Goal: Information Seeking & Learning: Learn about a topic

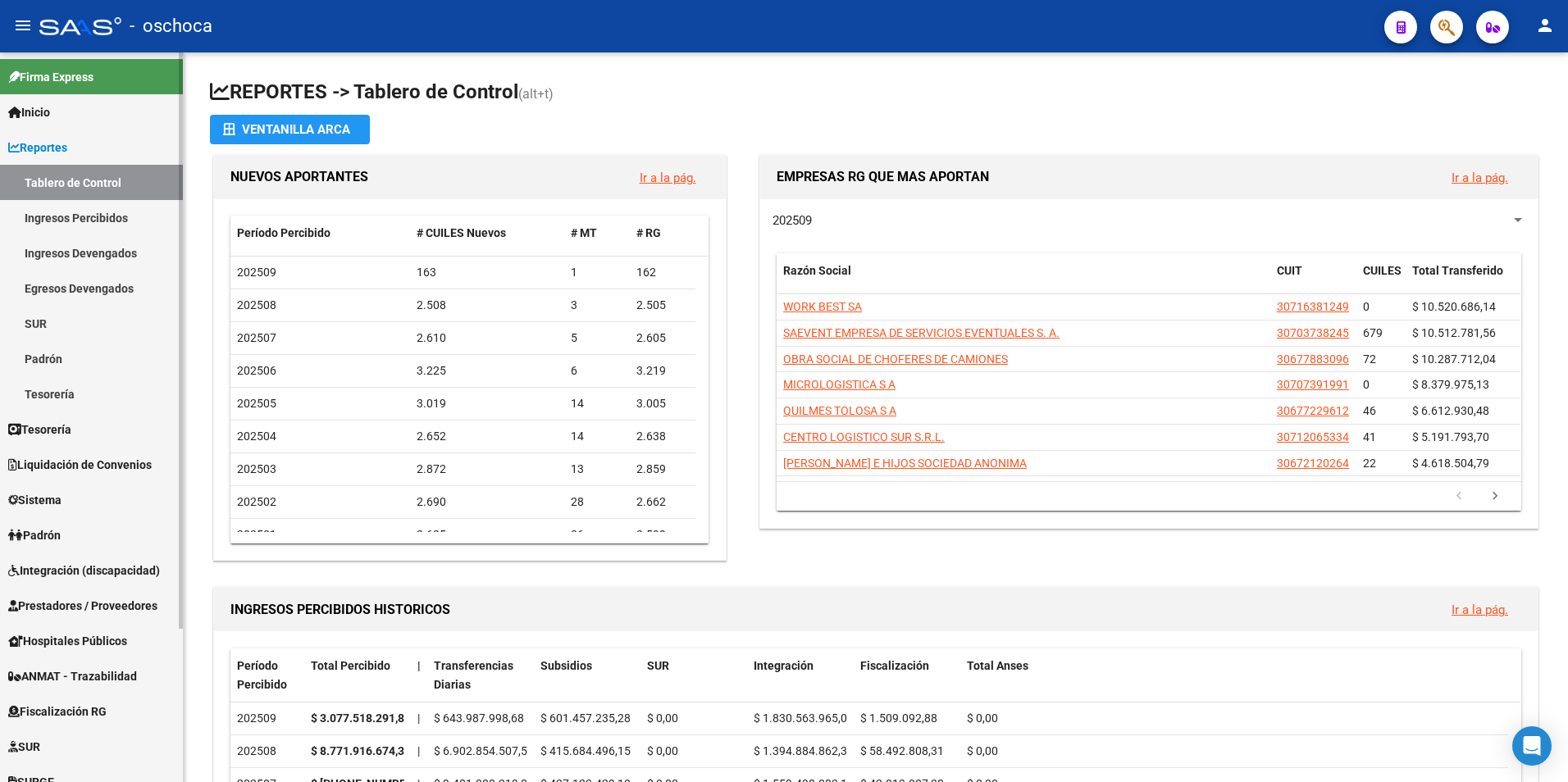
click at [97, 707] on span "Fiscalización RG" at bounding box center [57, 712] width 98 height 18
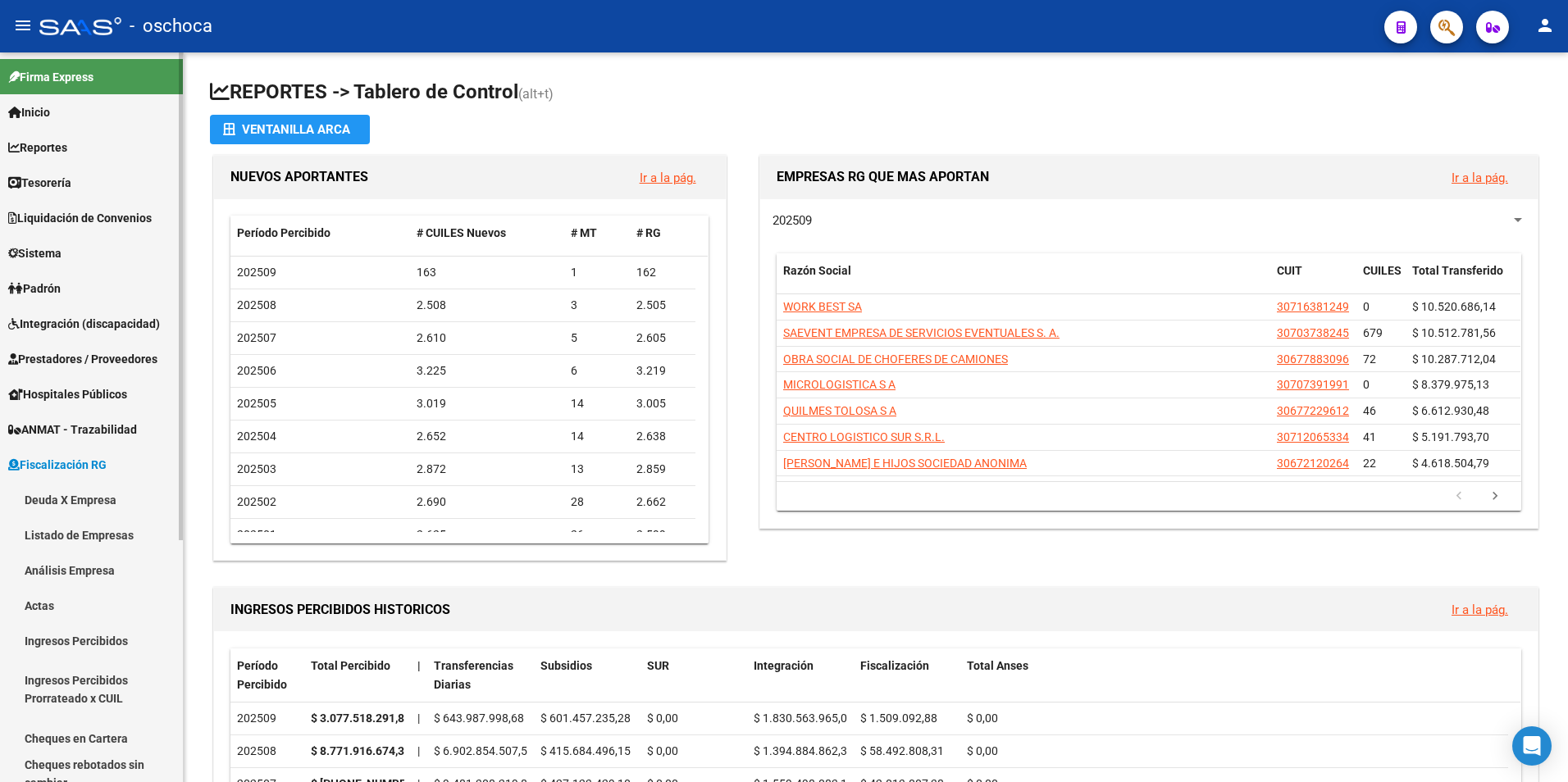
click at [71, 575] on link "Análisis Empresa" at bounding box center [91, 570] width 183 height 36
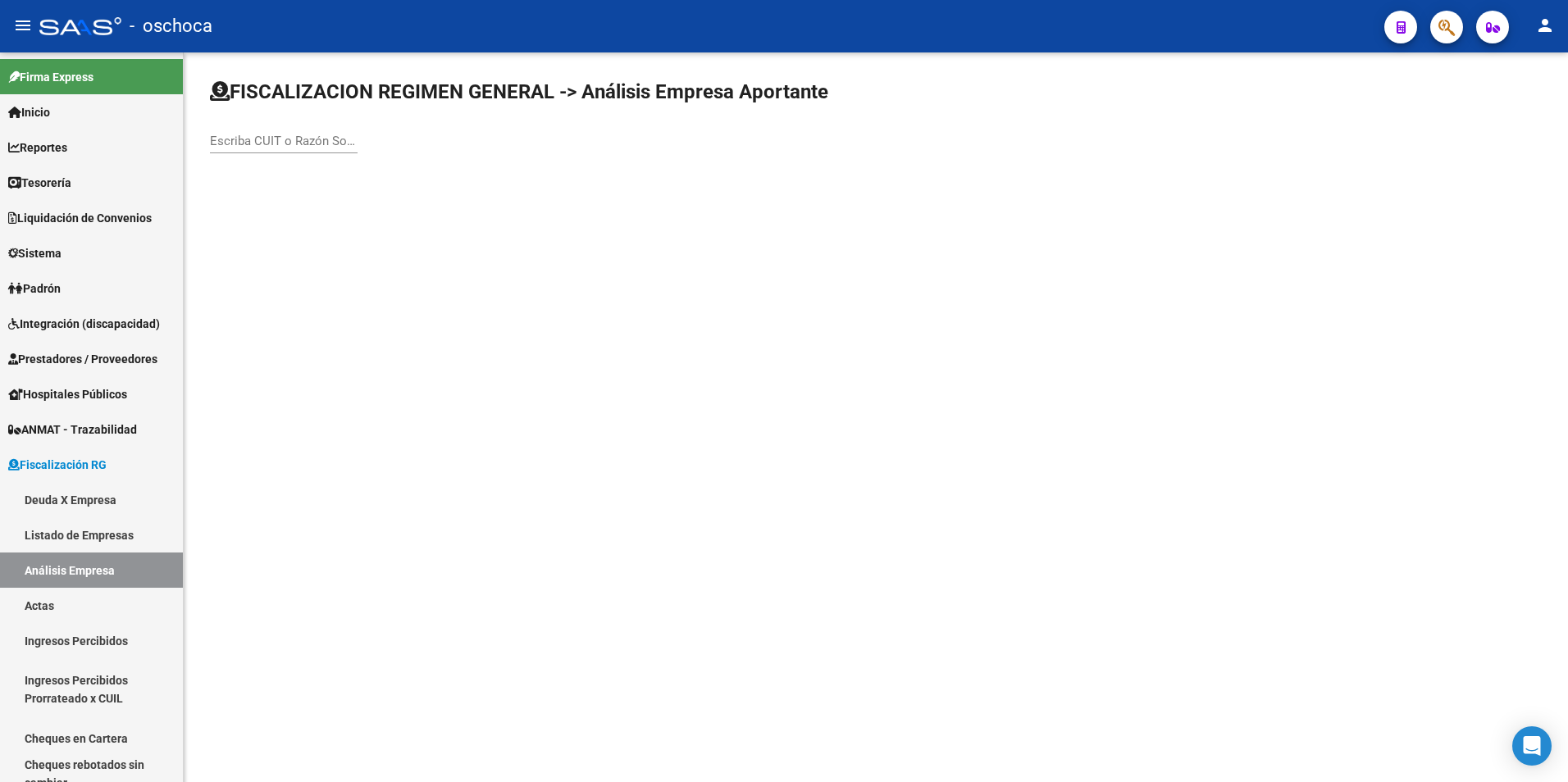
click at [263, 137] on input "Escriba CUIT o Razón Social para buscar" at bounding box center [284, 141] width 148 height 15
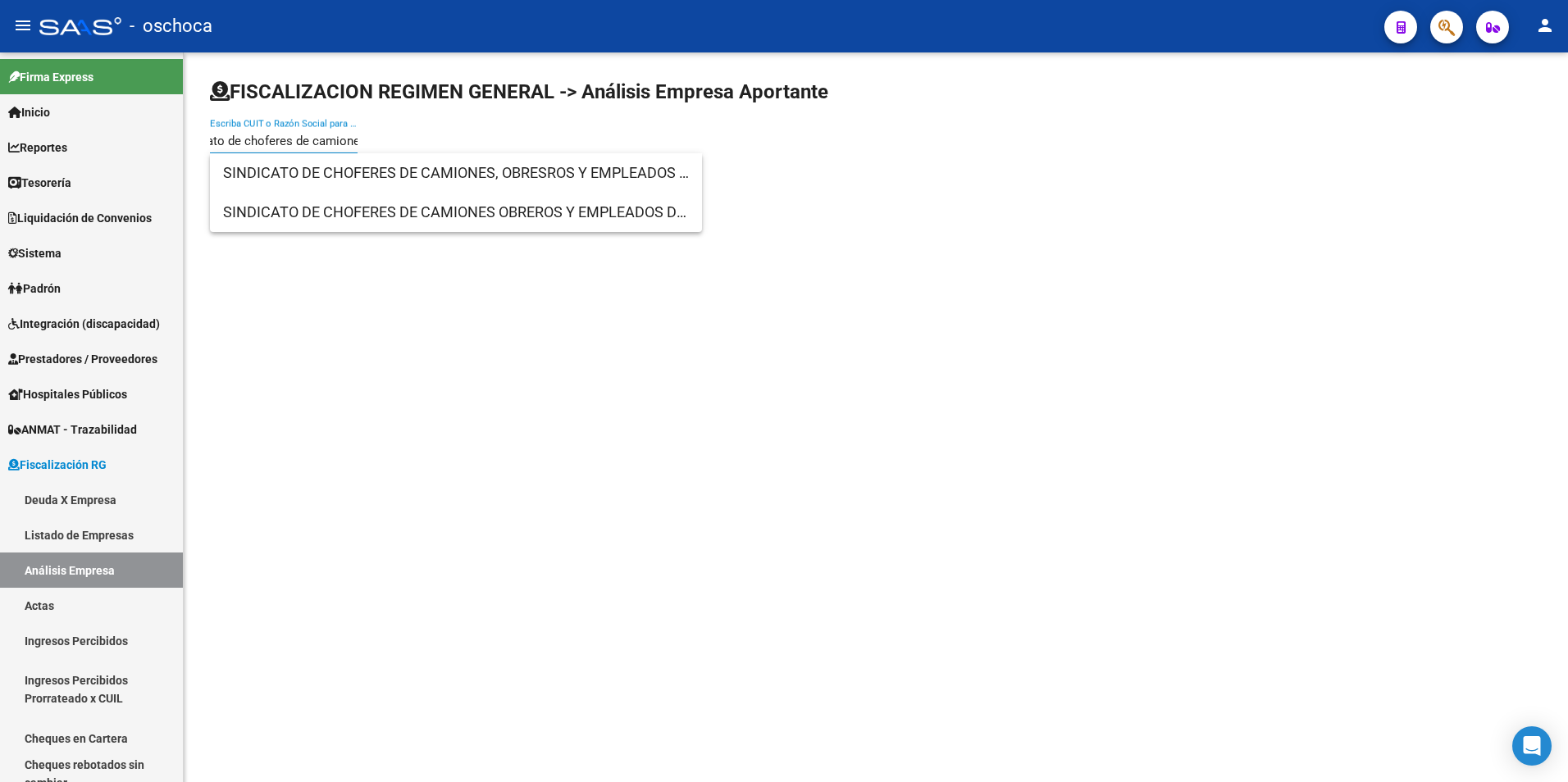
scroll to position [0, 43]
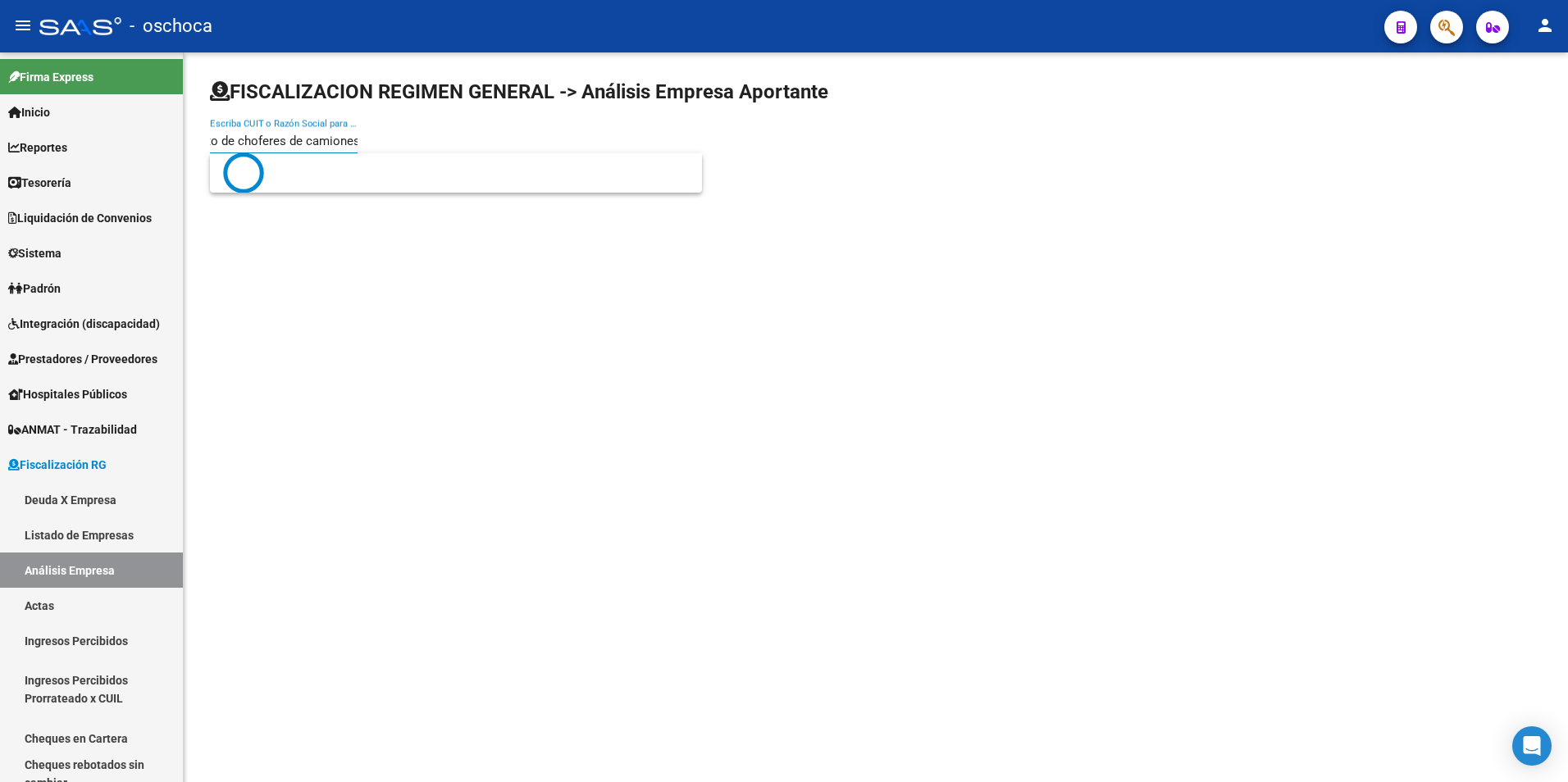
type input "sindicato de choferes de camiones"
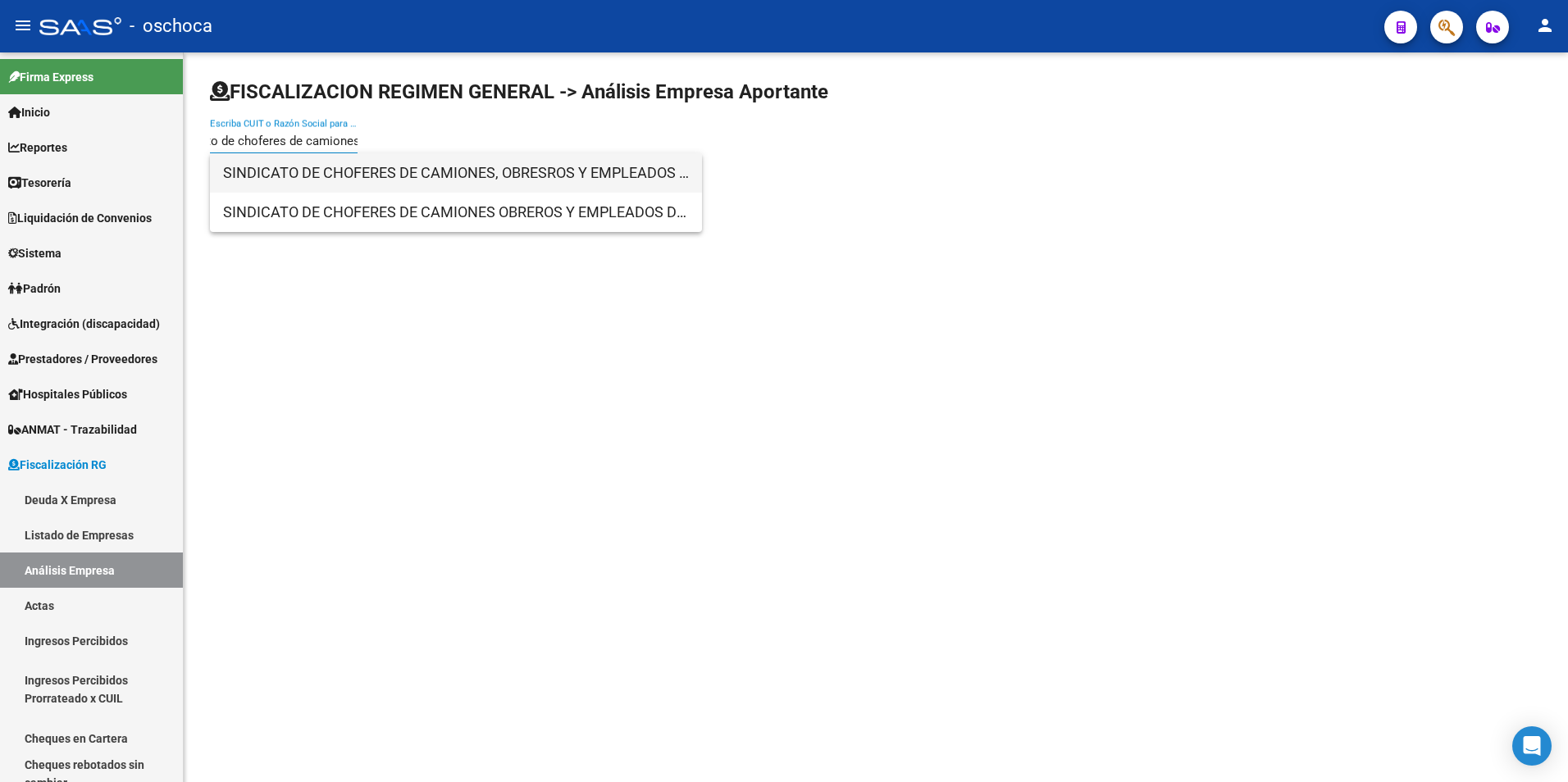
scroll to position [0, 0]
click at [323, 179] on span "SINDICATO DE CHOFERES DE CAMIONES, OBRESROS Y EMPLEADOS DEL TRANSPORTE DE CARGA…" at bounding box center [455, 173] width 466 height 39
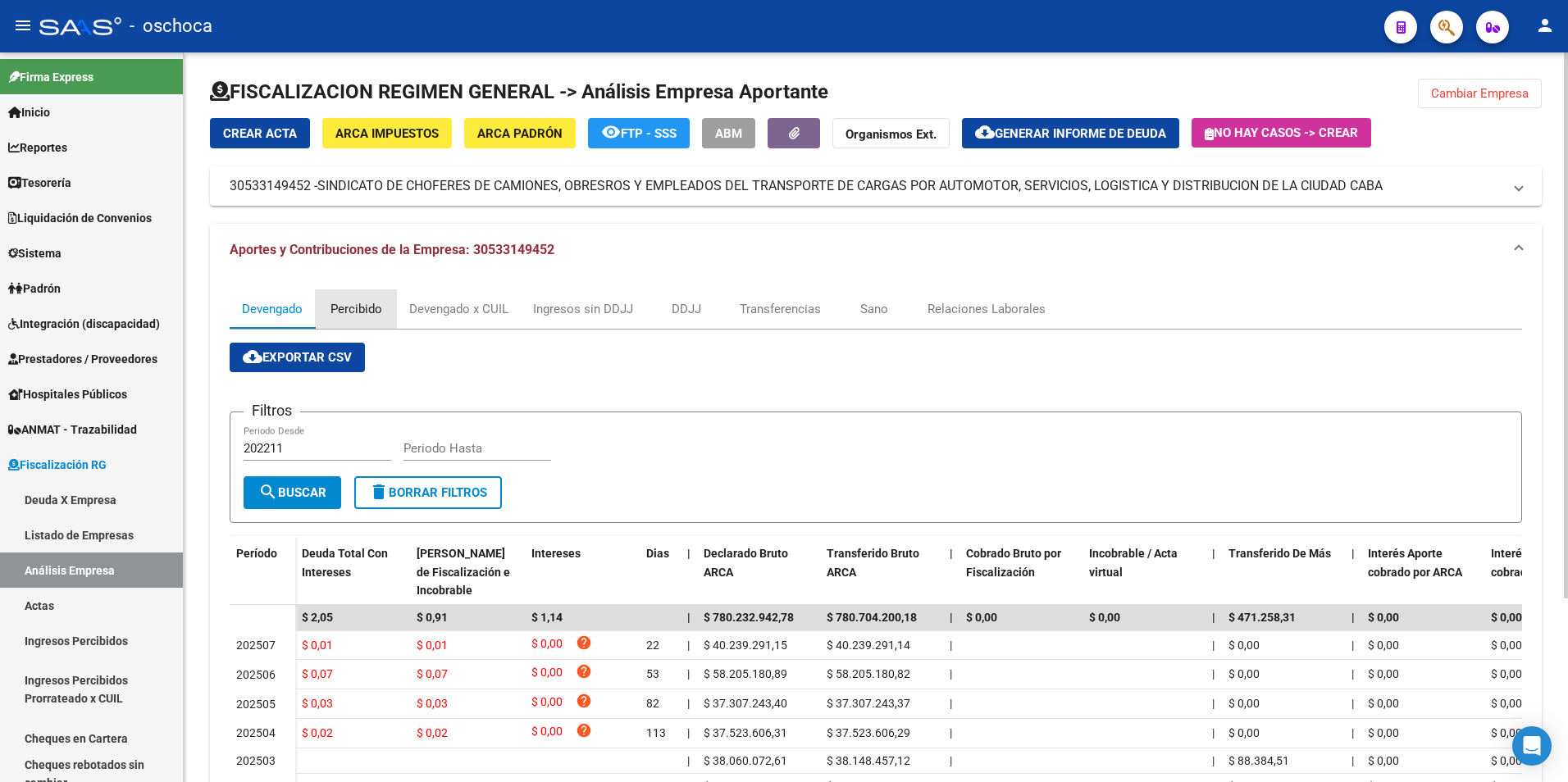
click at [355, 313] on div "Percibido" at bounding box center [356, 309] width 52 height 18
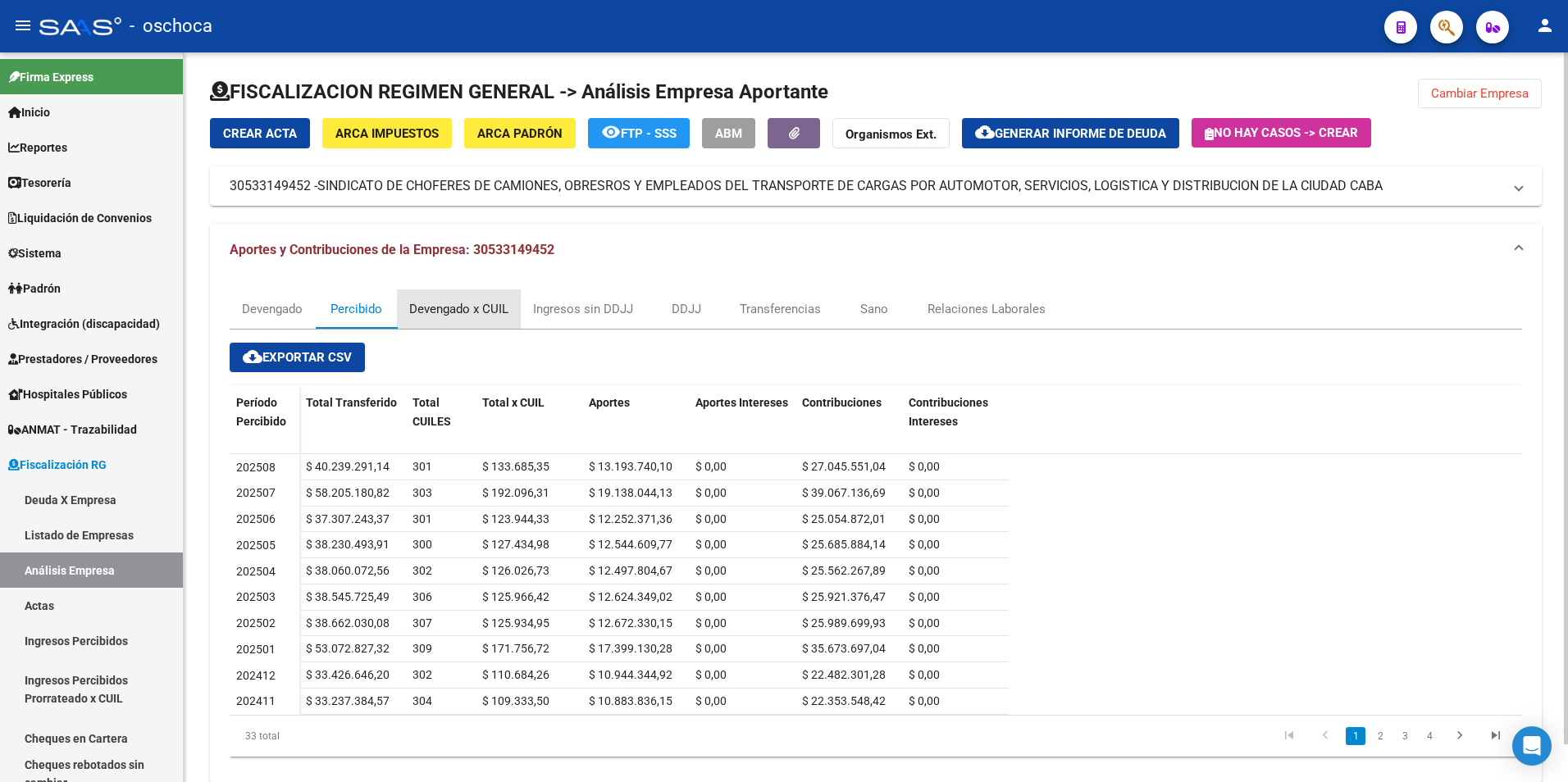
click at [438, 315] on div "Devengado x CUIL" at bounding box center [458, 309] width 99 height 18
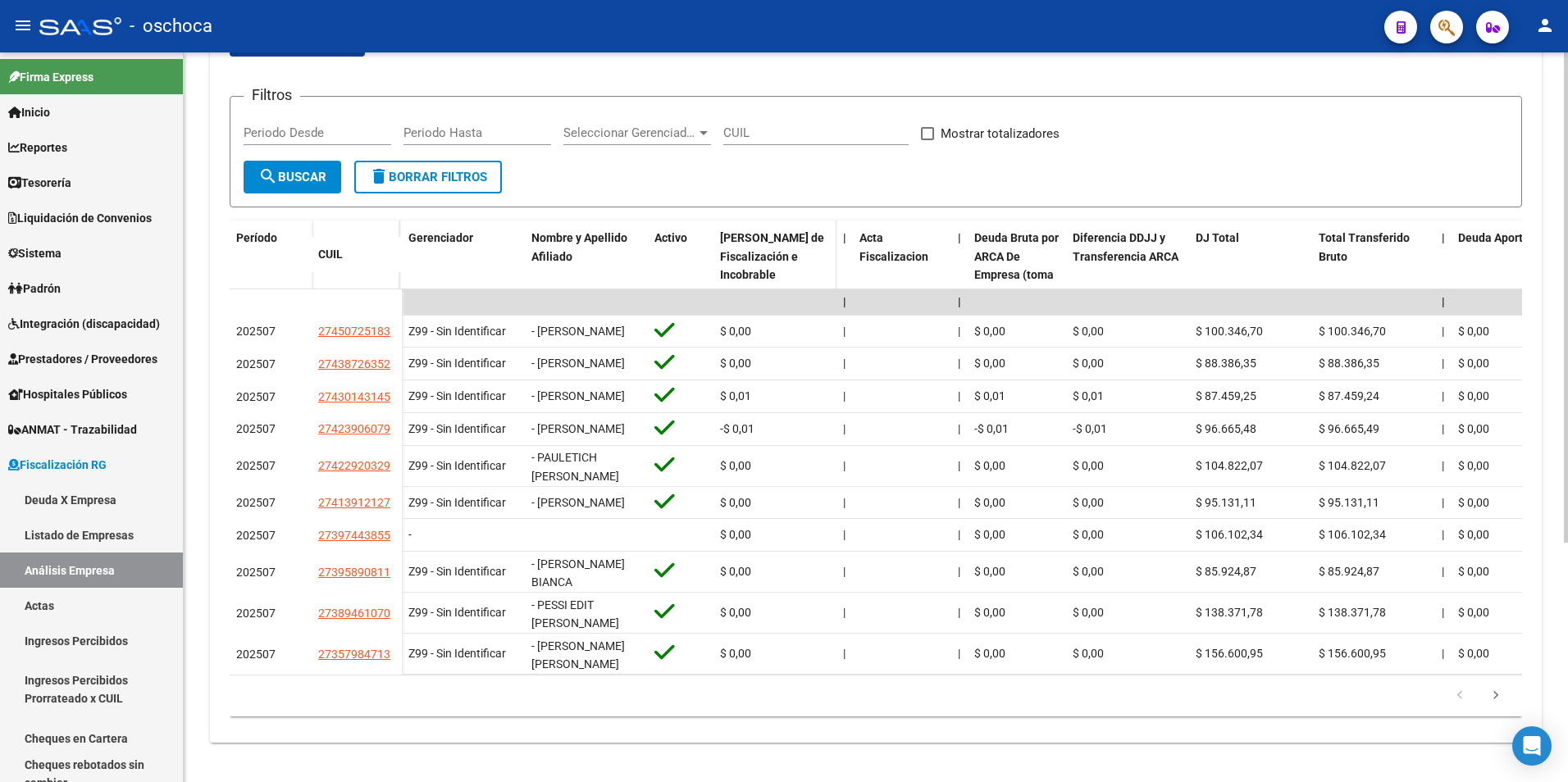
scroll to position [356, 0]
click at [1501, 699] on icon "go to next page" at bounding box center [1496, 697] width 21 height 20
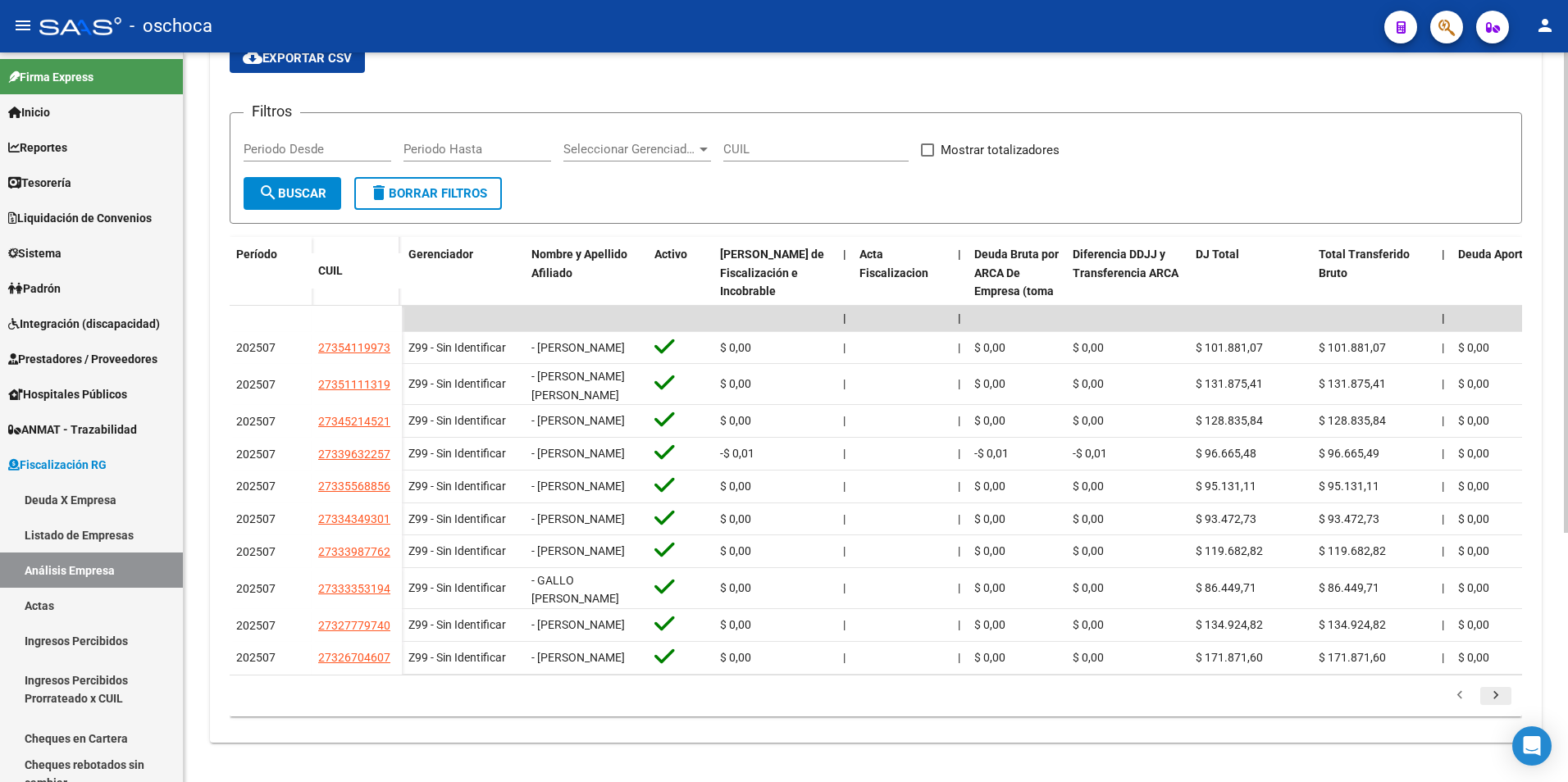
click at [1501, 699] on div "179.769.313.486.231.570.000.000.000.000.000.000.000.000.000.000.000.000.000.000…" at bounding box center [876, 696] width 1293 height 41
click at [1499, 707] on icon "go to next page" at bounding box center [1496, 697] width 21 height 20
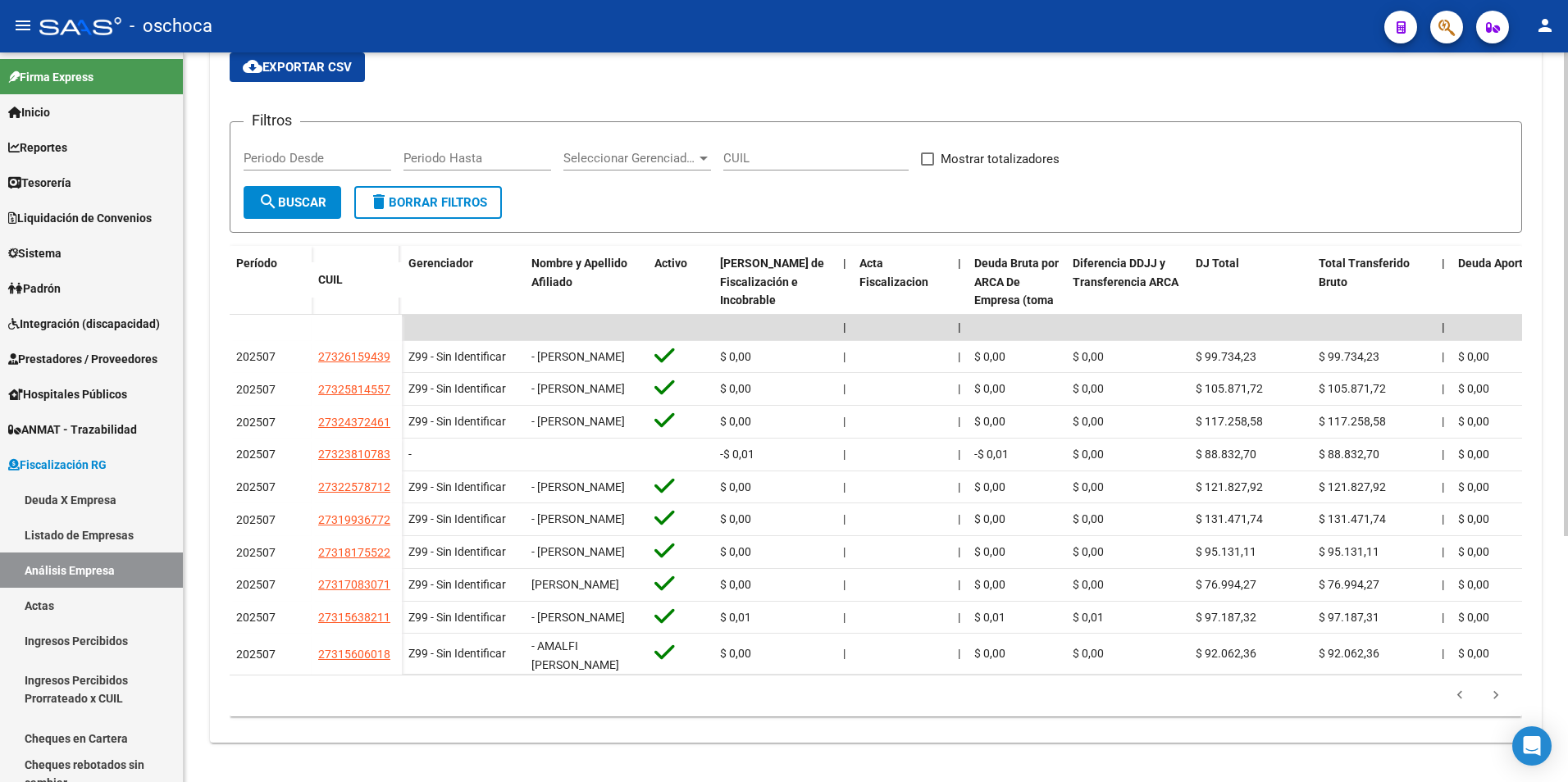
click at [1499, 707] on icon "go to next page" at bounding box center [1496, 697] width 21 height 20
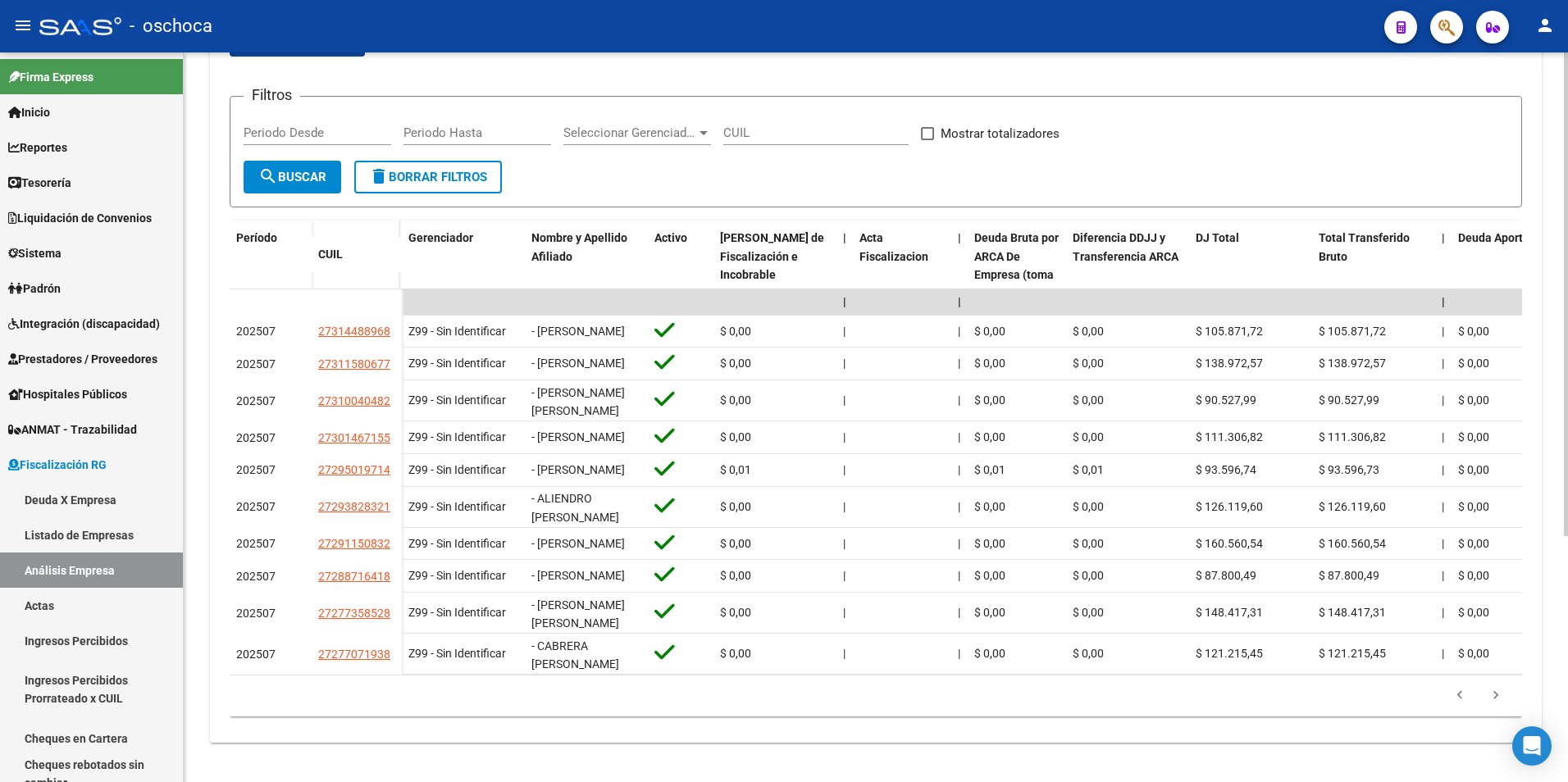
click at [1499, 707] on icon "go to next page" at bounding box center [1496, 697] width 21 height 20
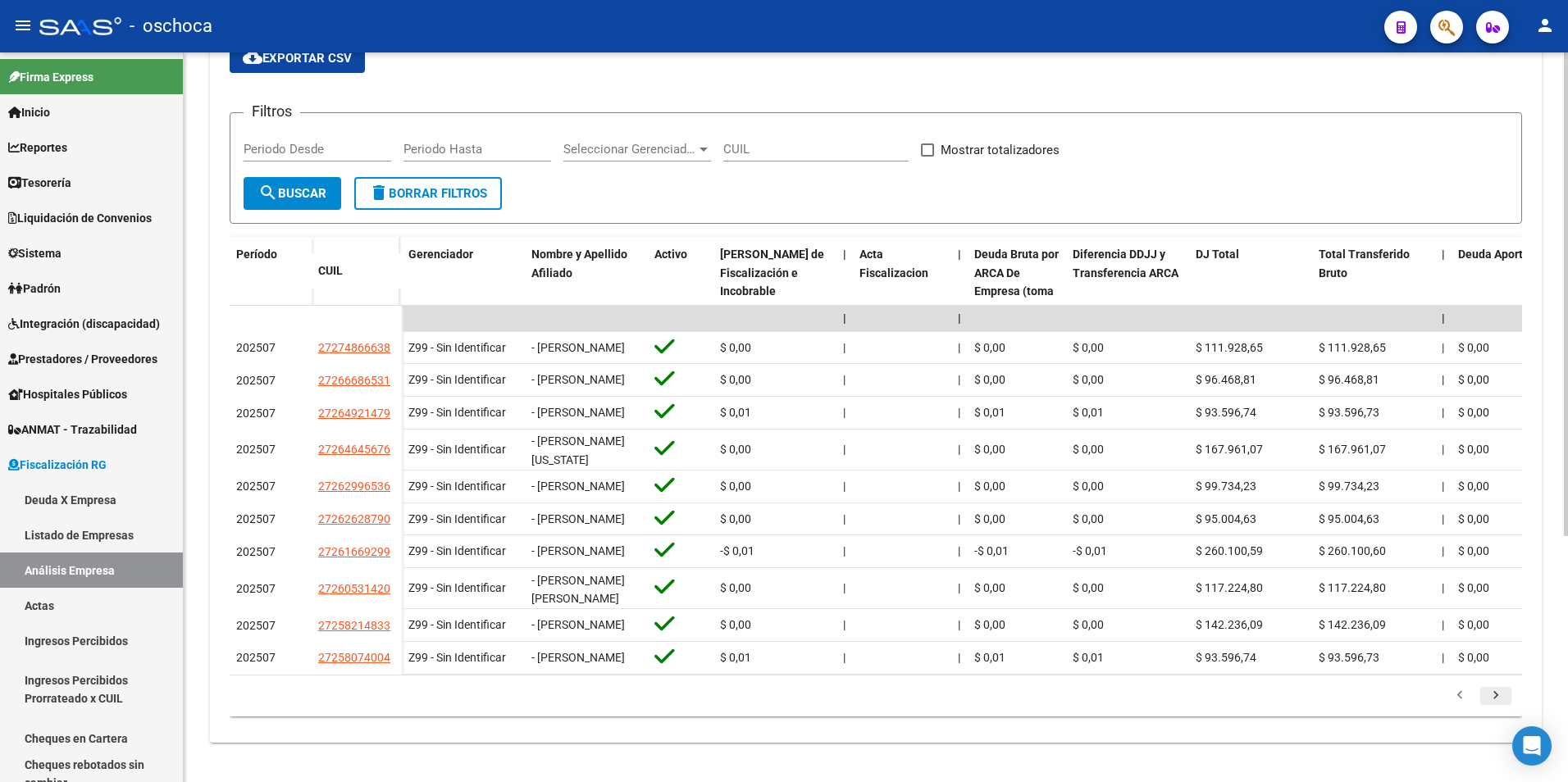
click at [1499, 707] on icon "go to next page" at bounding box center [1496, 697] width 21 height 20
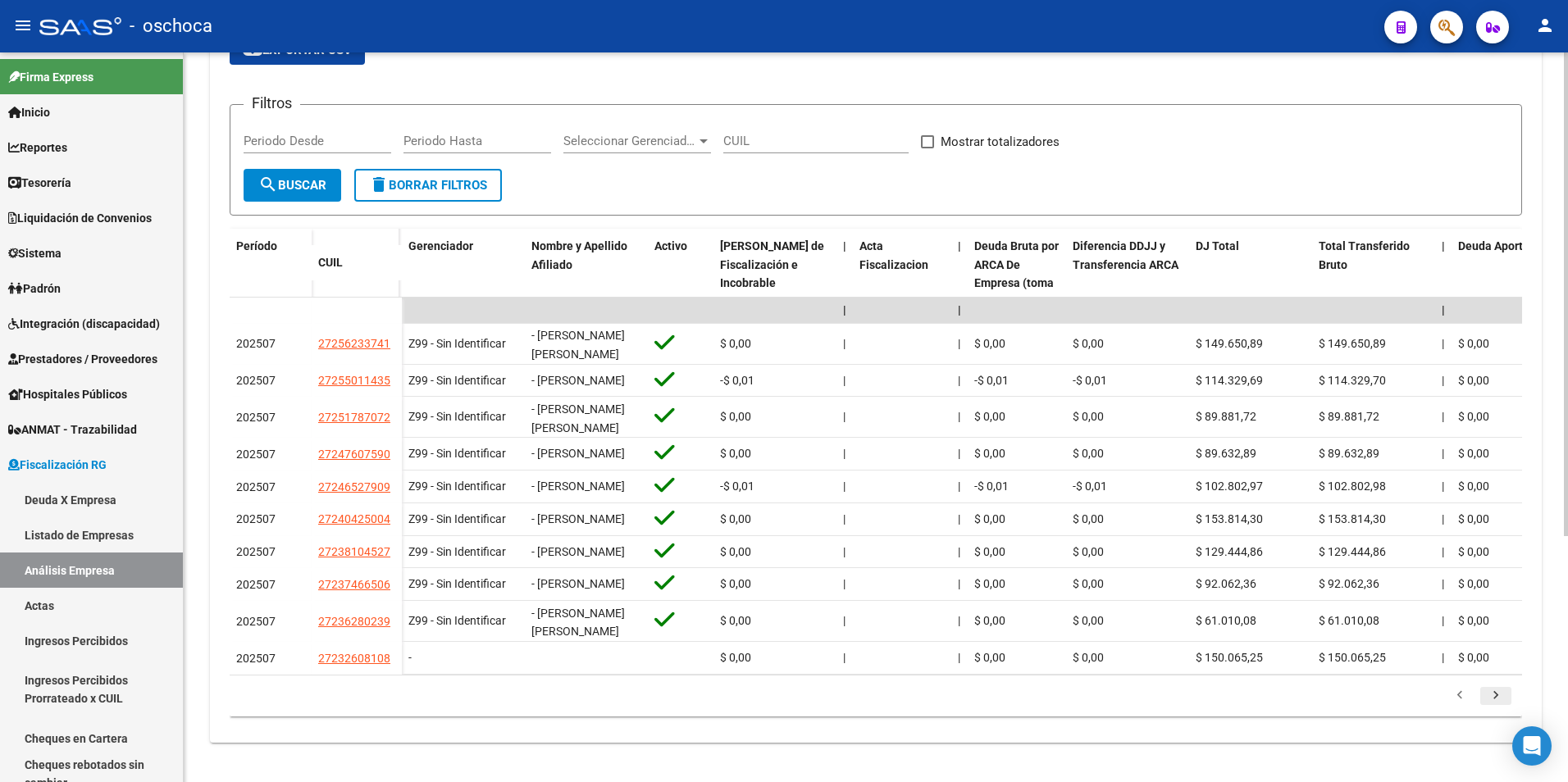
click at [1499, 707] on icon "go to next page" at bounding box center [1496, 697] width 21 height 20
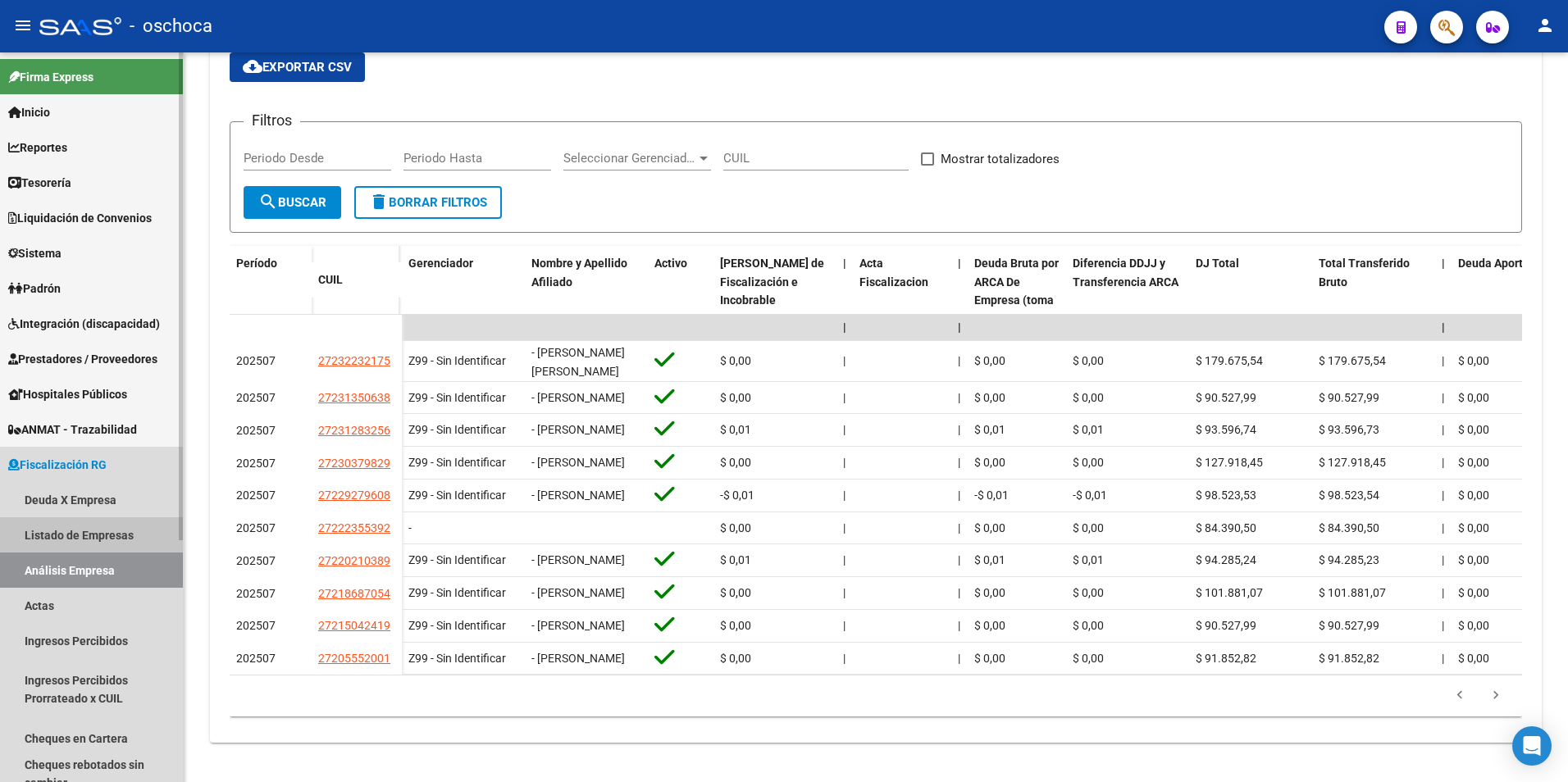
click at [68, 530] on link "Listado de Empresas" at bounding box center [91, 535] width 183 height 36
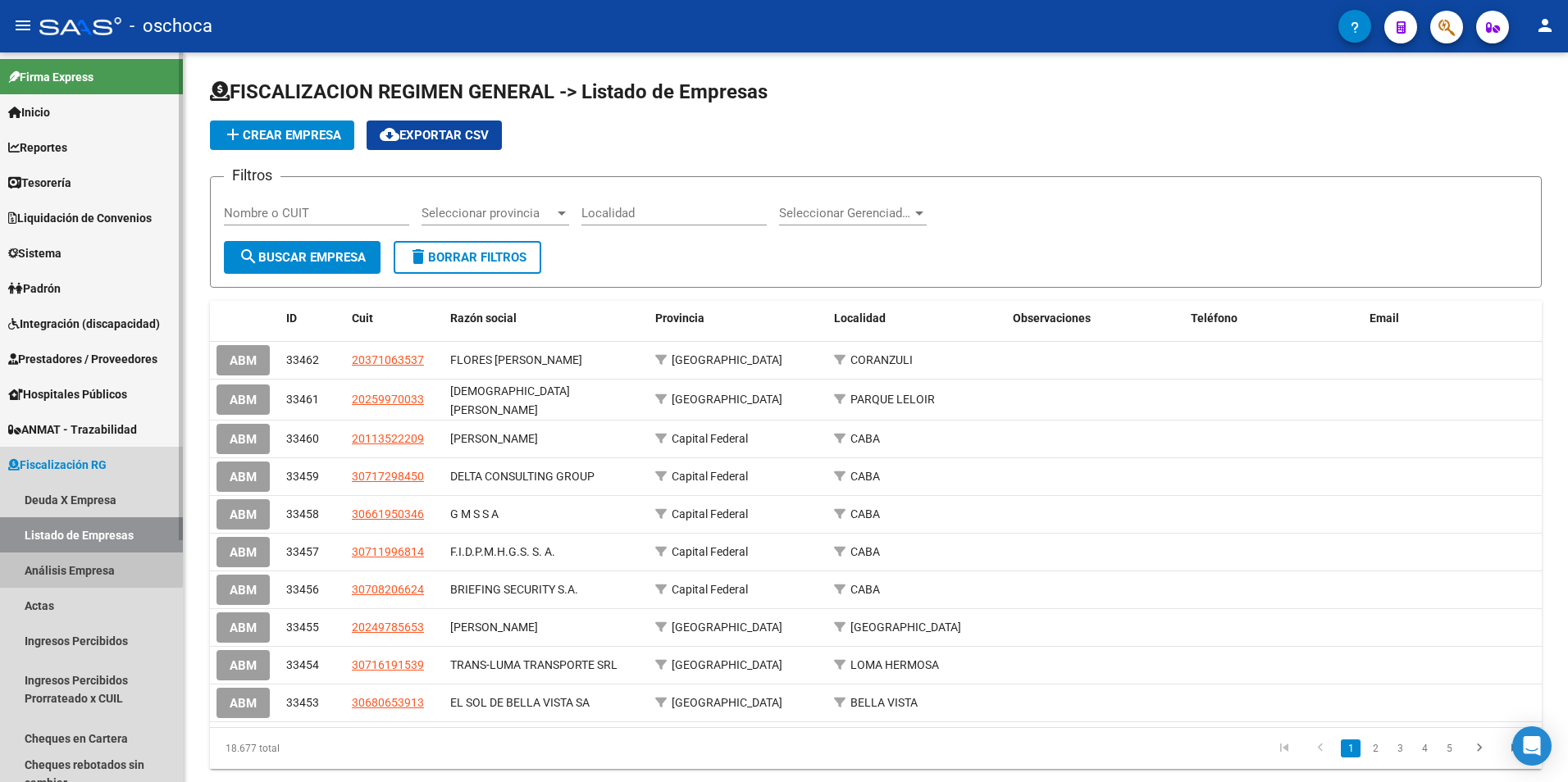
click at [56, 566] on link "Análisis Empresa" at bounding box center [91, 570] width 183 height 36
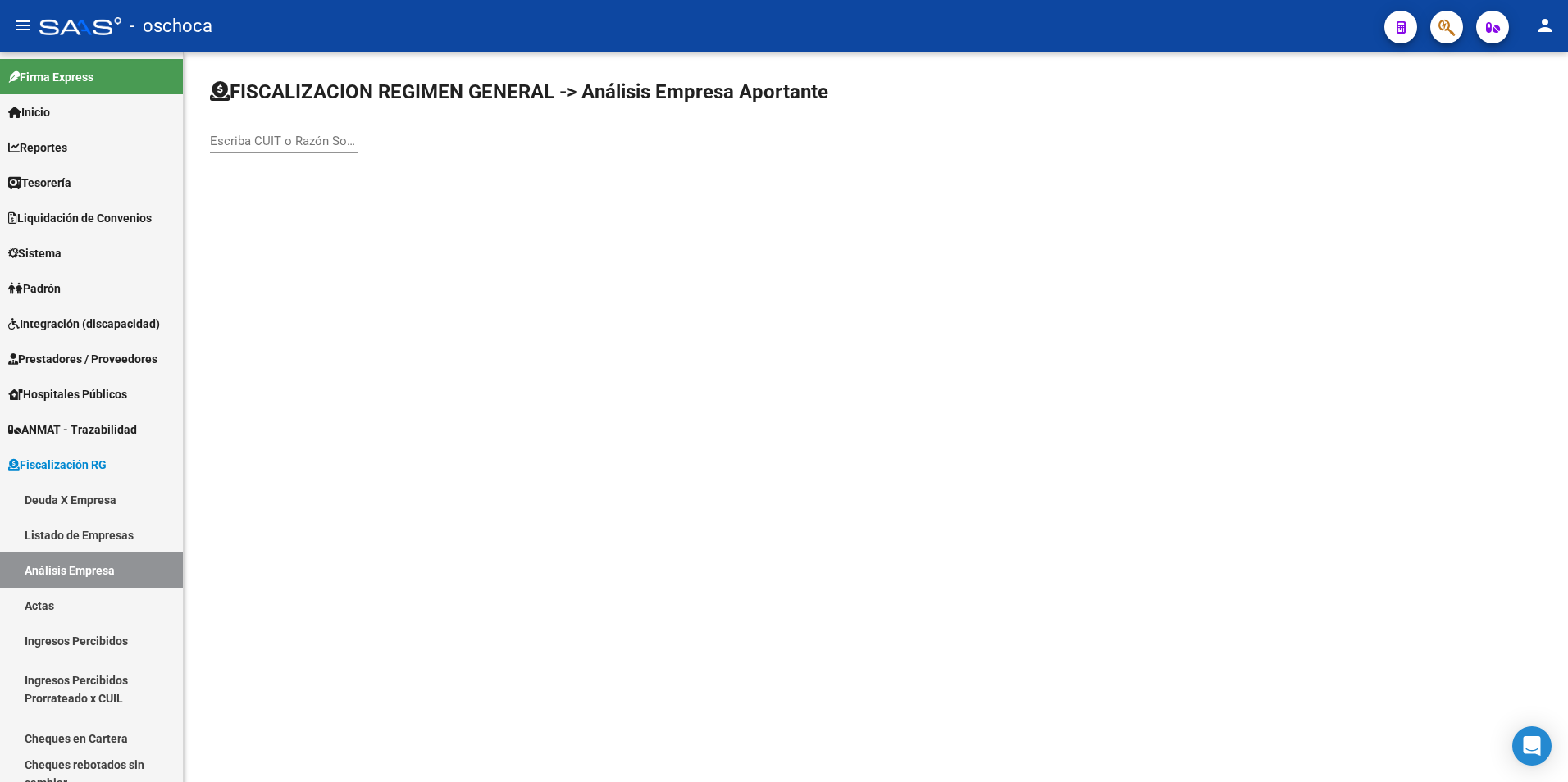
click at [238, 137] on input "Escriba CUIT o Razón Social para buscar" at bounding box center [284, 141] width 148 height 15
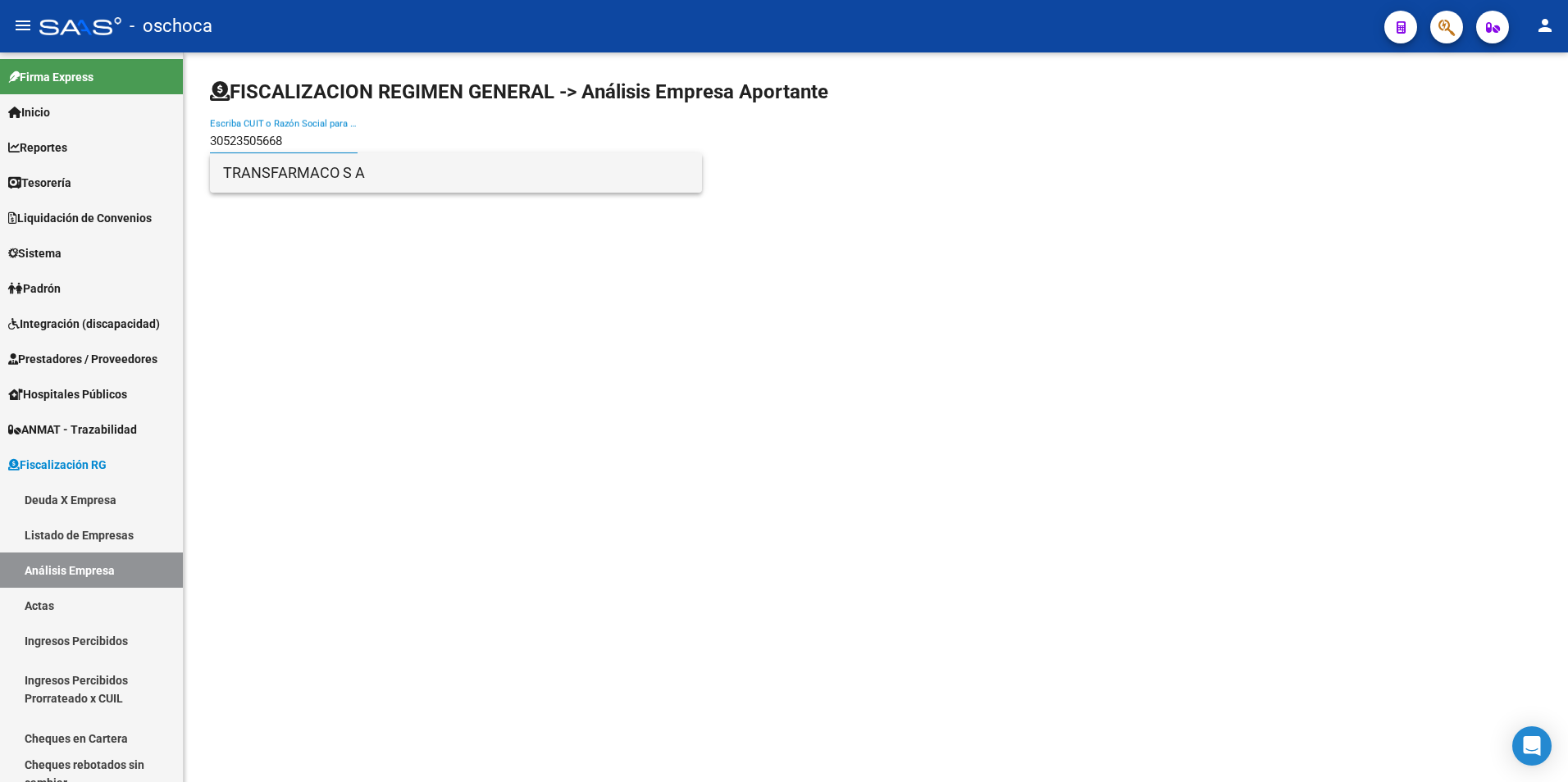
type input "30523505668"
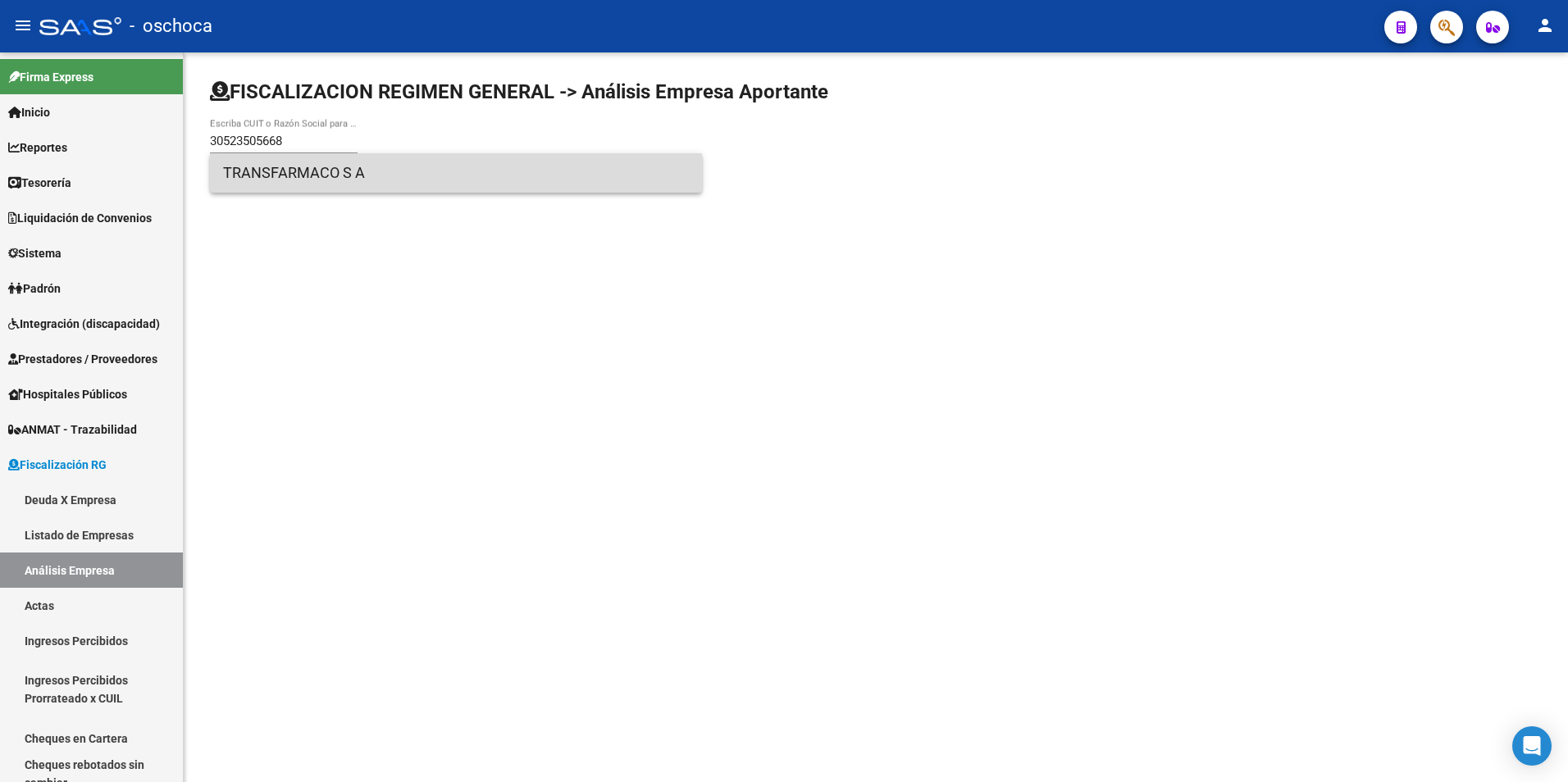
click at [333, 186] on span "TRANSFARMACO S A" at bounding box center [455, 173] width 466 height 39
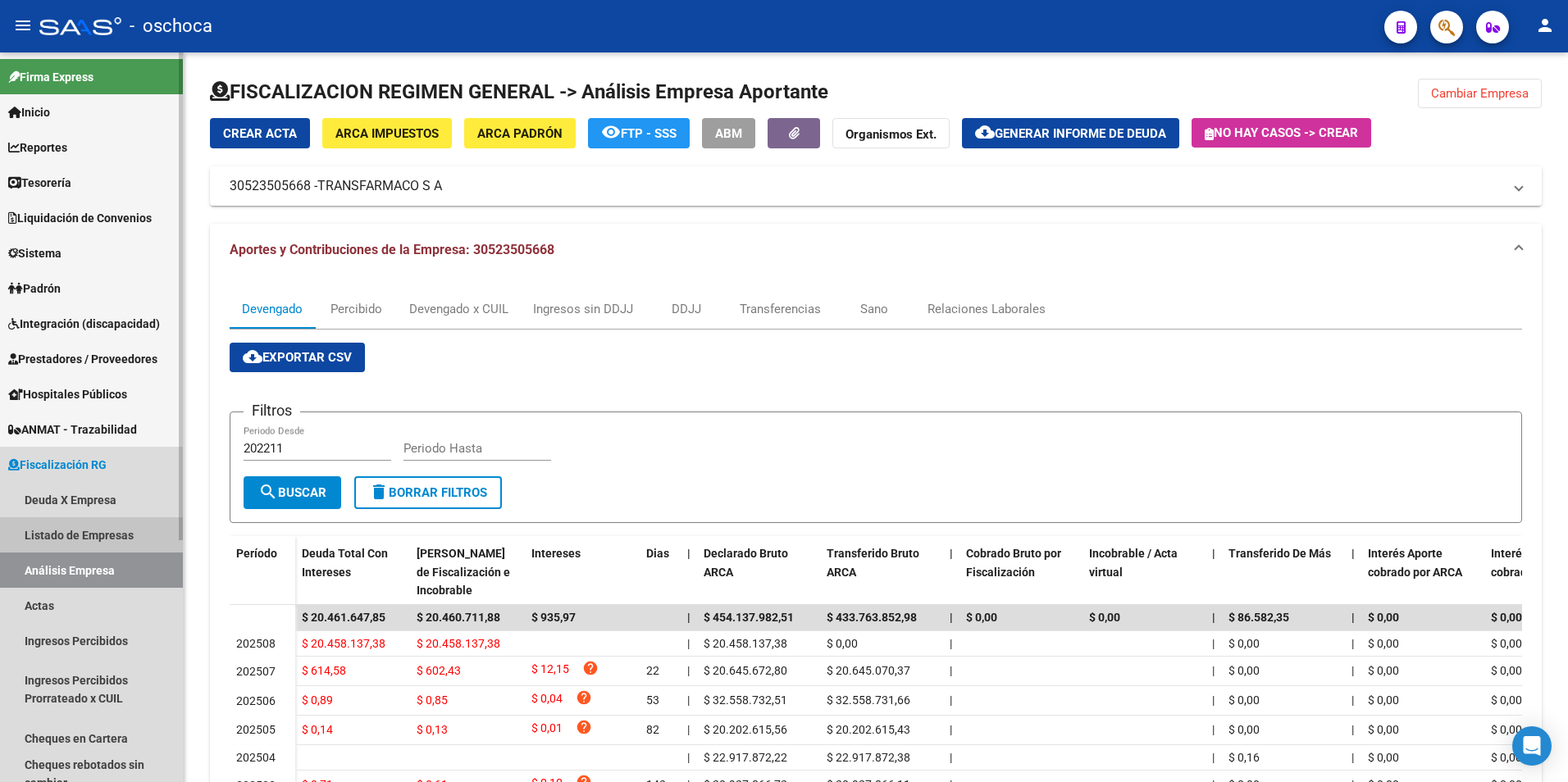
click at [73, 530] on link "Listado de Empresas" at bounding box center [91, 535] width 183 height 36
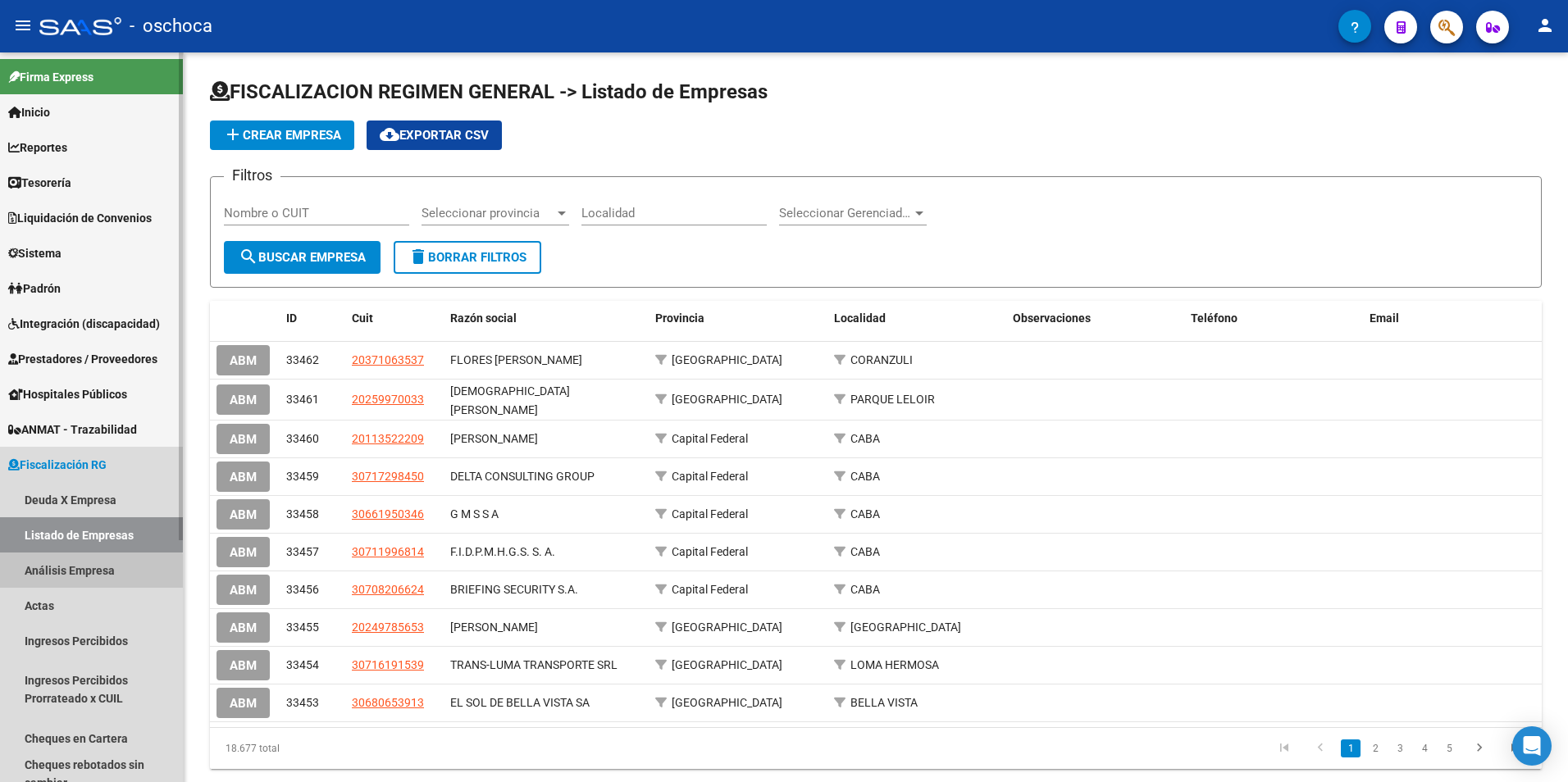
click at [86, 573] on link "Análisis Empresa" at bounding box center [91, 570] width 183 height 36
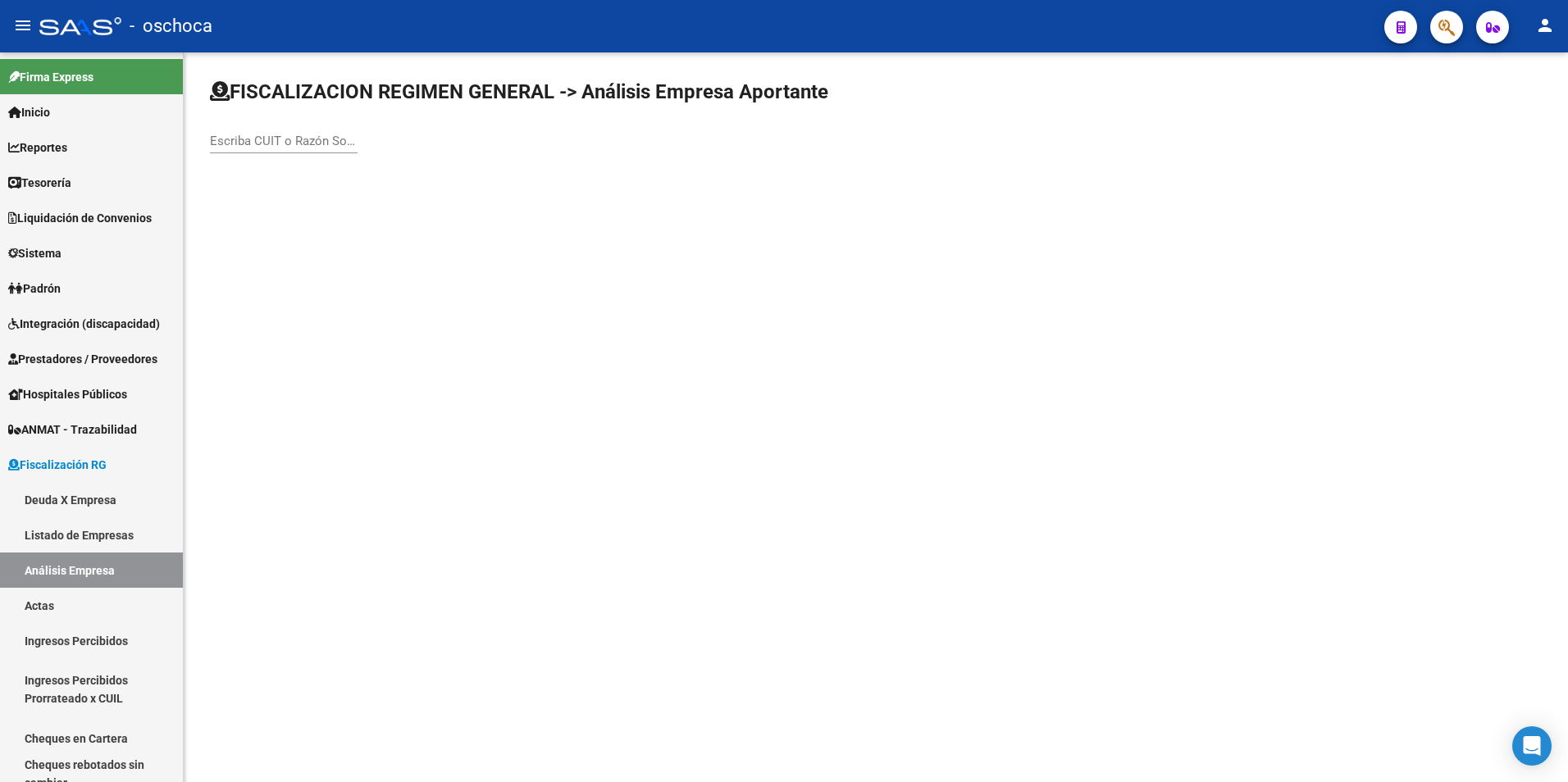
click at [229, 145] on input "Escriba CUIT o Razón Social para buscar" at bounding box center [284, 141] width 148 height 15
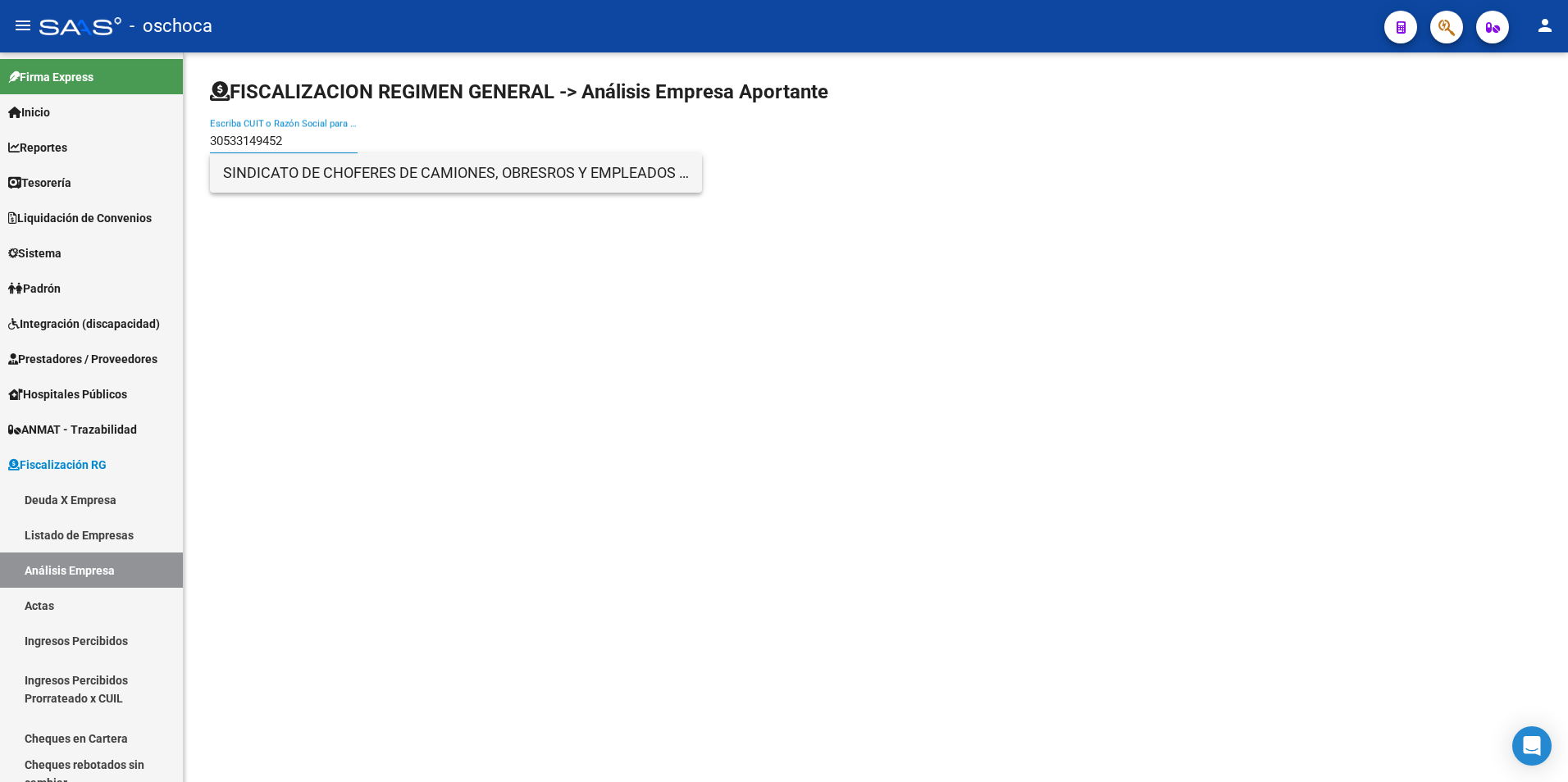
type input "30533149452"
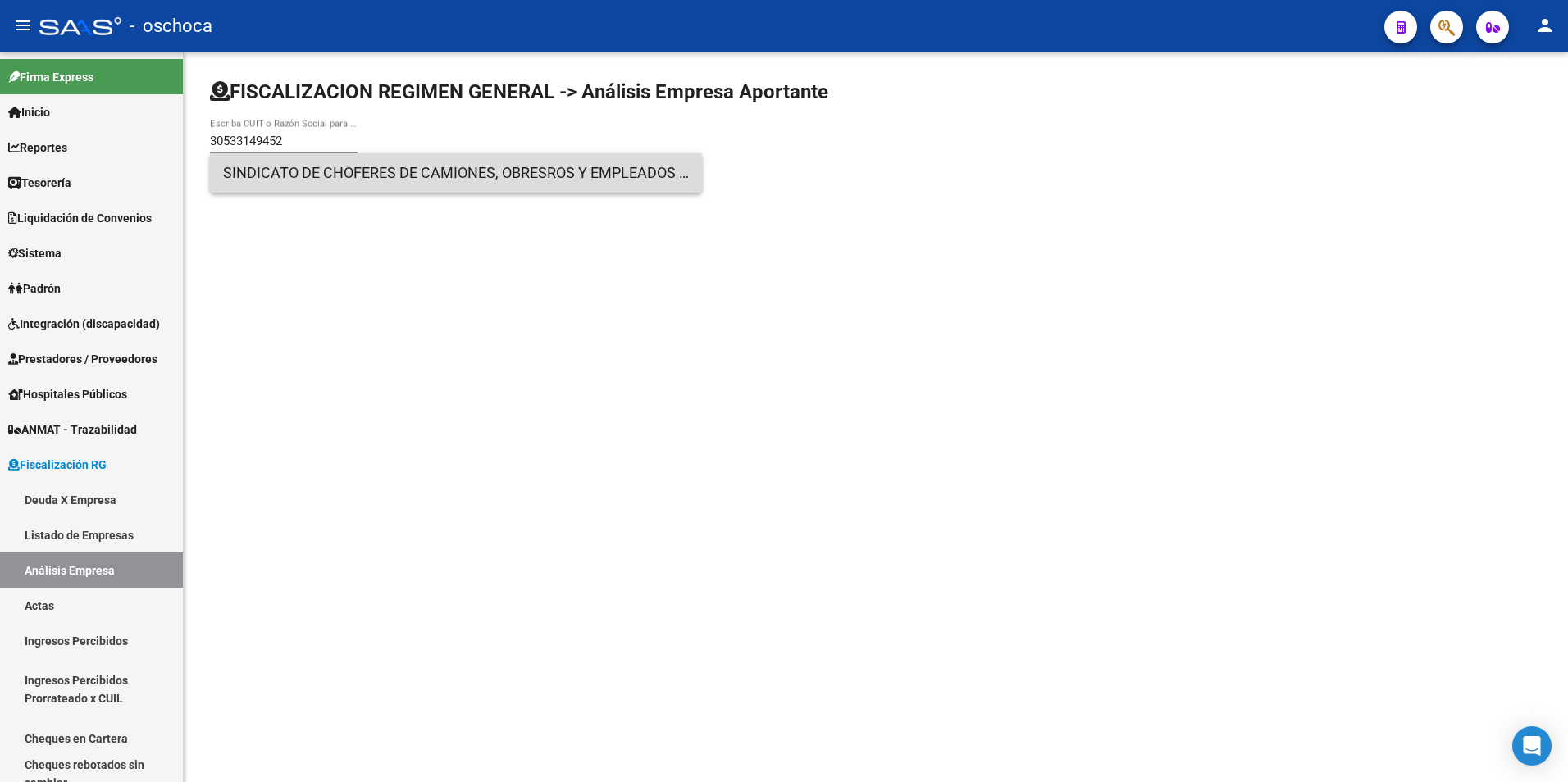
click at [286, 184] on span "SINDICATO DE CHOFERES DE CAMIONES, OBRESROS Y EMPLEADOS DEL TRANSPORTE DE CARGA…" at bounding box center [455, 173] width 466 height 39
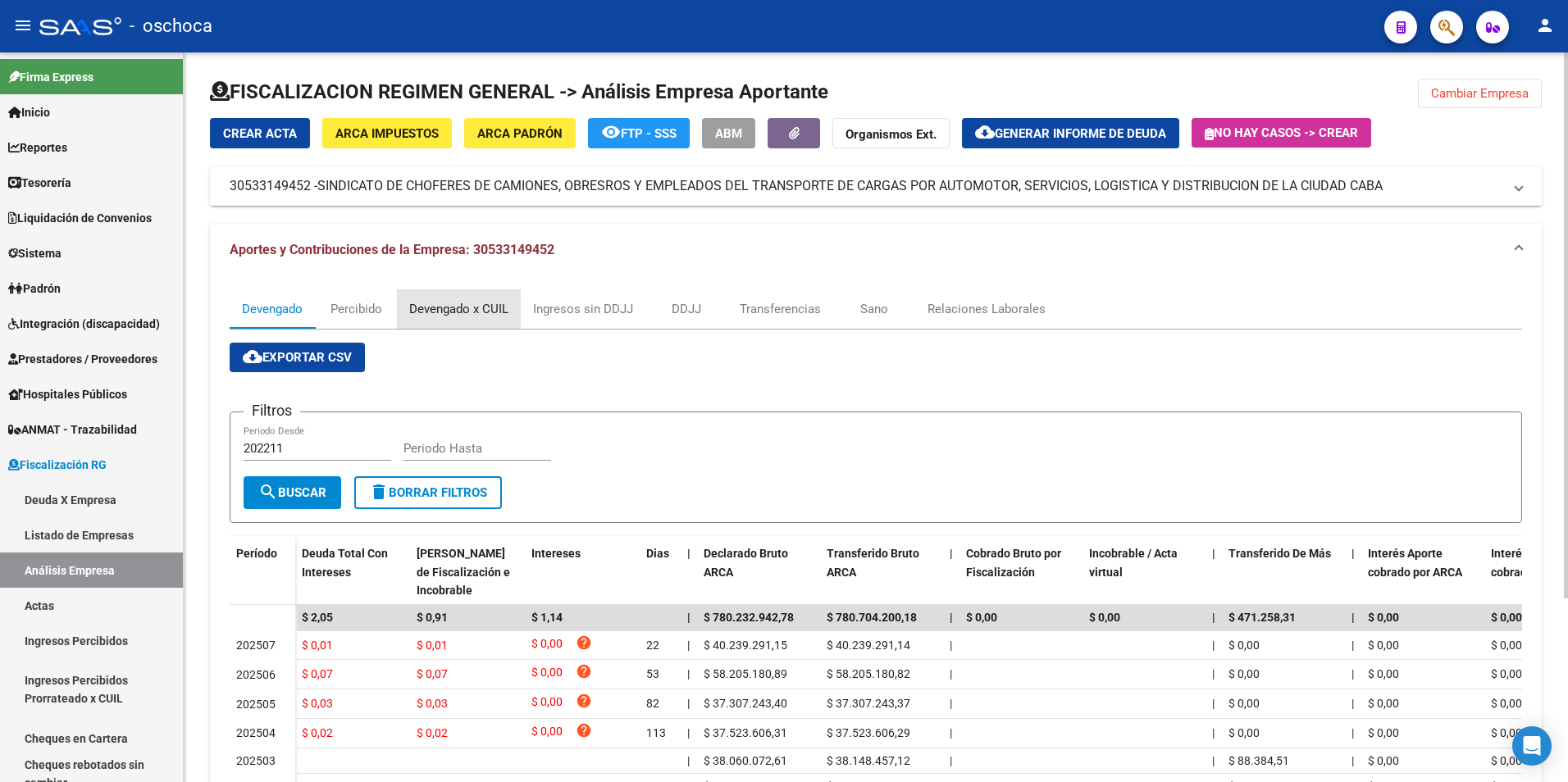
click at [470, 317] on div "Devengado x CUIL" at bounding box center [459, 309] width 124 height 39
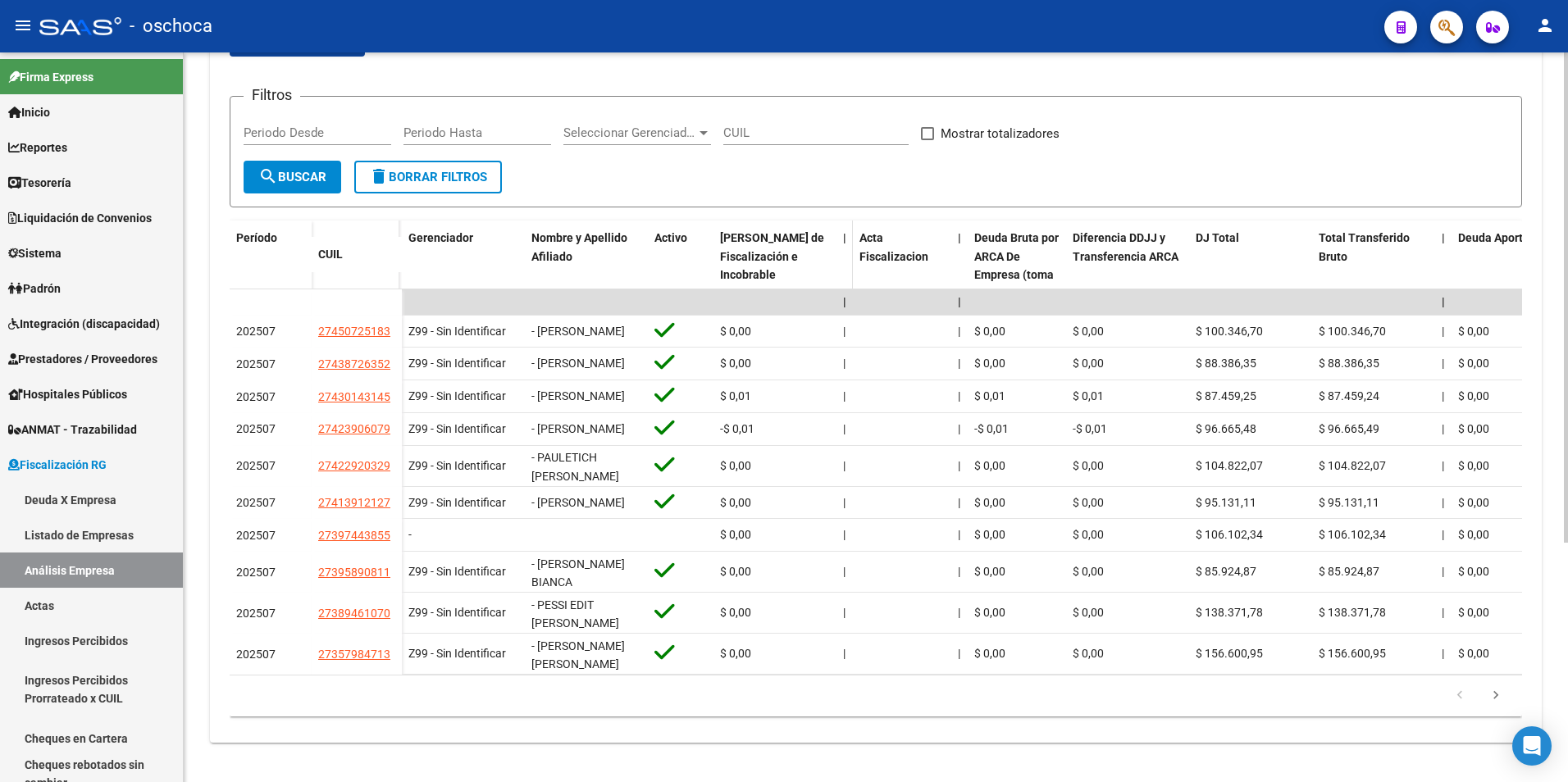
scroll to position [356, 0]
click at [1502, 705] on icon "go to next page" at bounding box center [1496, 697] width 21 height 20
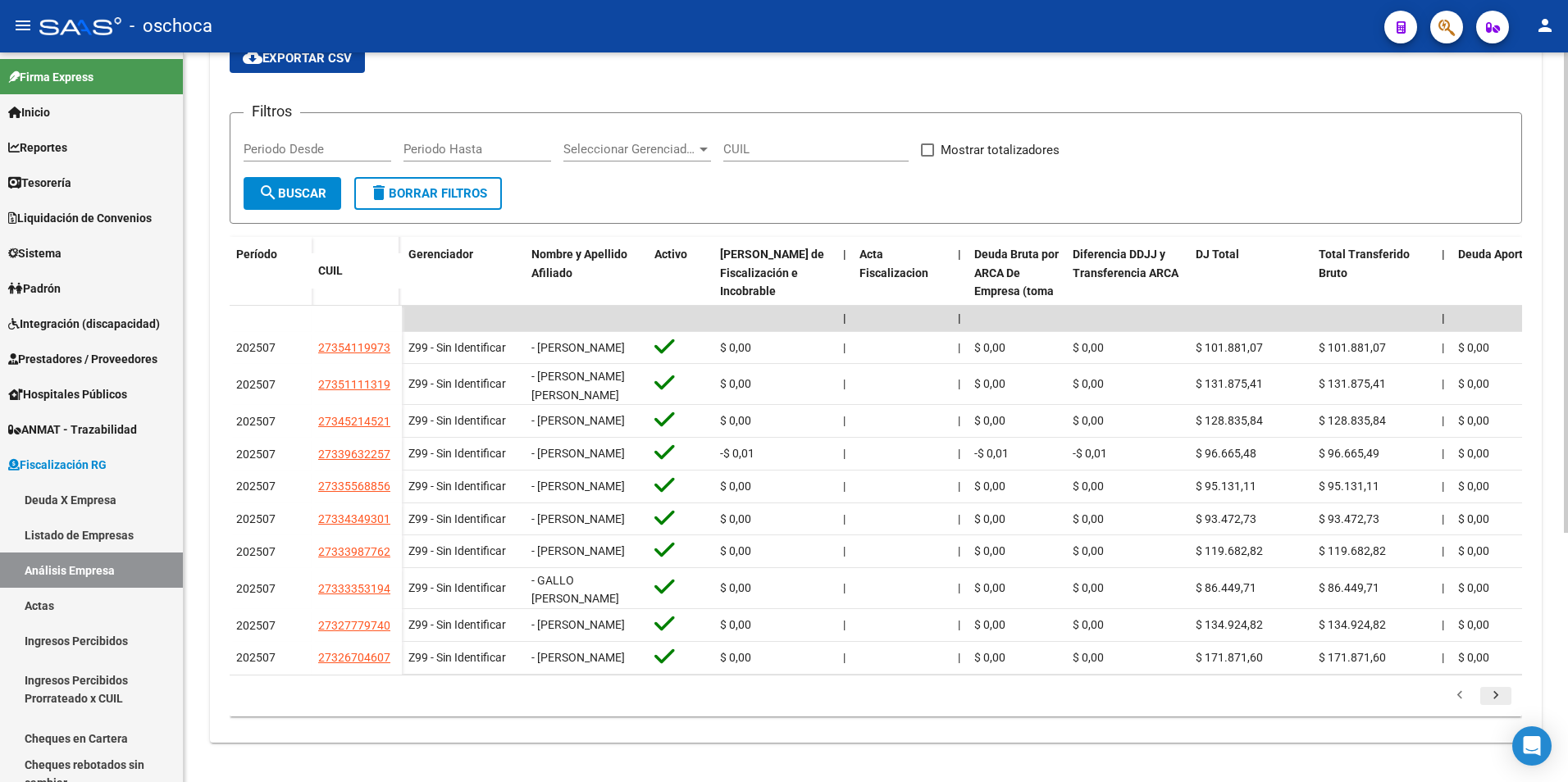
click at [1494, 707] on icon "go to next page" at bounding box center [1496, 697] width 21 height 20
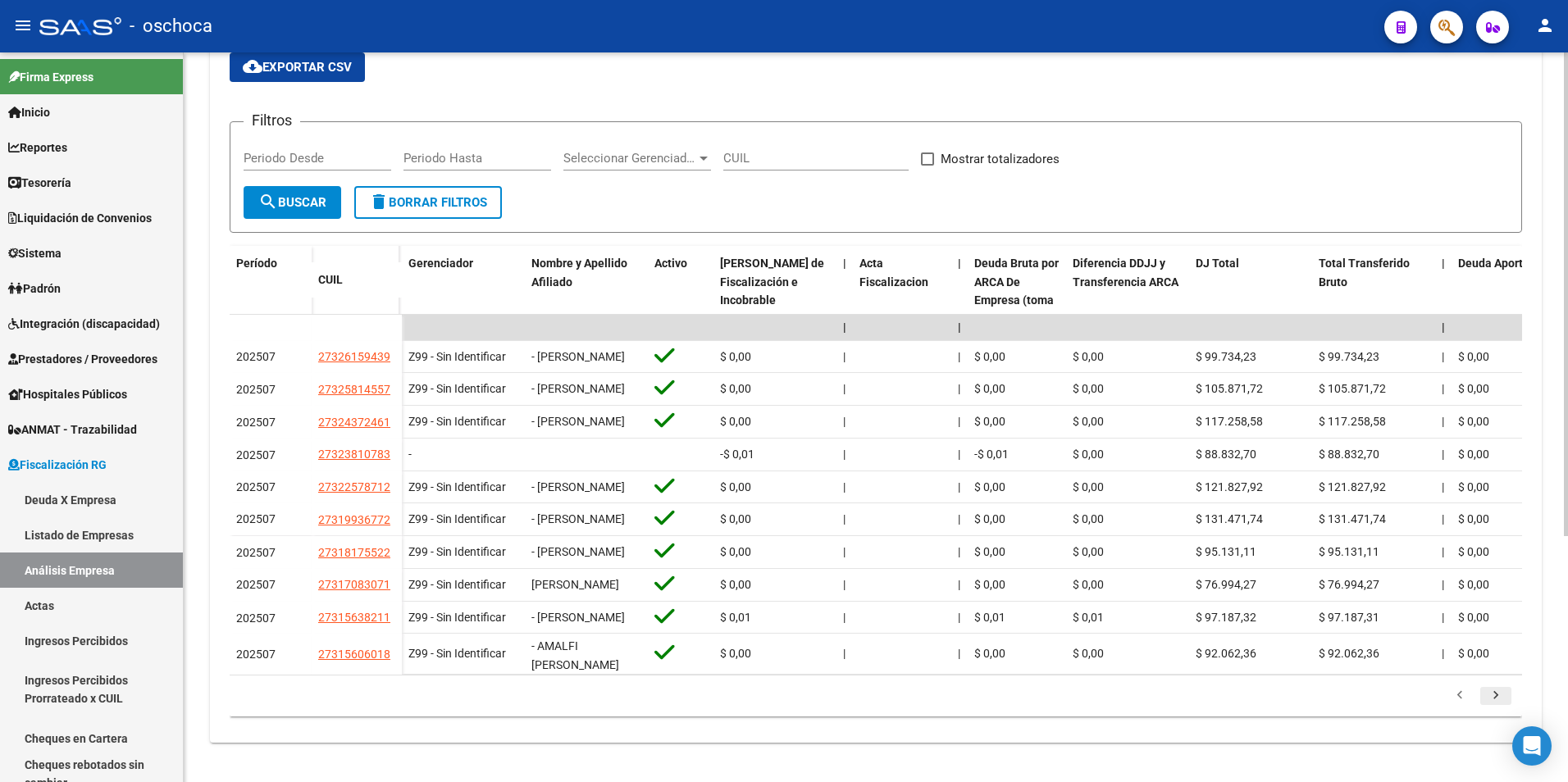
click at [1494, 707] on icon "go to next page" at bounding box center [1496, 697] width 21 height 20
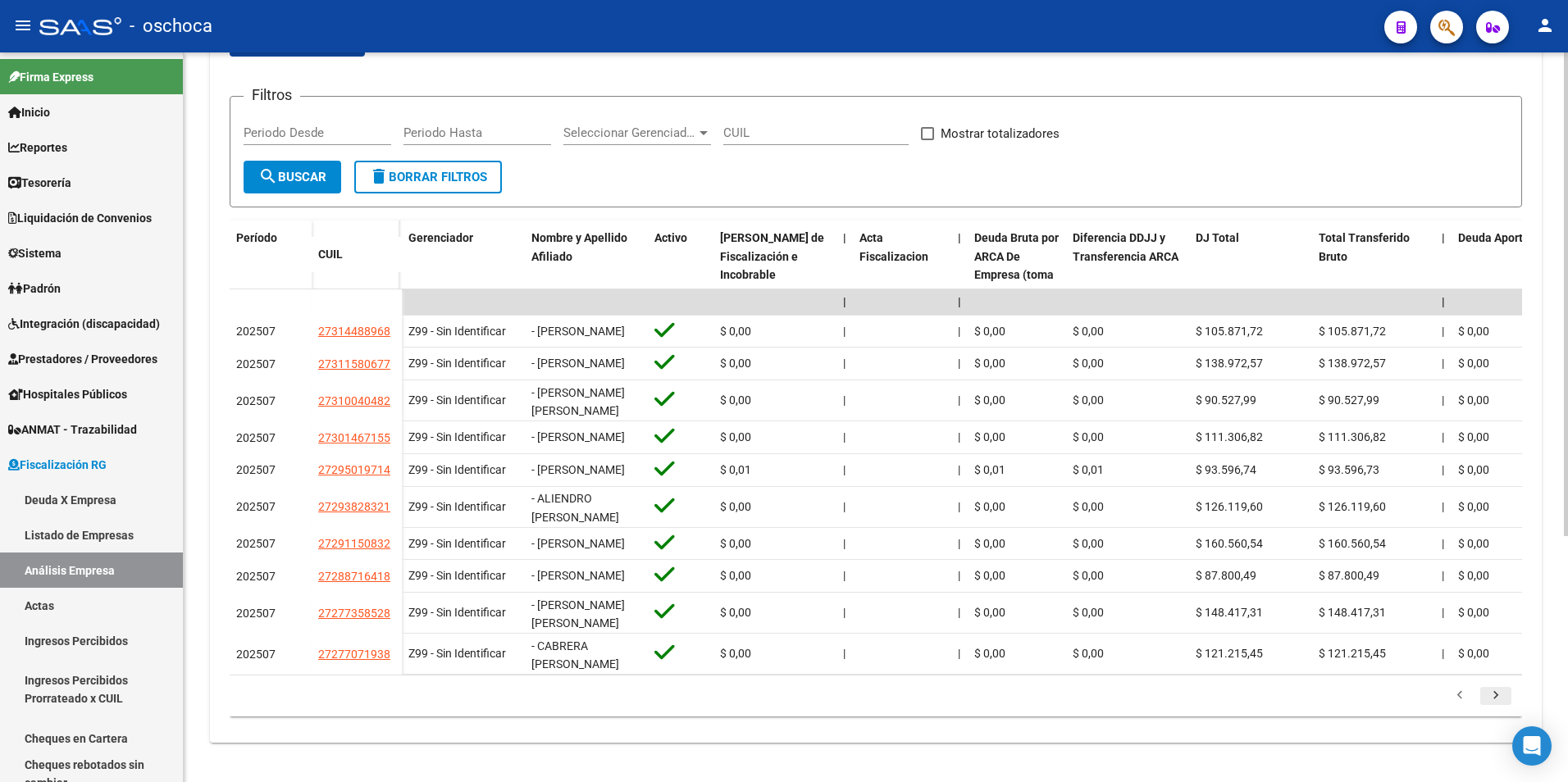
click at [1494, 707] on icon "go to next page" at bounding box center [1496, 697] width 21 height 20
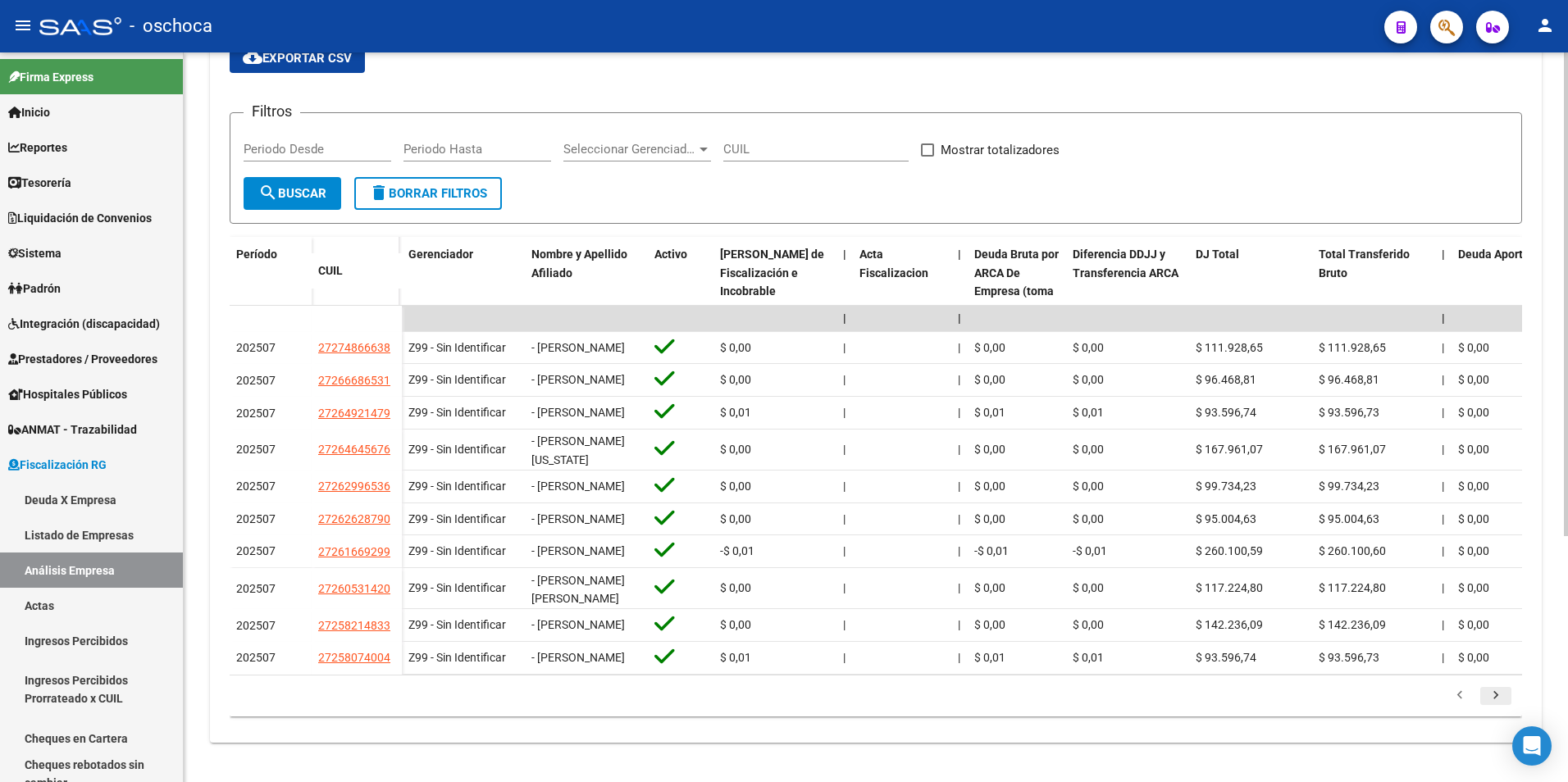
click at [1494, 707] on icon "go to next page" at bounding box center [1496, 697] width 21 height 20
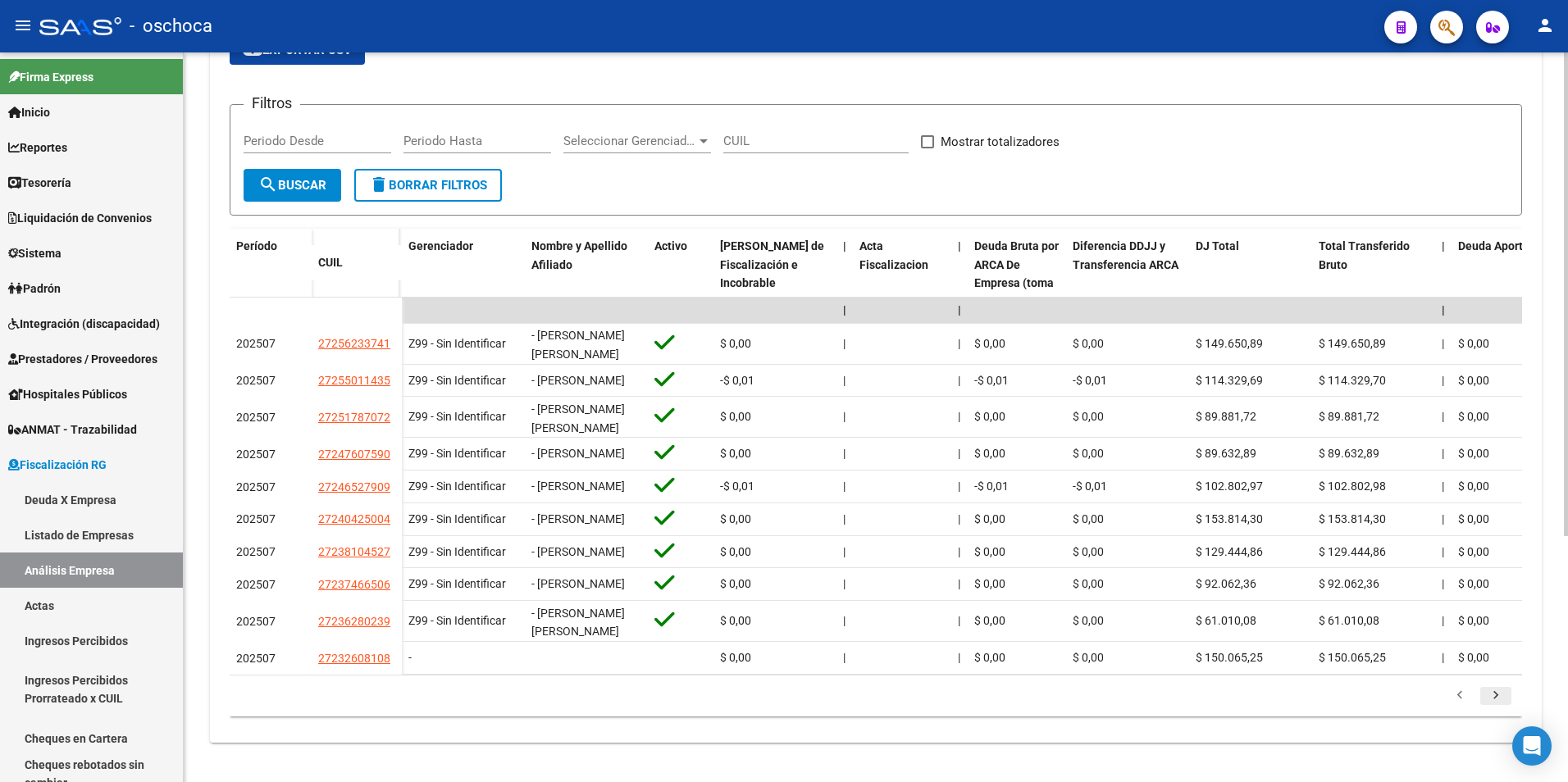
click at [1494, 707] on icon "go to next page" at bounding box center [1496, 697] width 21 height 20
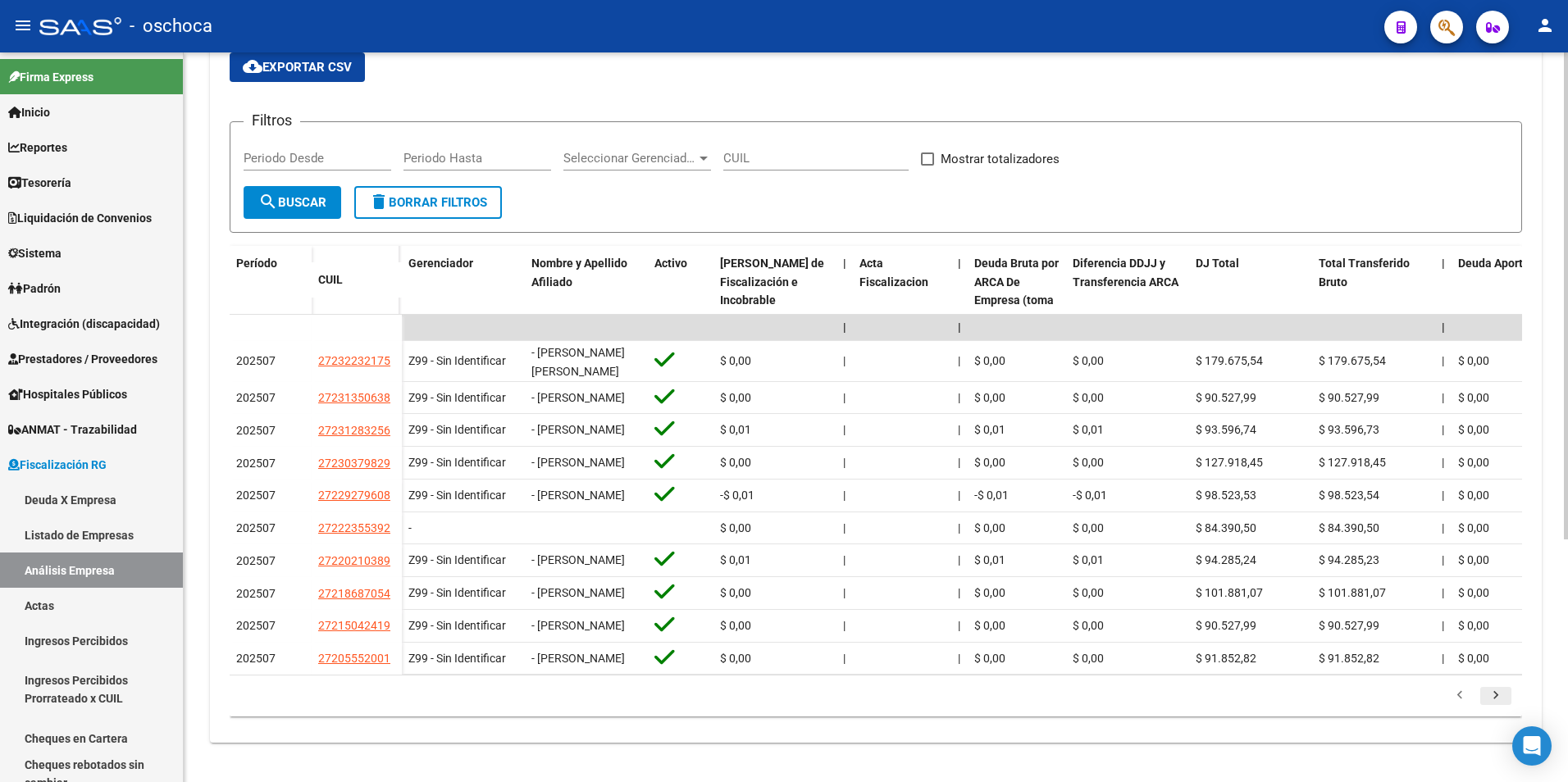
click at [1502, 707] on icon "go to next page" at bounding box center [1496, 697] width 21 height 20
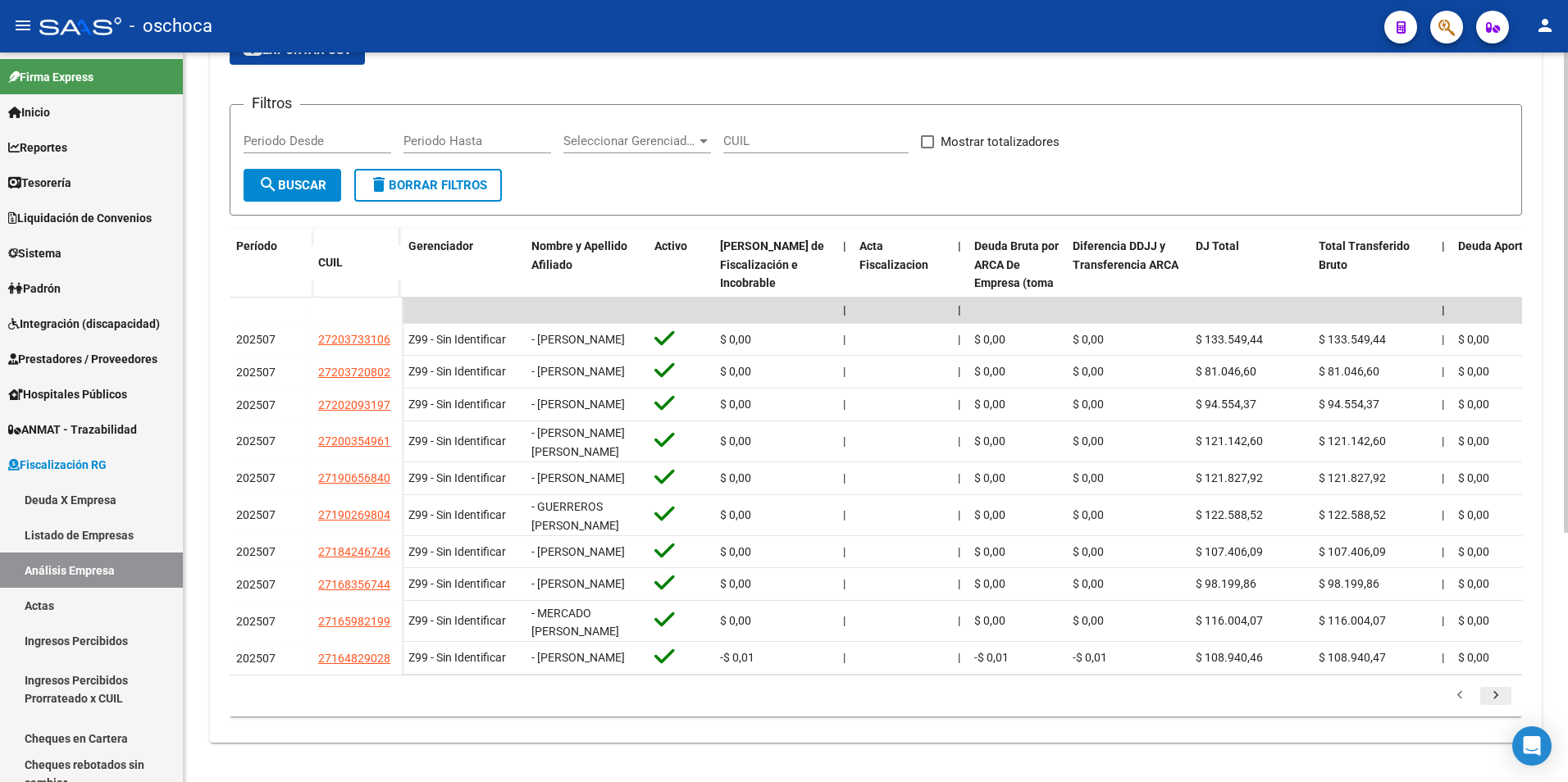
click at [1502, 707] on icon "go to next page" at bounding box center [1496, 697] width 21 height 20
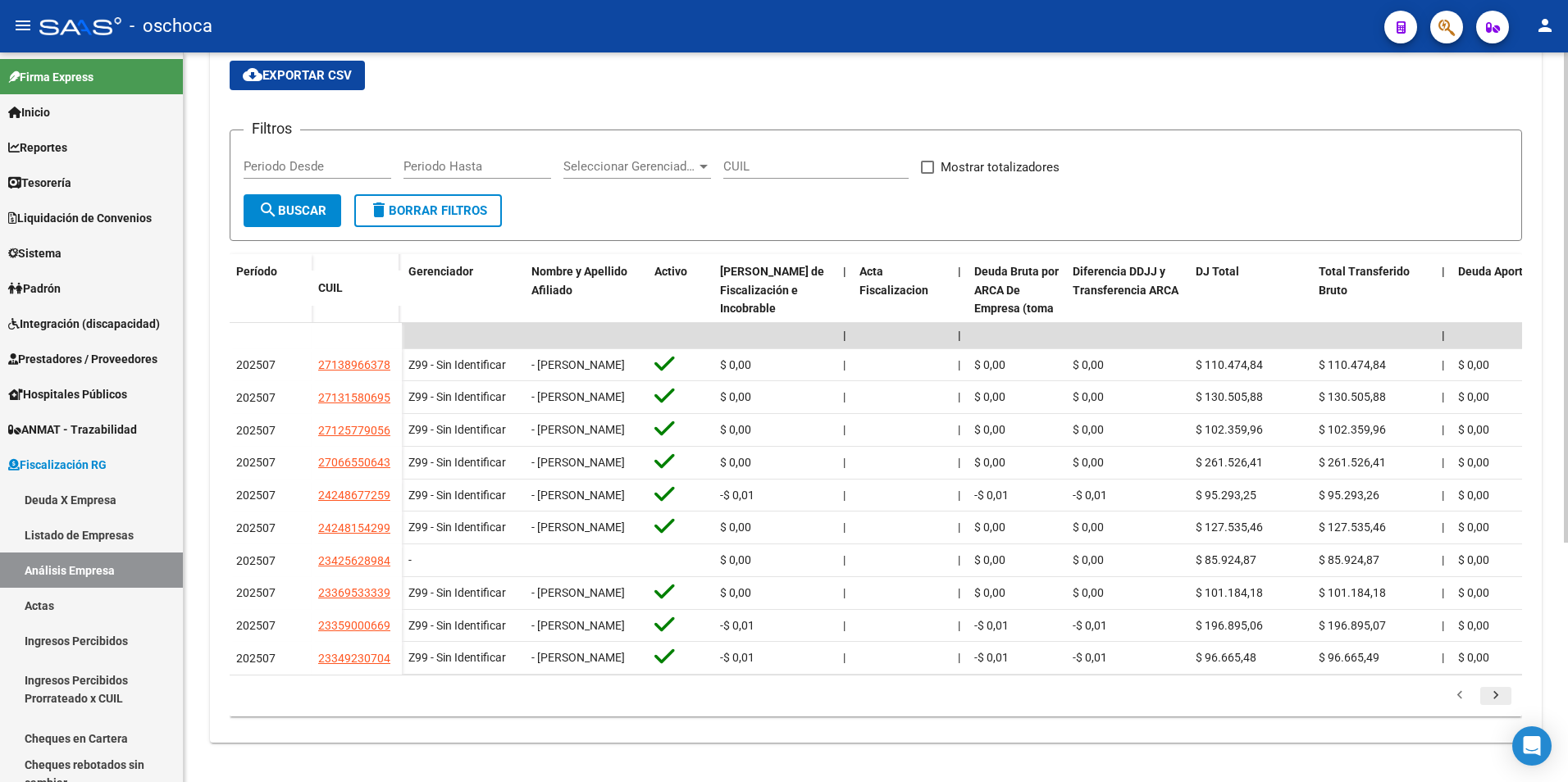
click at [1497, 700] on icon "go to next page" at bounding box center [1496, 697] width 21 height 20
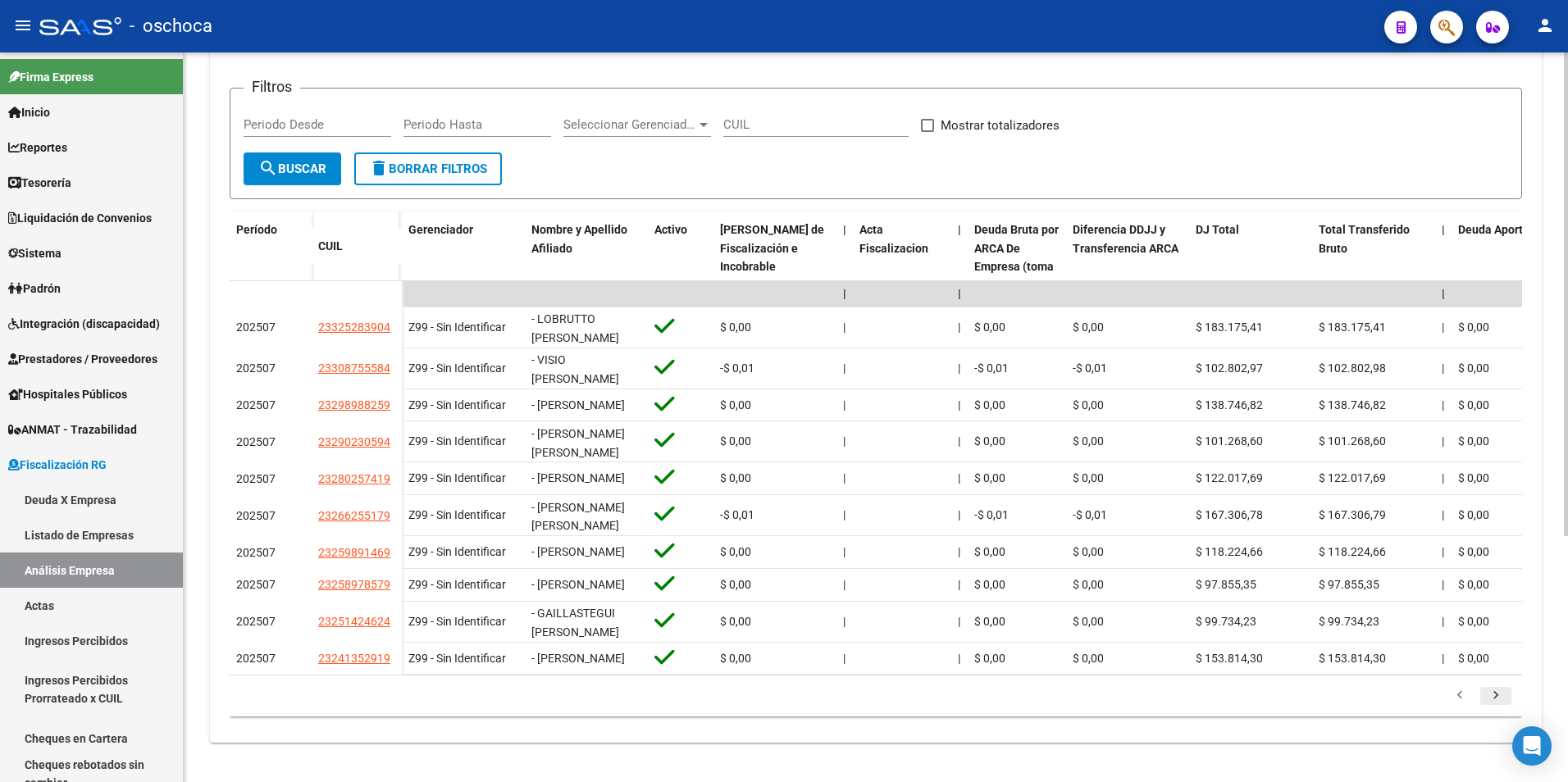
click at [1495, 707] on icon "go to next page" at bounding box center [1496, 697] width 21 height 20
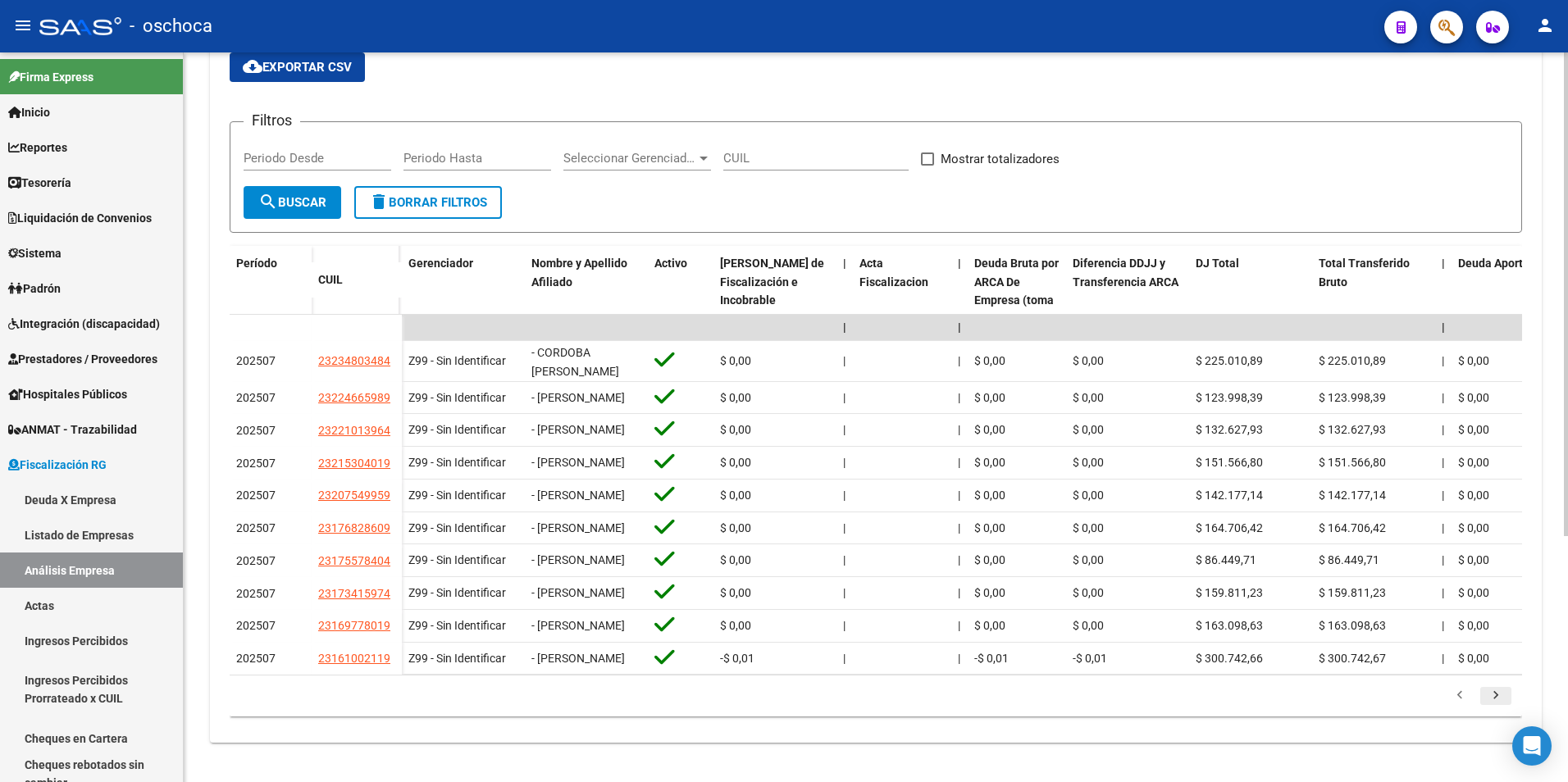
click at [1495, 707] on icon "go to next page" at bounding box center [1496, 697] width 21 height 20
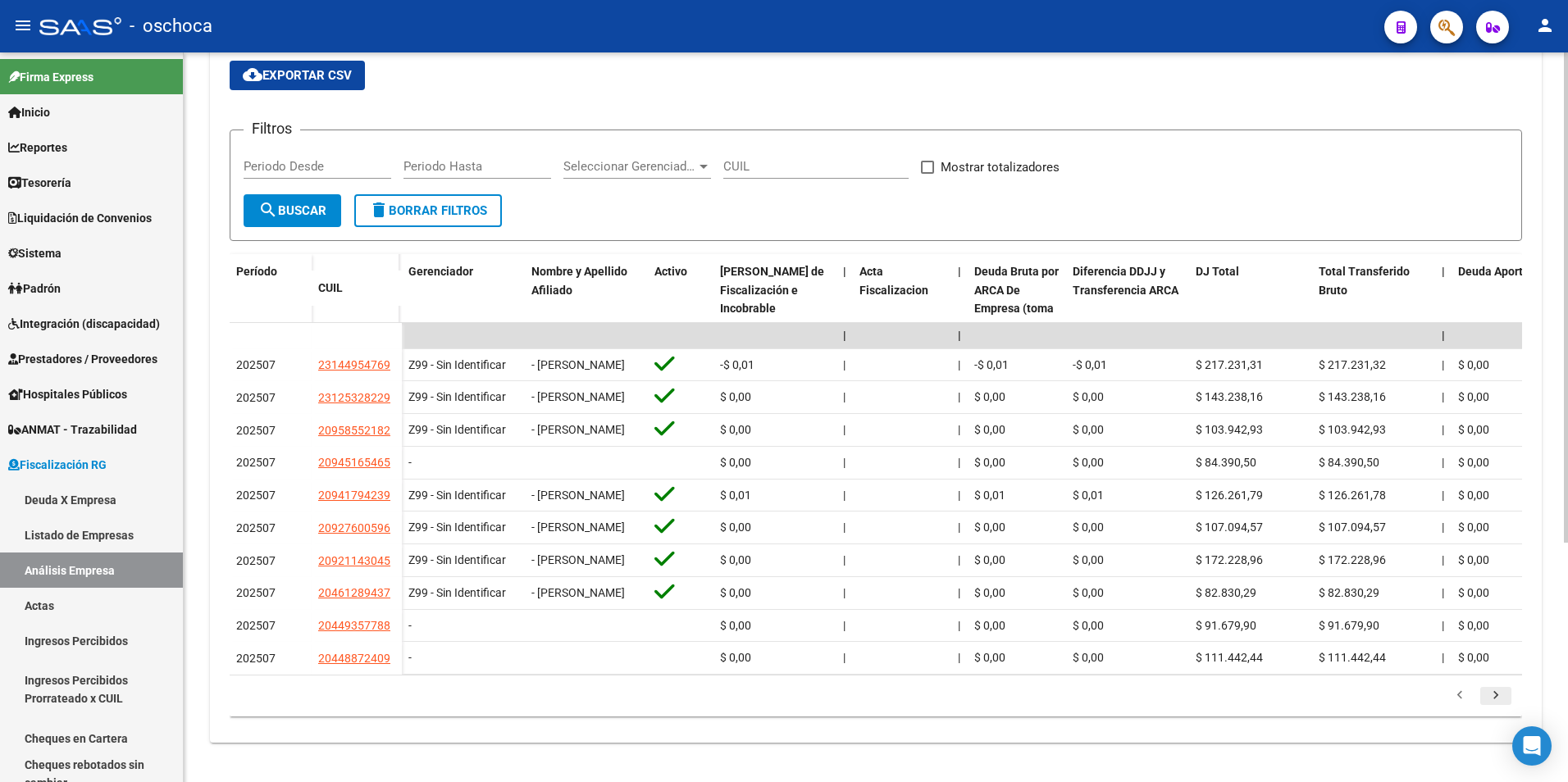
click at [1495, 709] on li at bounding box center [1496, 696] width 37 height 28
click at [1493, 703] on icon "go to next page" at bounding box center [1496, 697] width 21 height 20
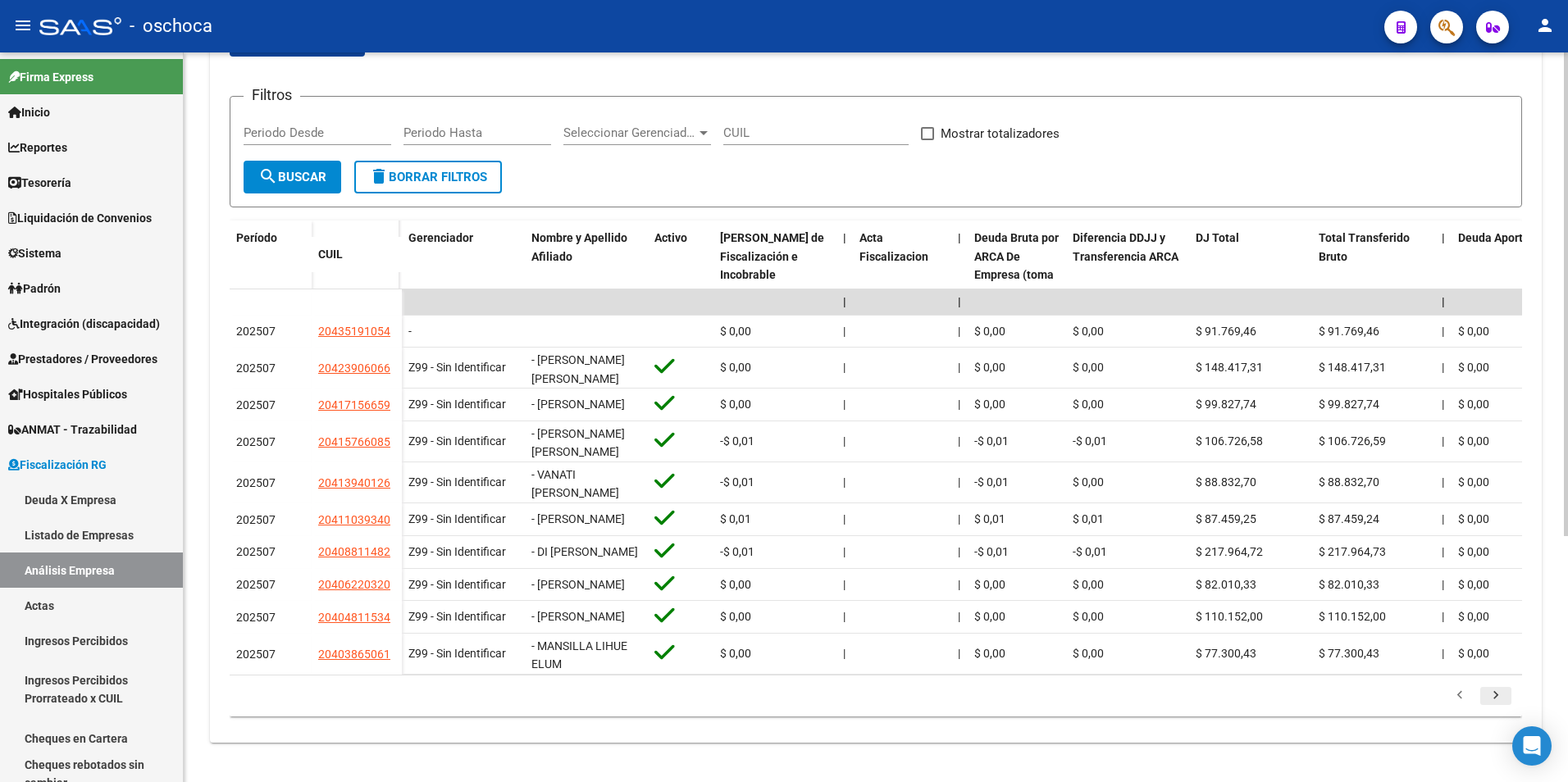
click at [1493, 703] on icon "go to next page" at bounding box center [1496, 697] width 21 height 20
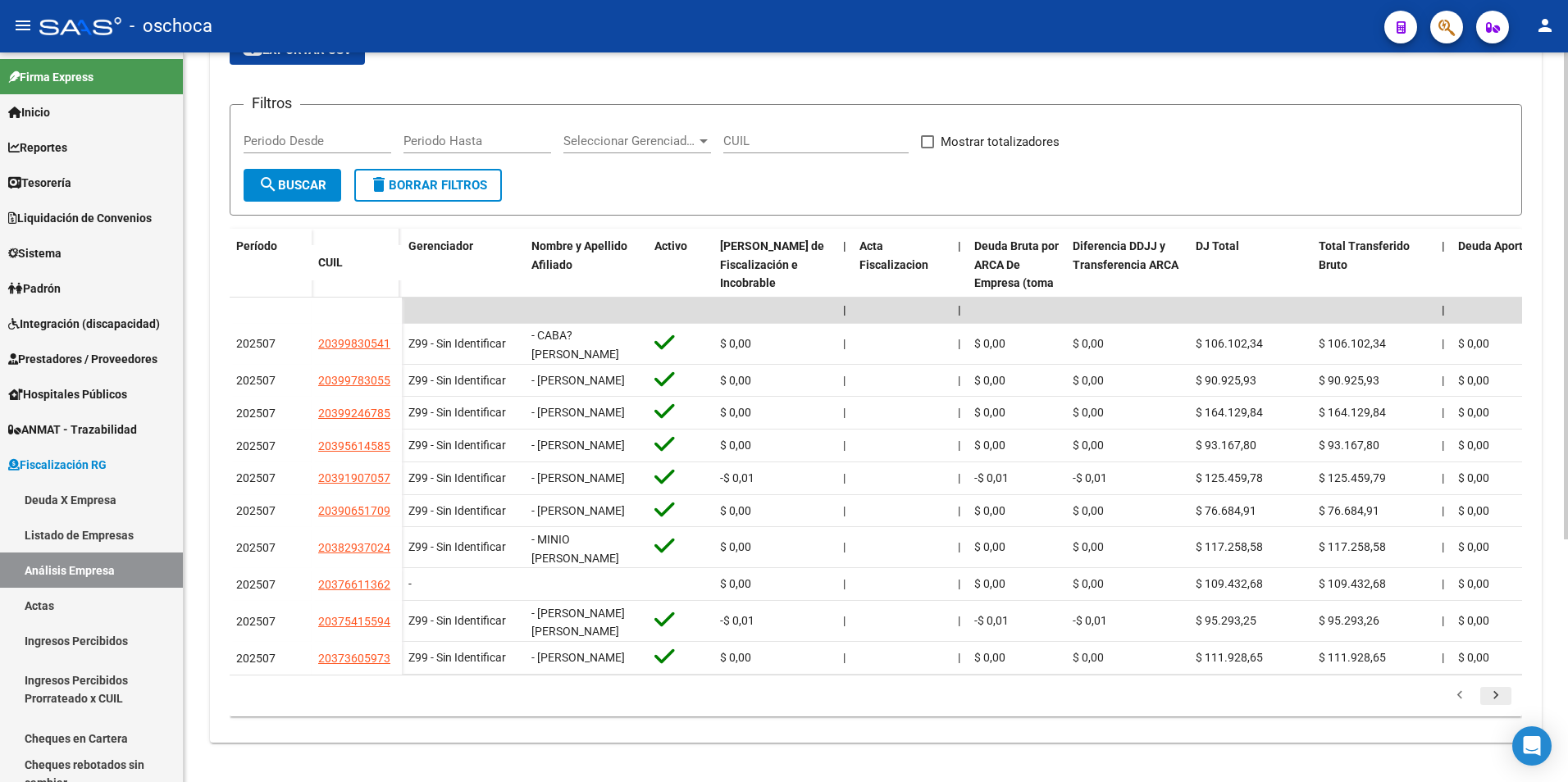
click at [1493, 703] on icon "go to next page" at bounding box center [1496, 697] width 21 height 20
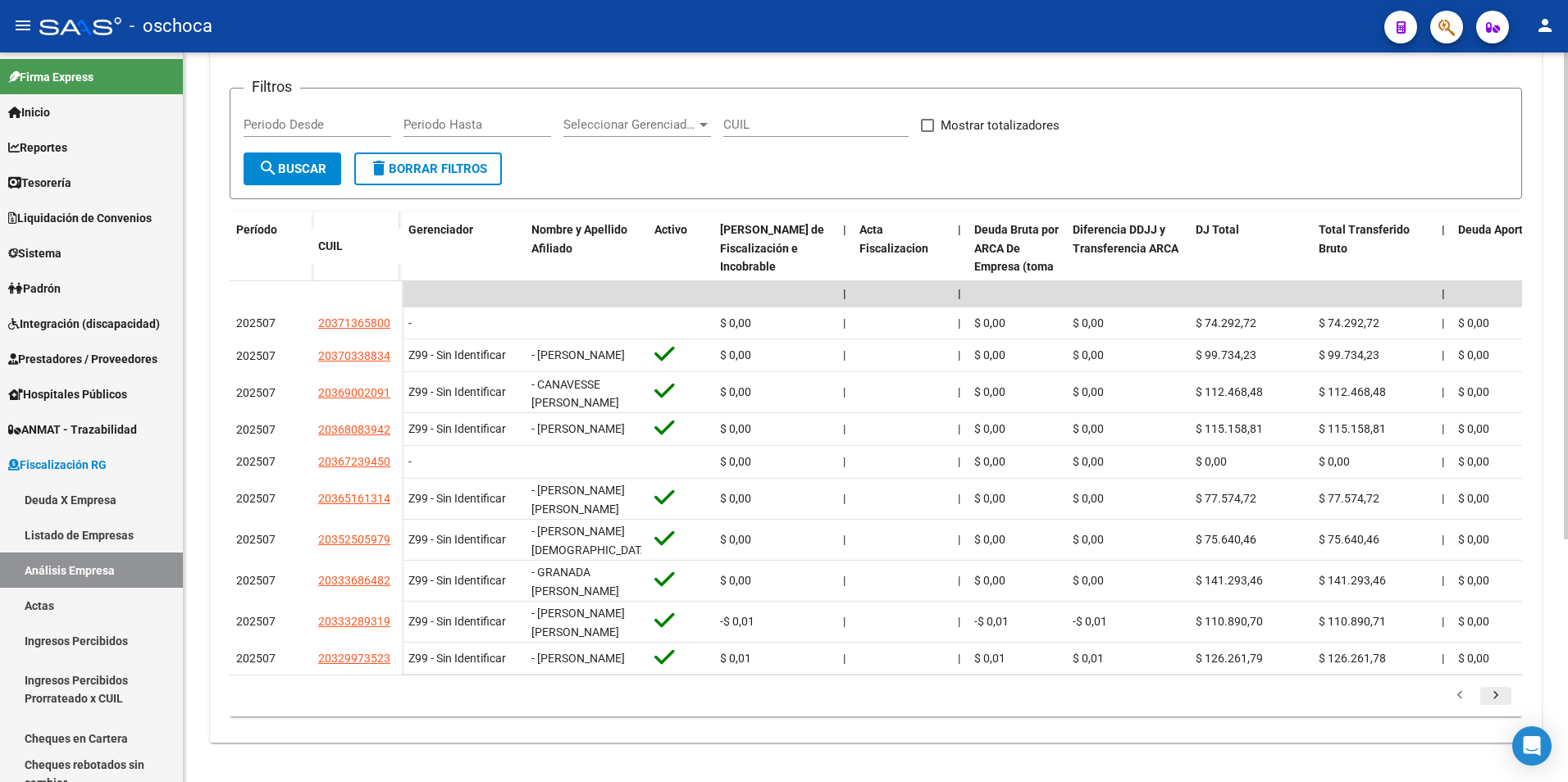
click at [1493, 703] on icon "go to next page" at bounding box center [1496, 697] width 21 height 20
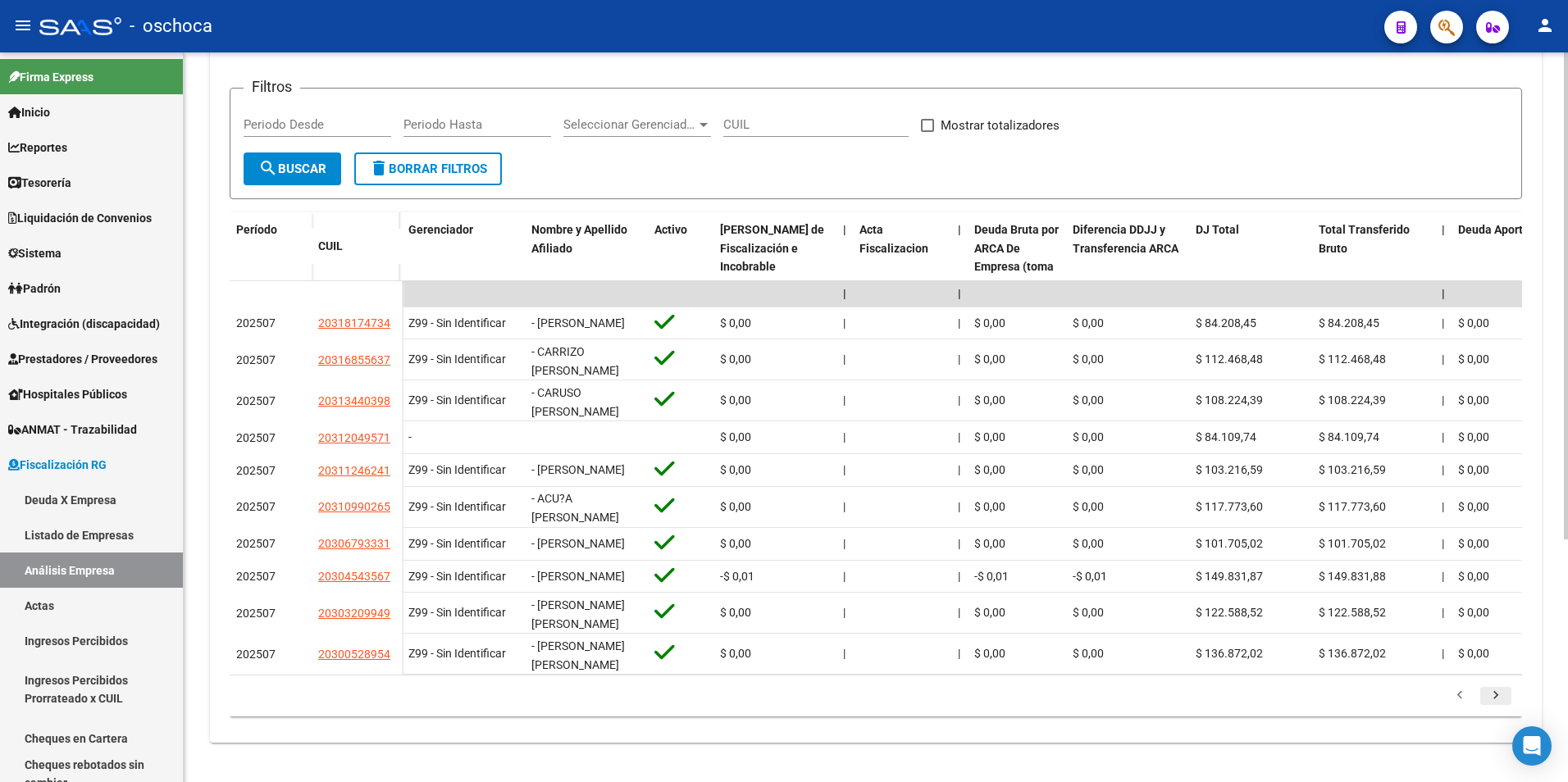
click at [1493, 703] on icon "go to next page" at bounding box center [1496, 697] width 21 height 20
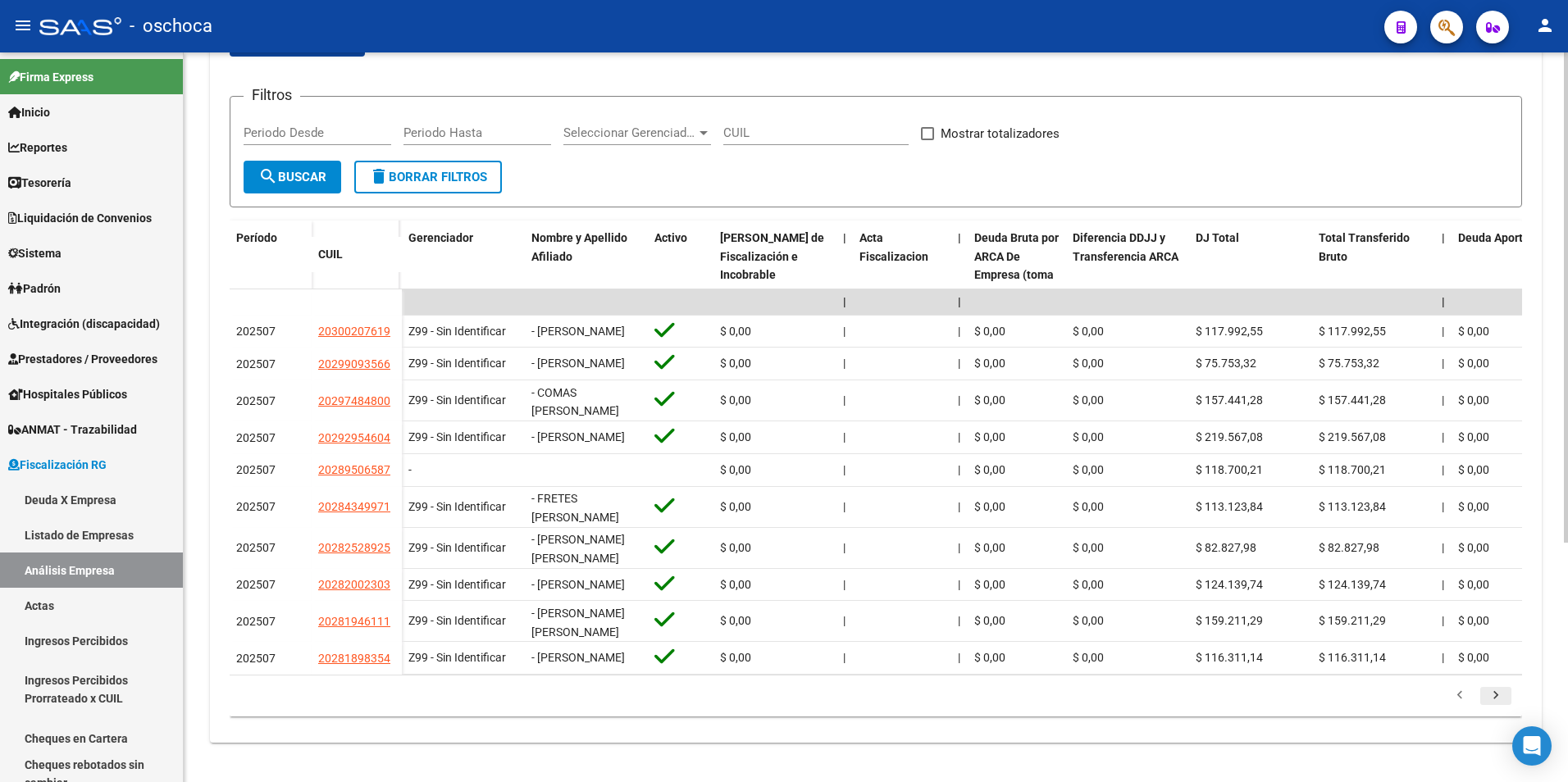
click at [1493, 703] on icon "go to next page" at bounding box center [1496, 697] width 21 height 20
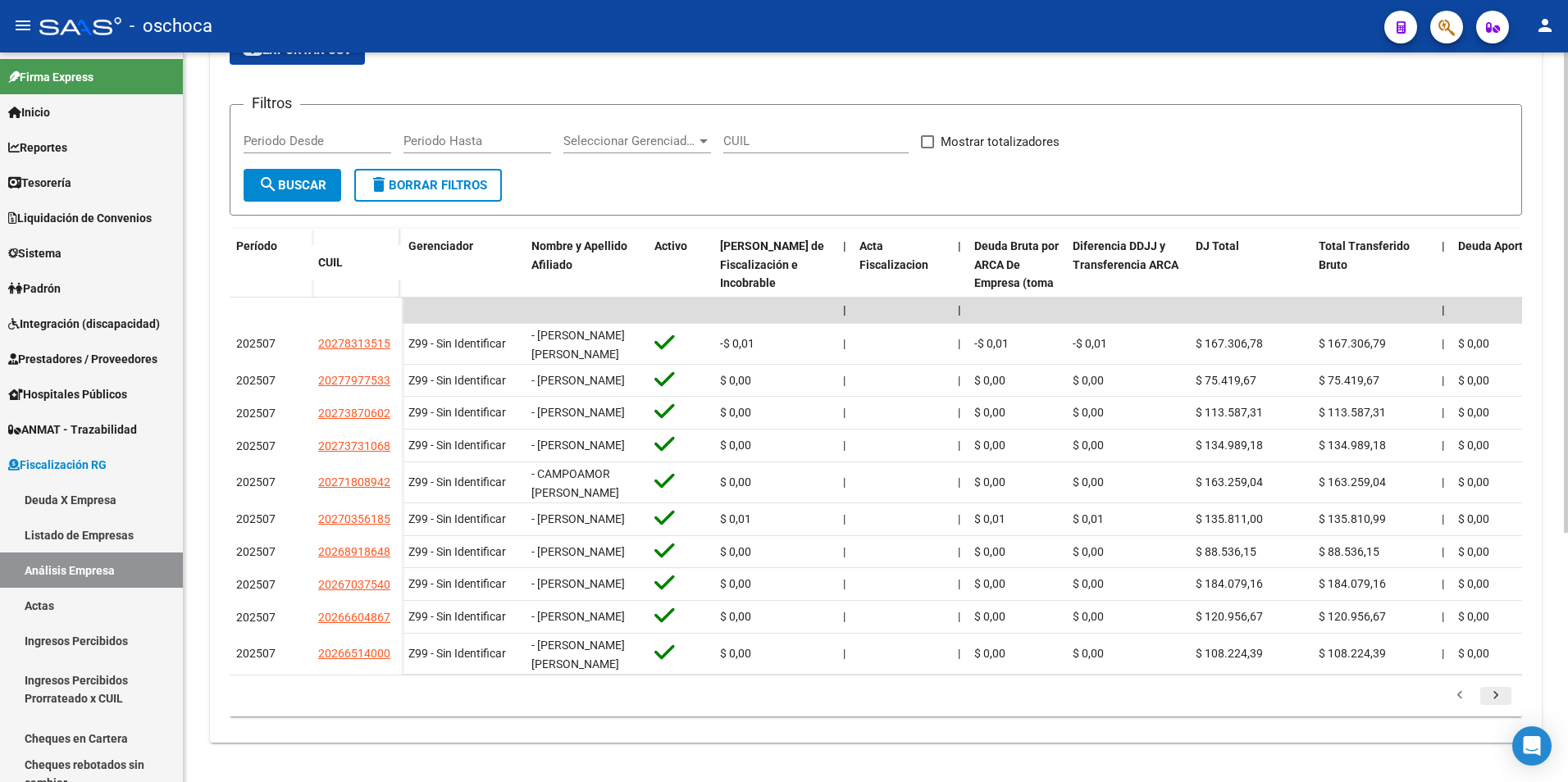
click at [1496, 707] on icon "go to next page" at bounding box center [1496, 697] width 21 height 20
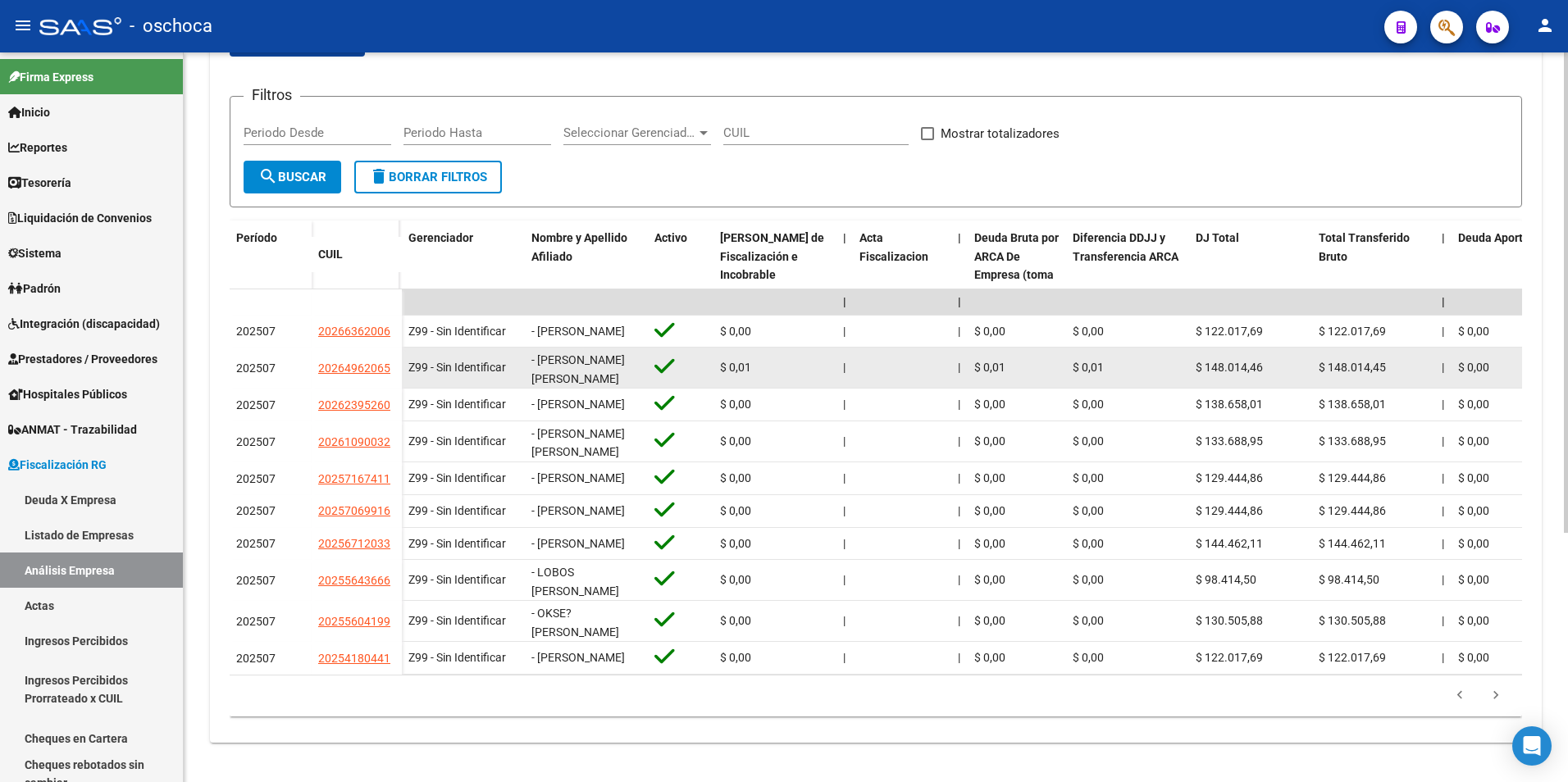
click at [548, 354] on span "- [PERSON_NAME] [PERSON_NAME]" at bounding box center [578, 370] width 94 height 32
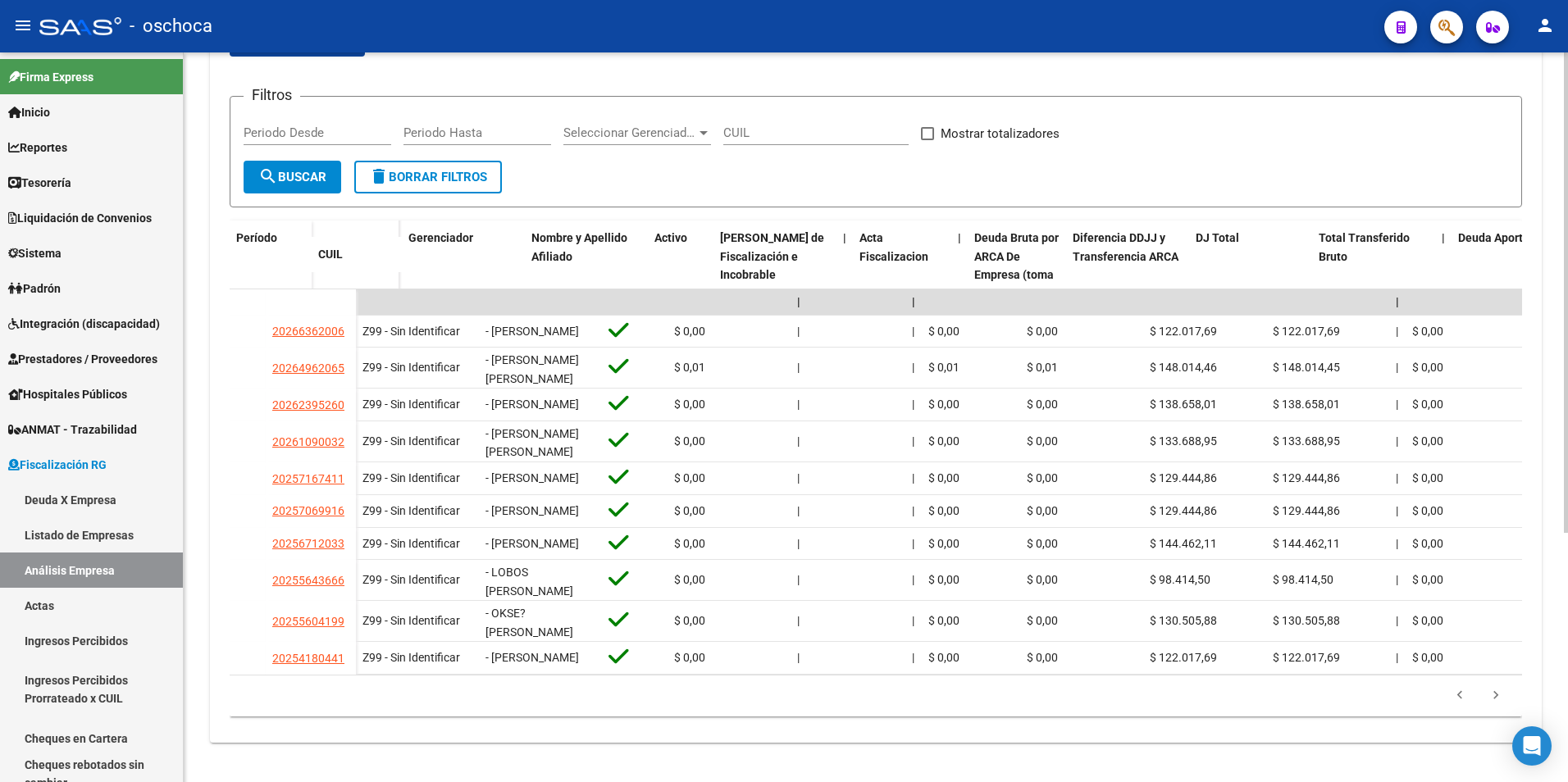
scroll to position [0, 0]
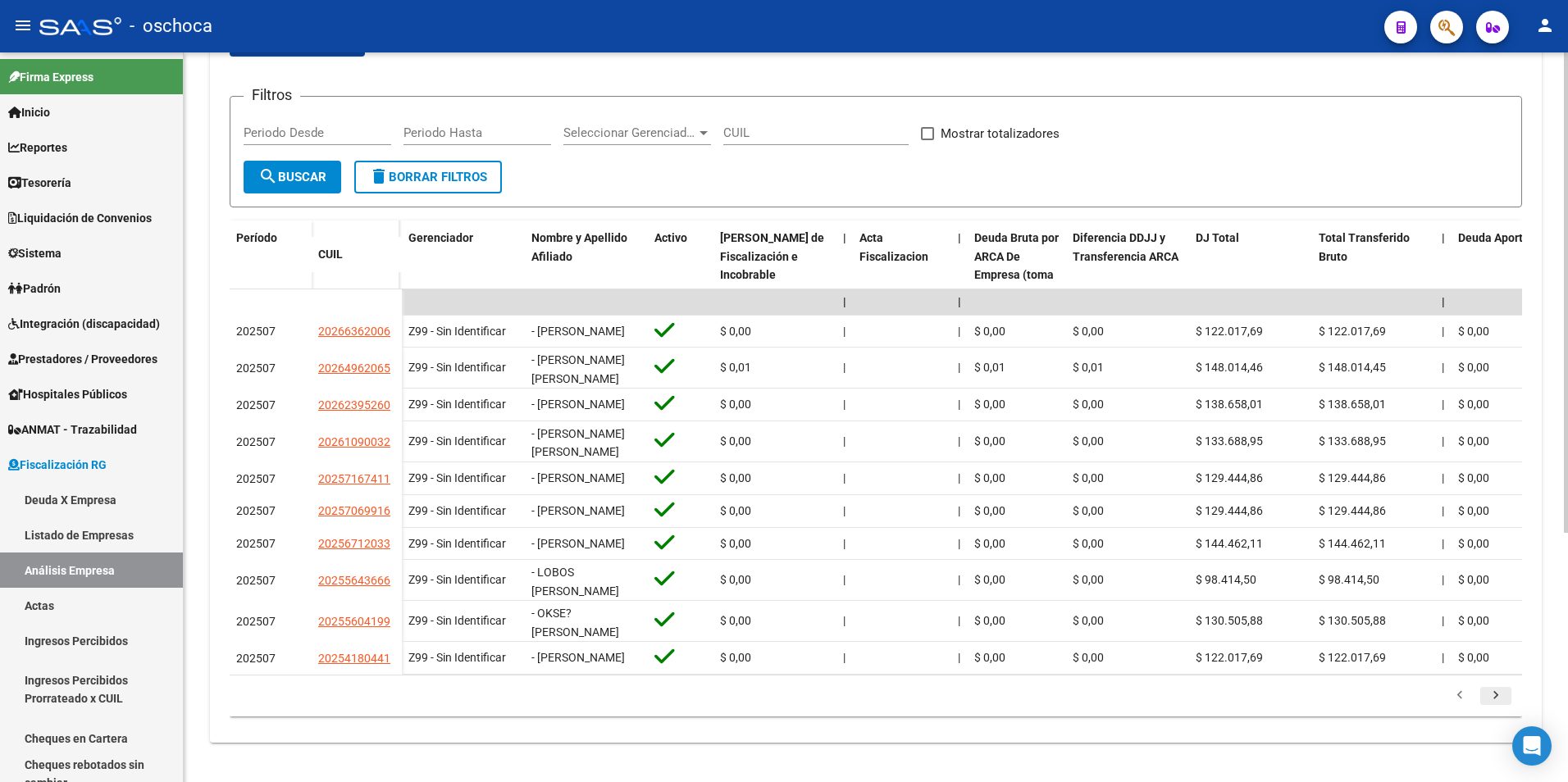
click at [1499, 707] on icon "go to next page" at bounding box center [1496, 697] width 21 height 20
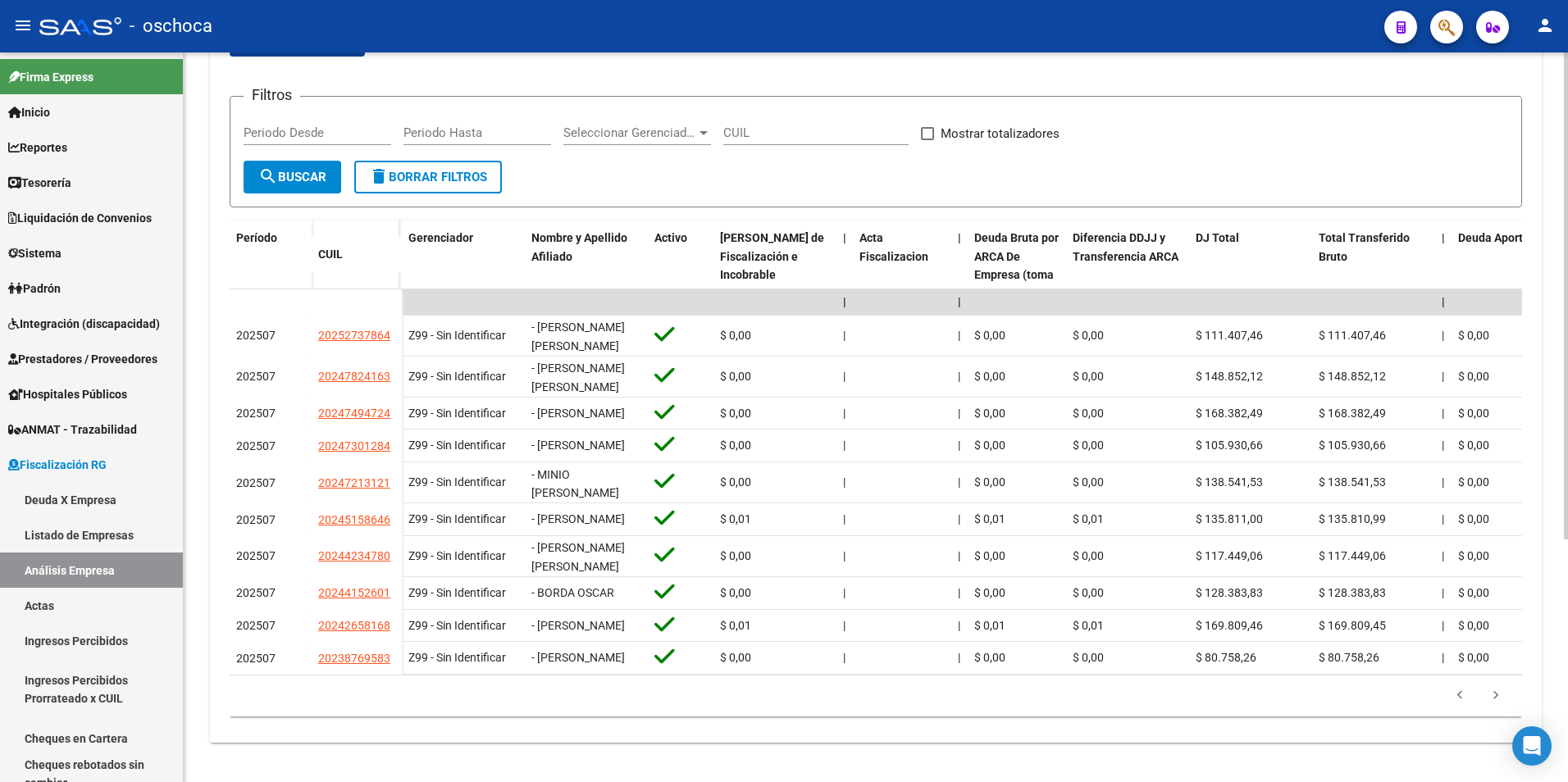
scroll to position [356, 0]
click at [1501, 706] on icon "go to next page" at bounding box center [1496, 697] width 21 height 20
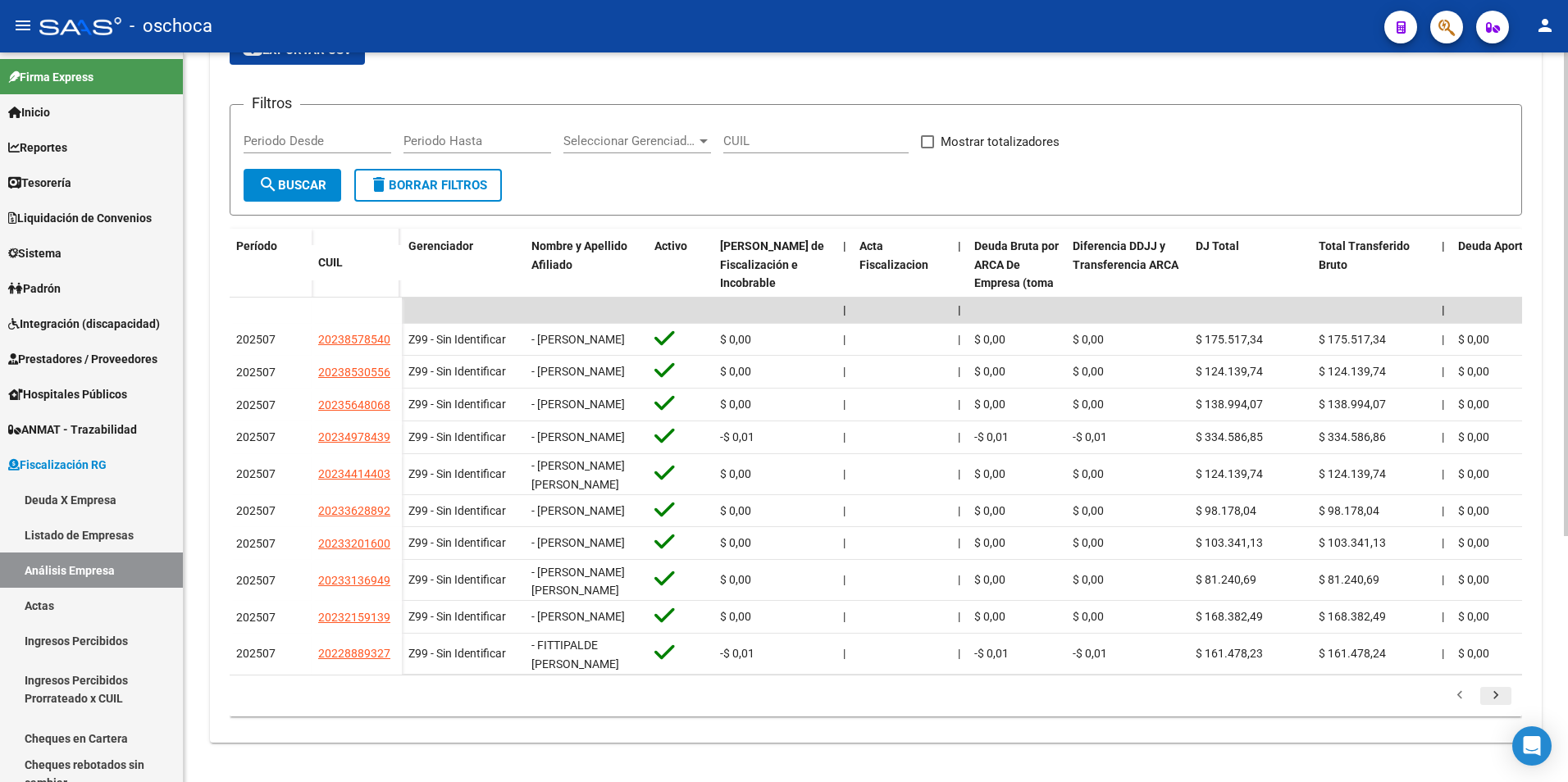
click at [1501, 706] on icon "go to next page" at bounding box center [1496, 697] width 21 height 20
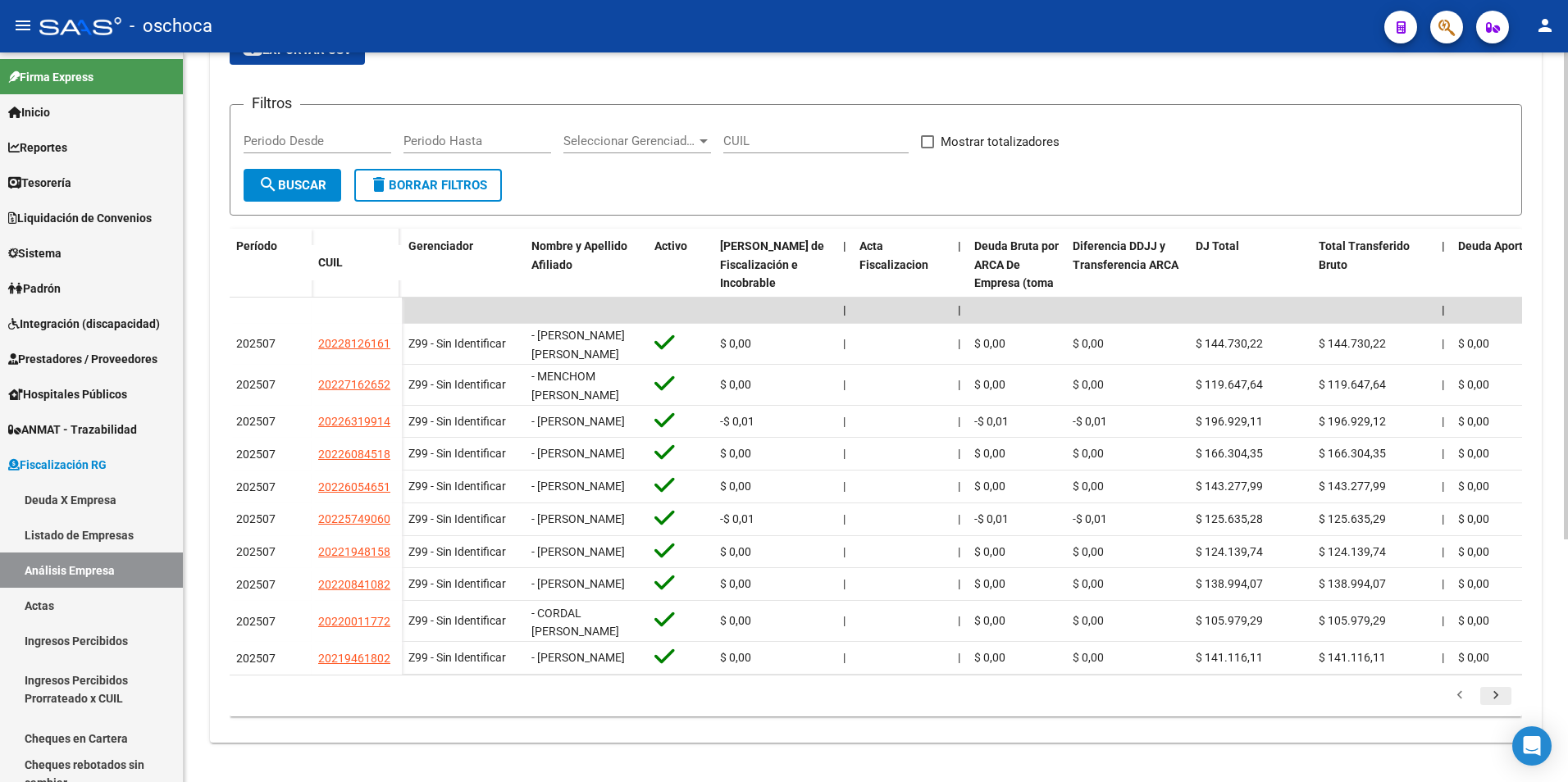
click at [1493, 706] on icon "go to next page" at bounding box center [1496, 697] width 21 height 20
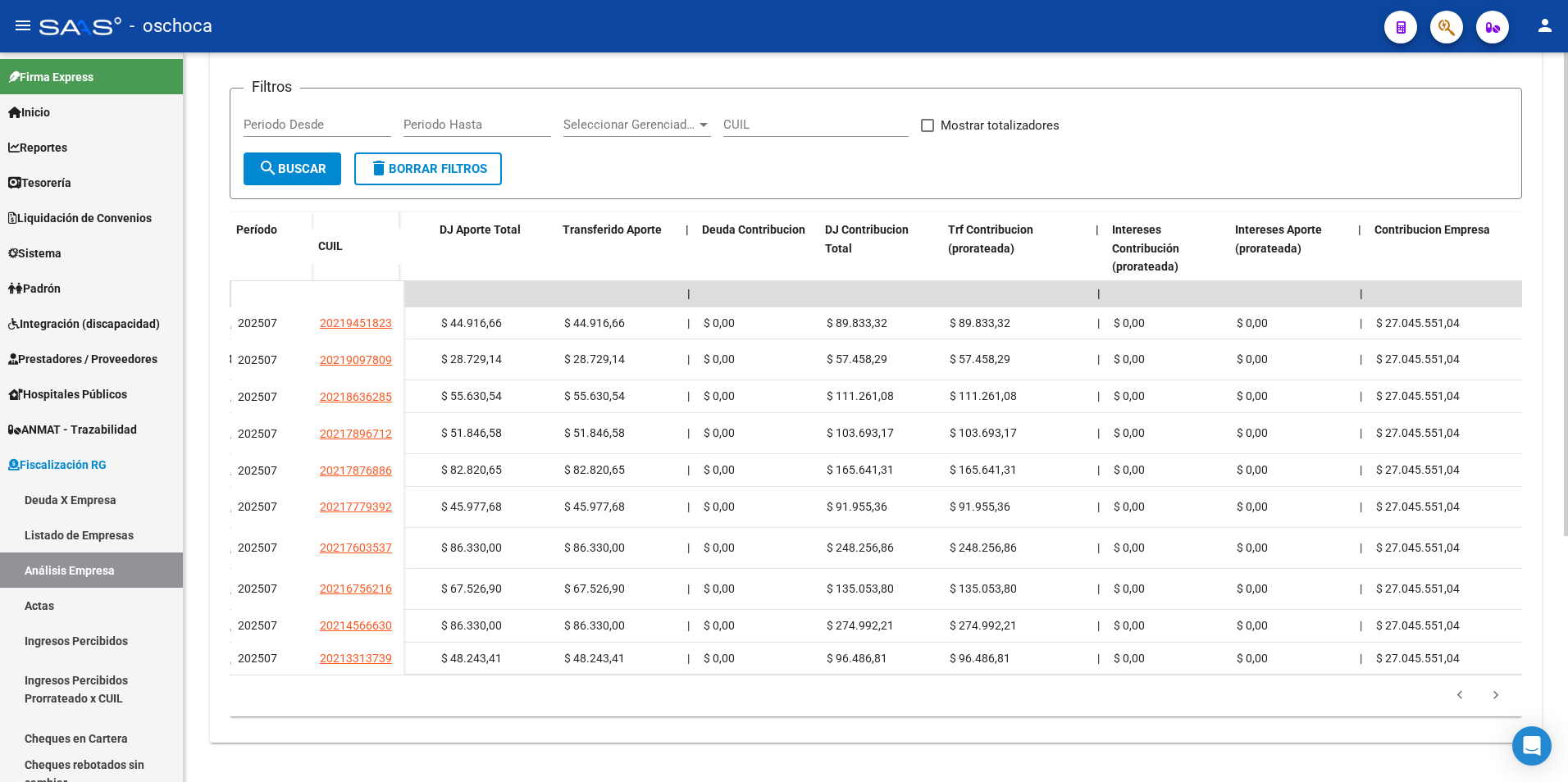
scroll to position [0, 1141]
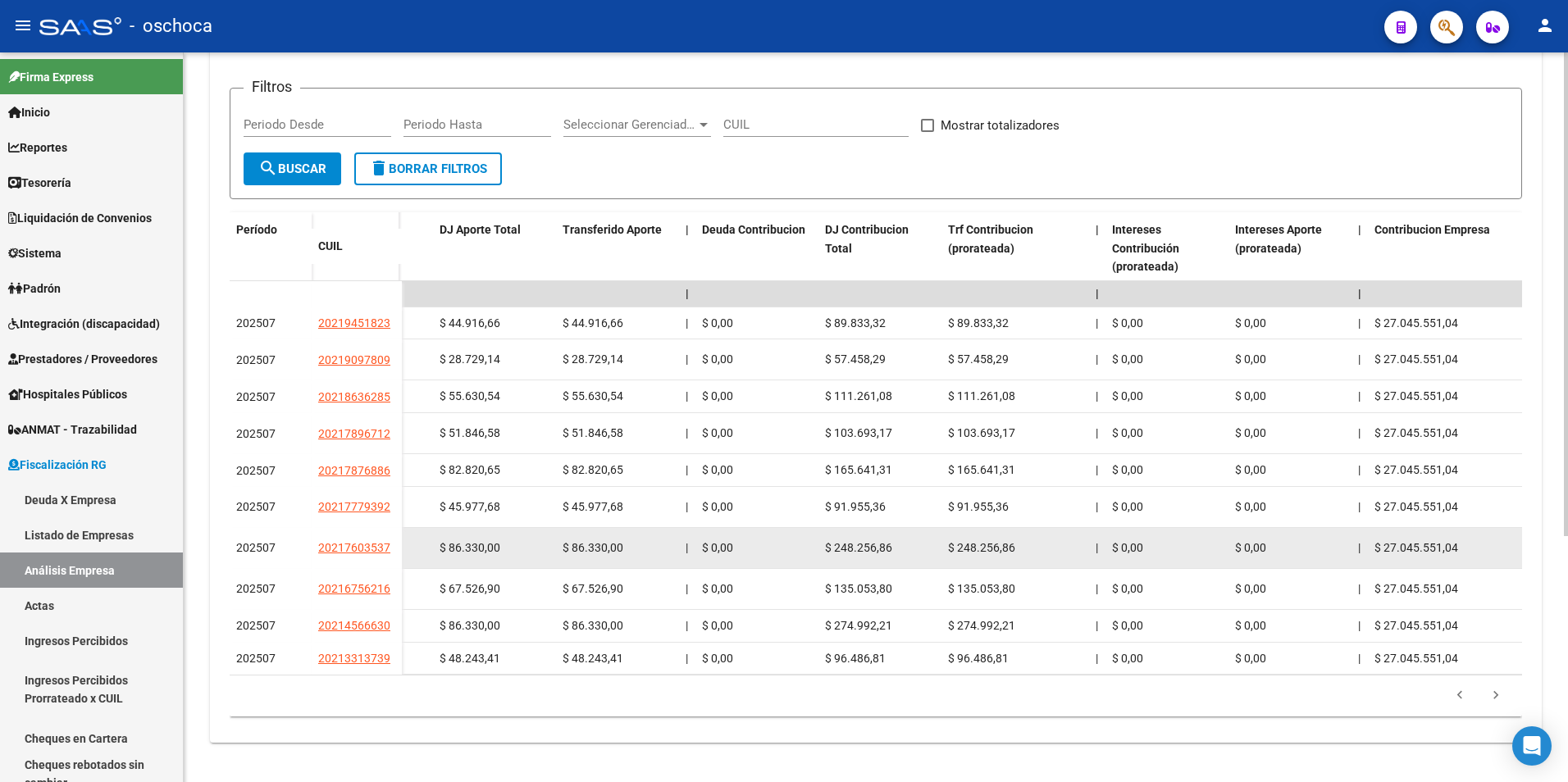
click at [951, 542] on span "$ 248.256,86" at bounding box center [981, 548] width 67 height 13
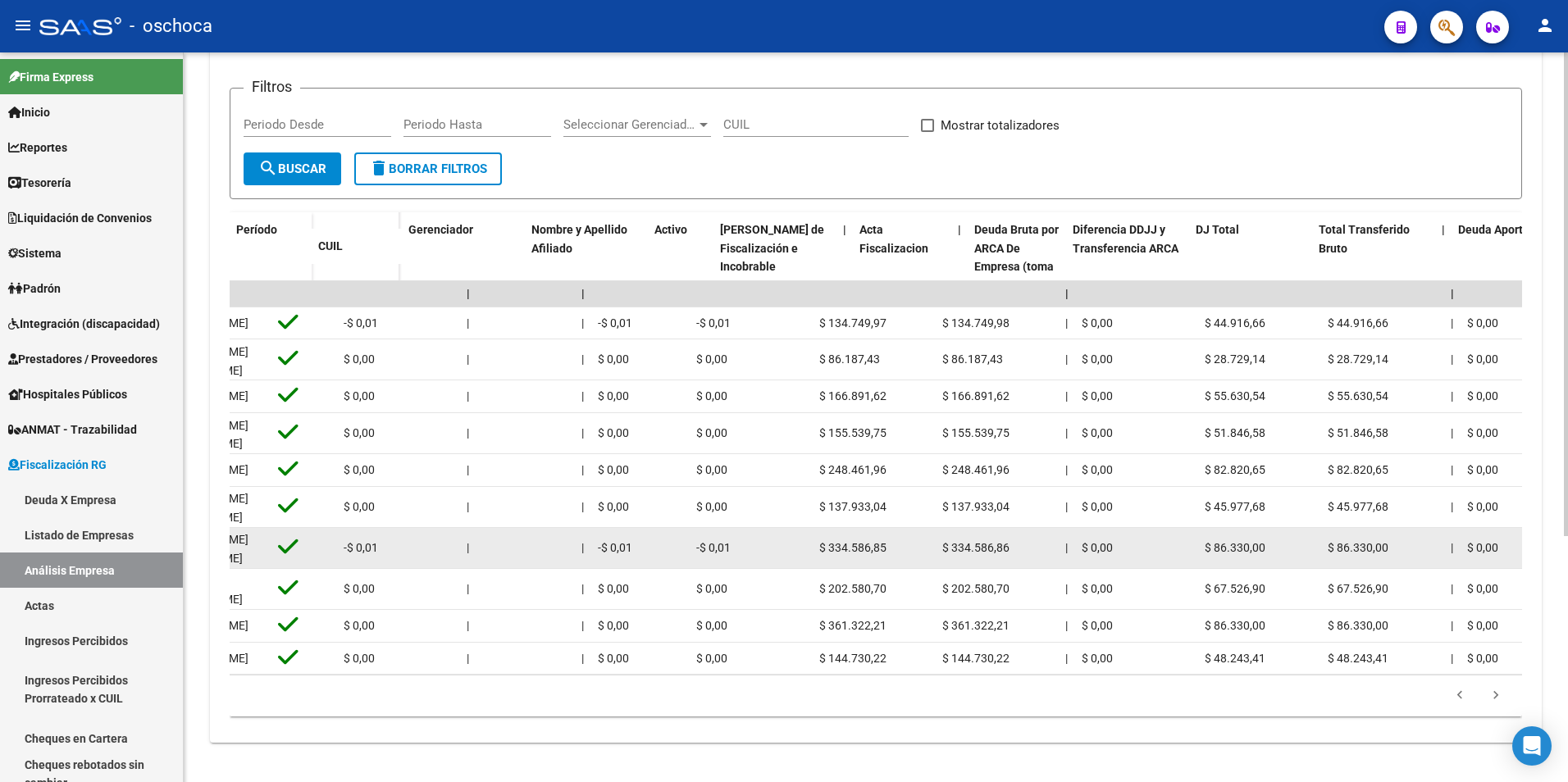
scroll to position [0, 0]
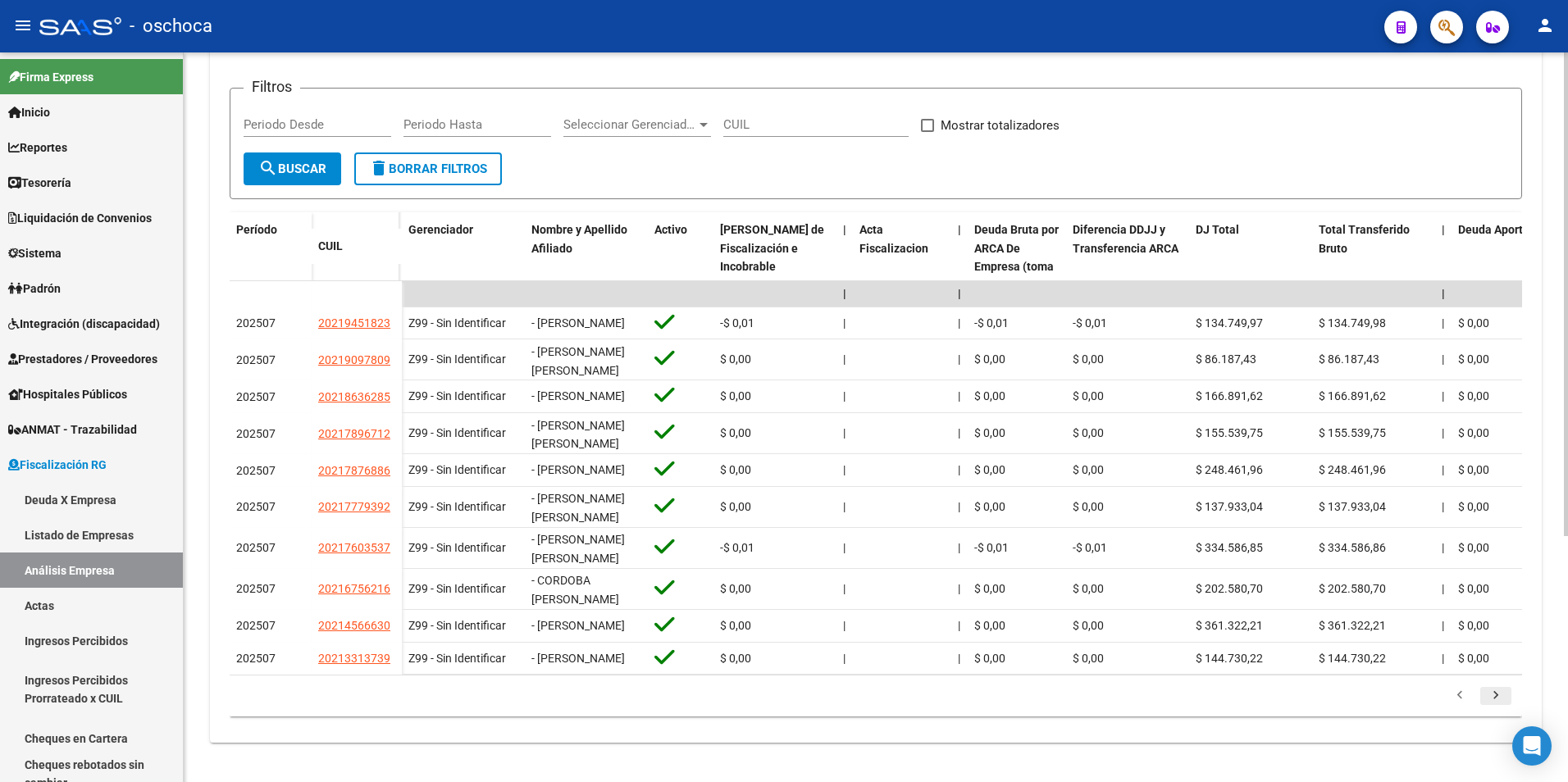
click at [1494, 707] on icon "go to next page" at bounding box center [1496, 697] width 21 height 20
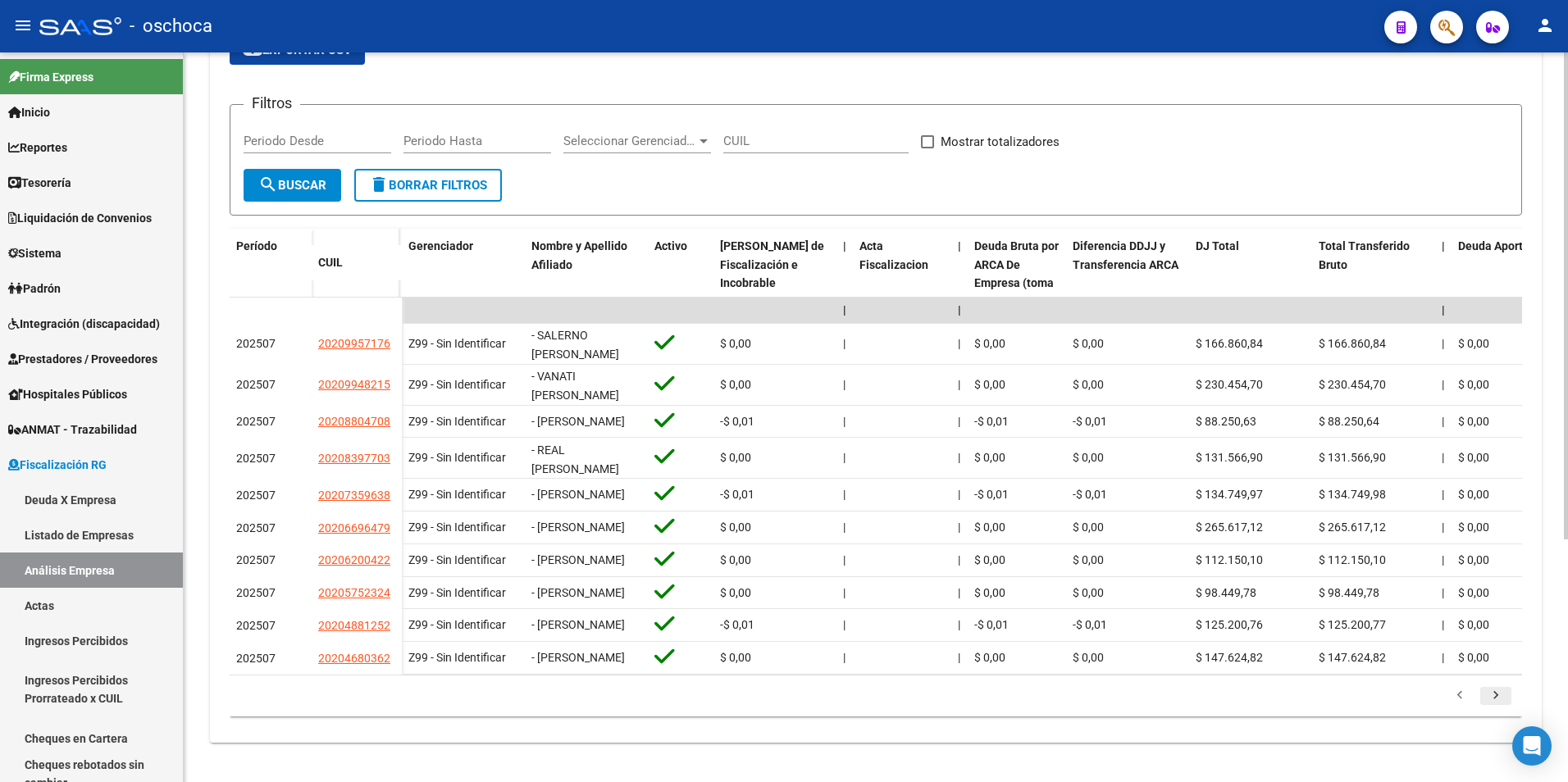
click at [1501, 706] on icon "go to next page" at bounding box center [1496, 697] width 21 height 20
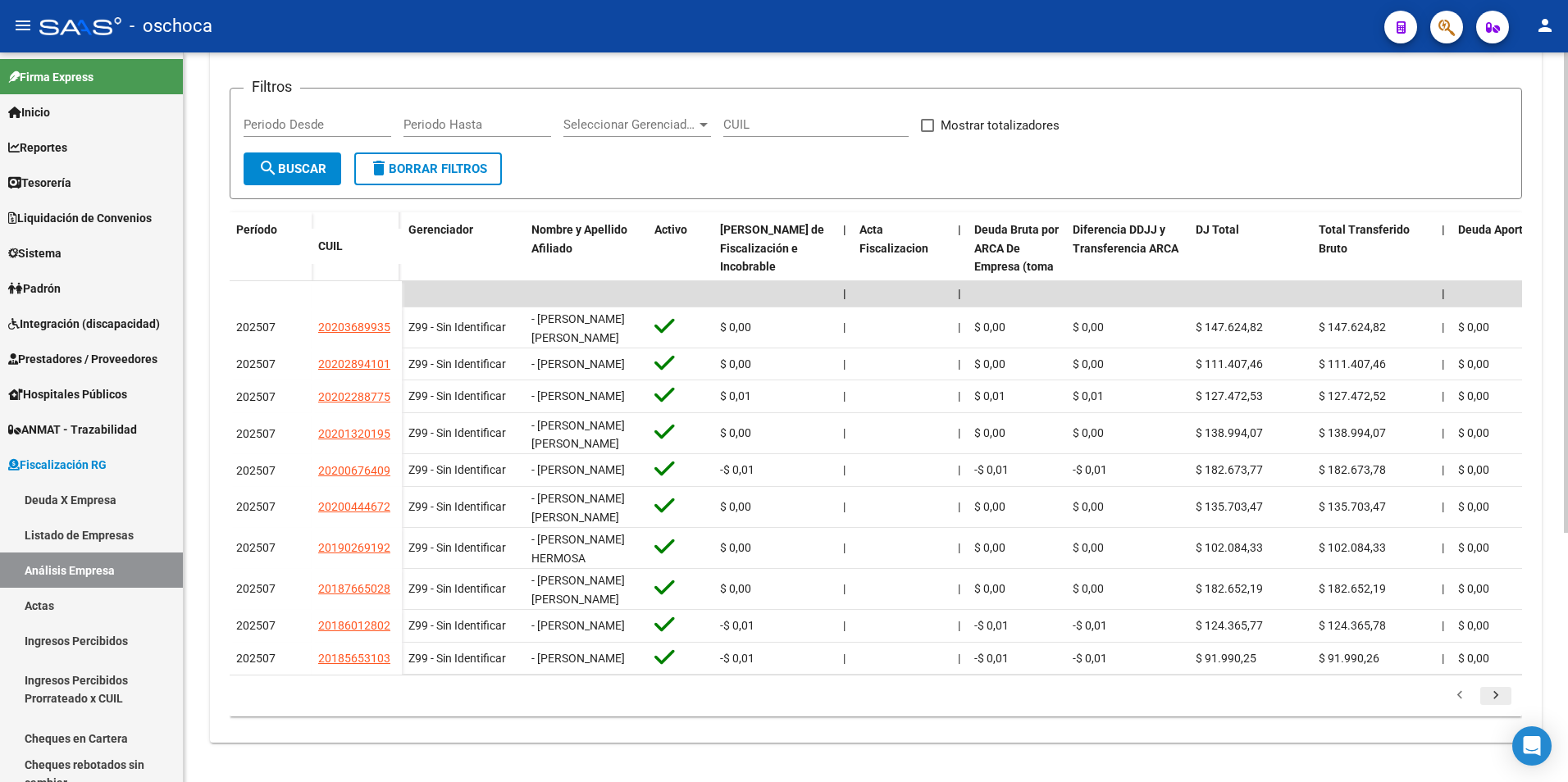
click at [1492, 707] on icon "go to next page" at bounding box center [1496, 697] width 21 height 20
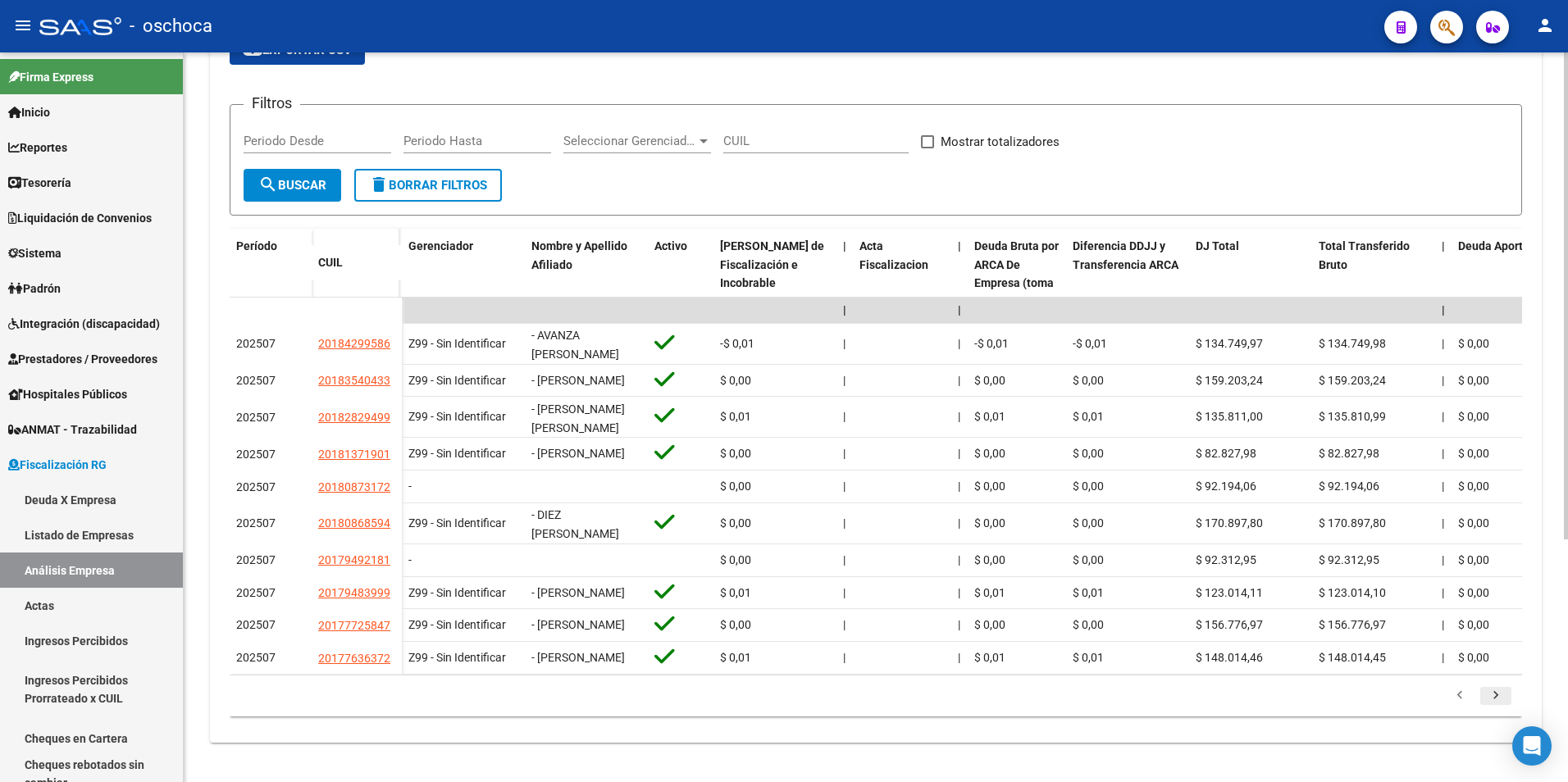
scroll to position [356, 0]
click at [1495, 707] on icon "go to next page" at bounding box center [1496, 697] width 21 height 20
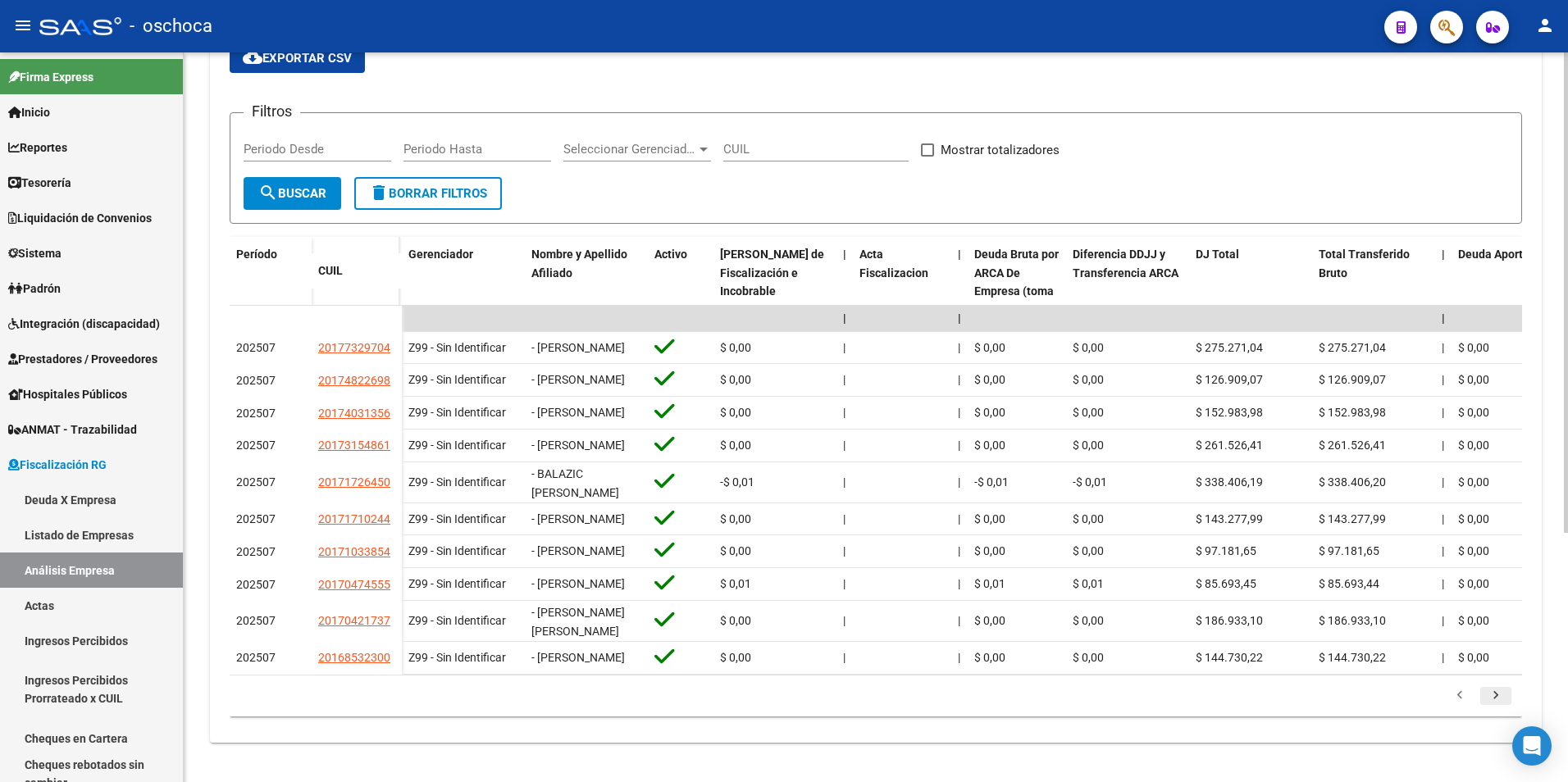
click at [1495, 707] on icon "go to next page" at bounding box center [1496, 697] width 21 height 20
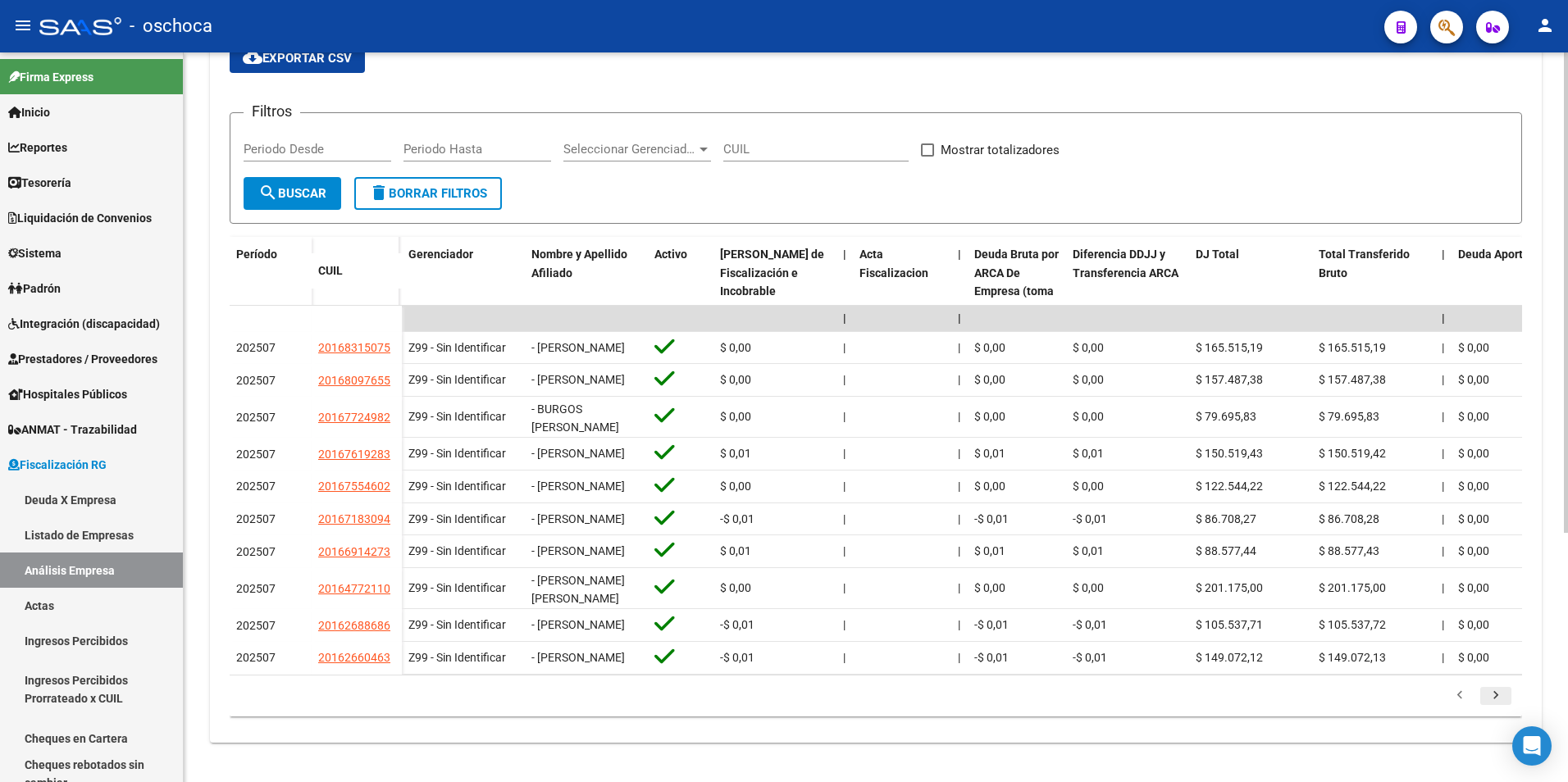
click at [1495, 707] on icon "go to next page" at bounding box center [1496, 697] width 21 height 20
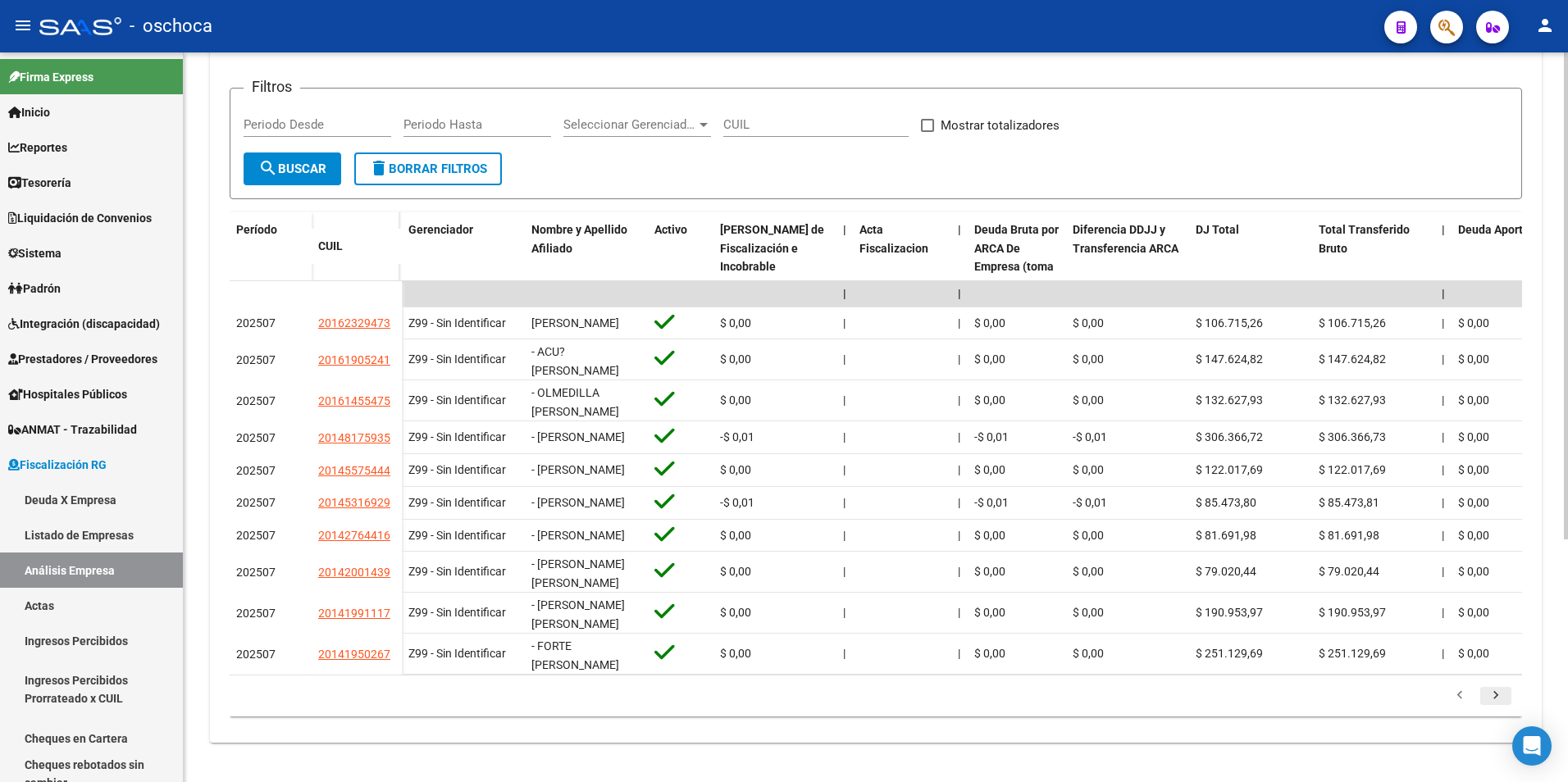
click at [1499, 707] on icon "go to next page" at bounding box center [1496, 697] width 21 height 20
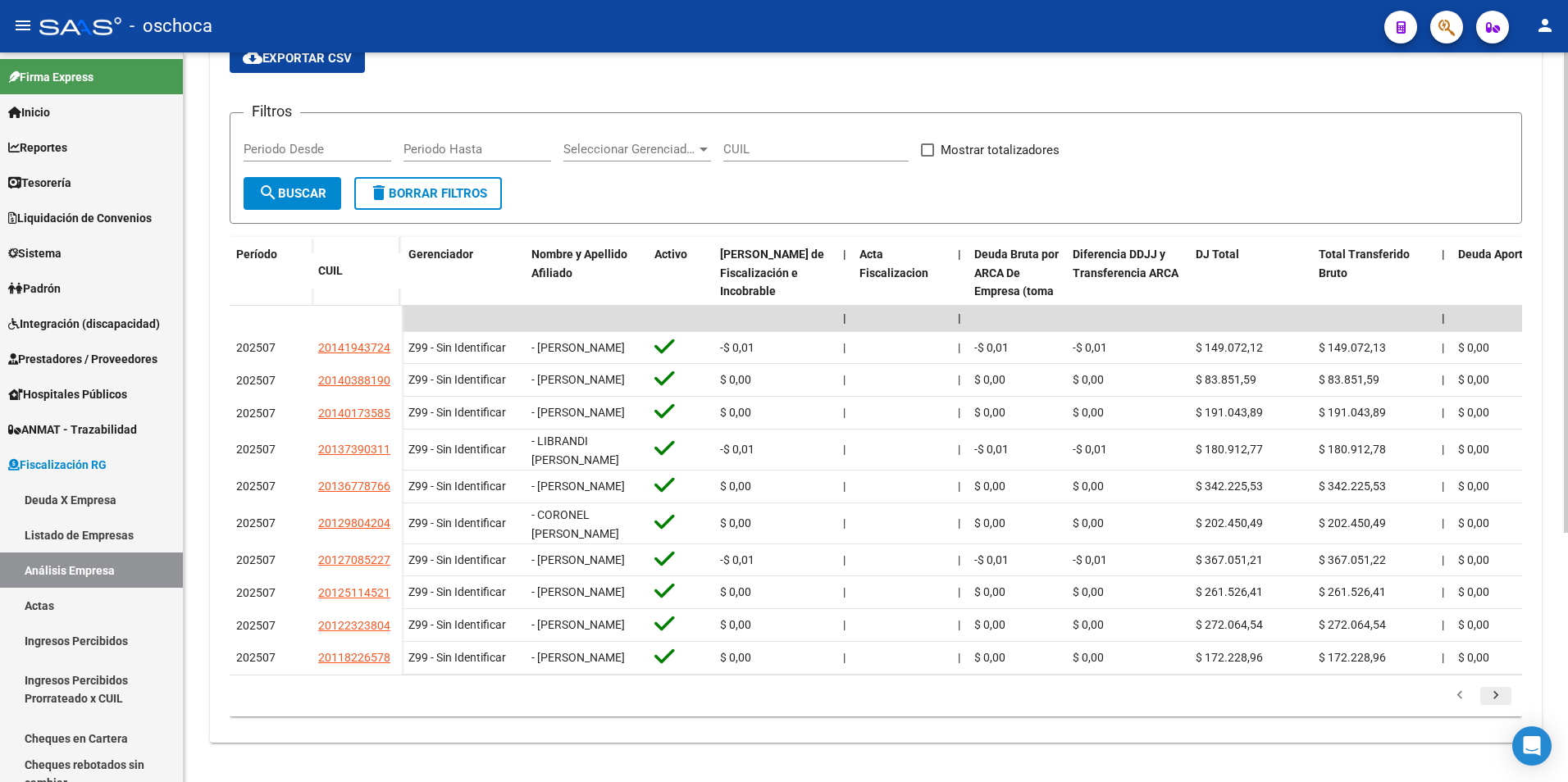
click at [1499, 707] on icon "go to next page" at bounding box center [1496, 697] width 21 height 20
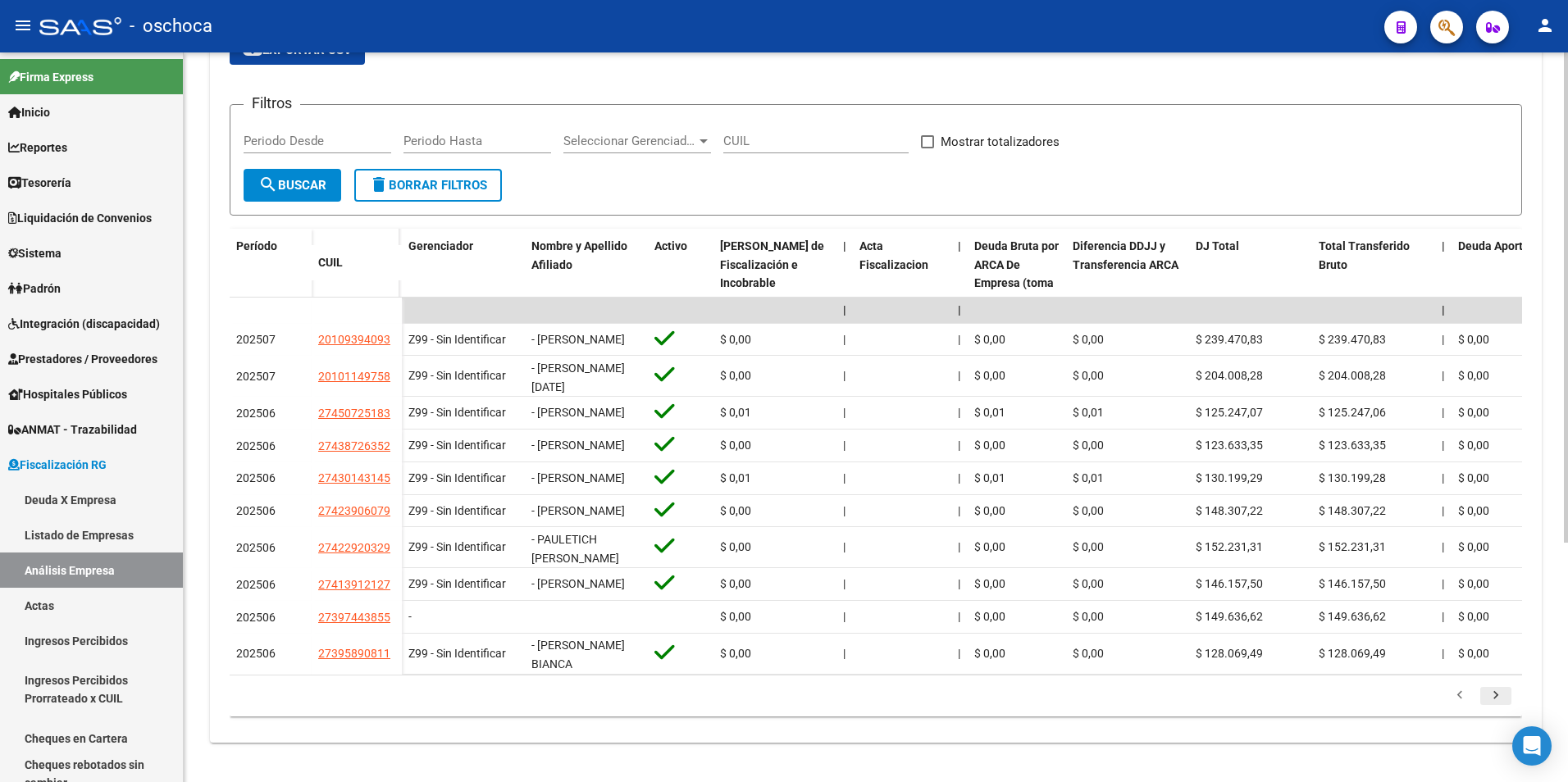
click at [1499, 698] on icon "go to next page" at bounding box center [1496, 697] width 21 height 20
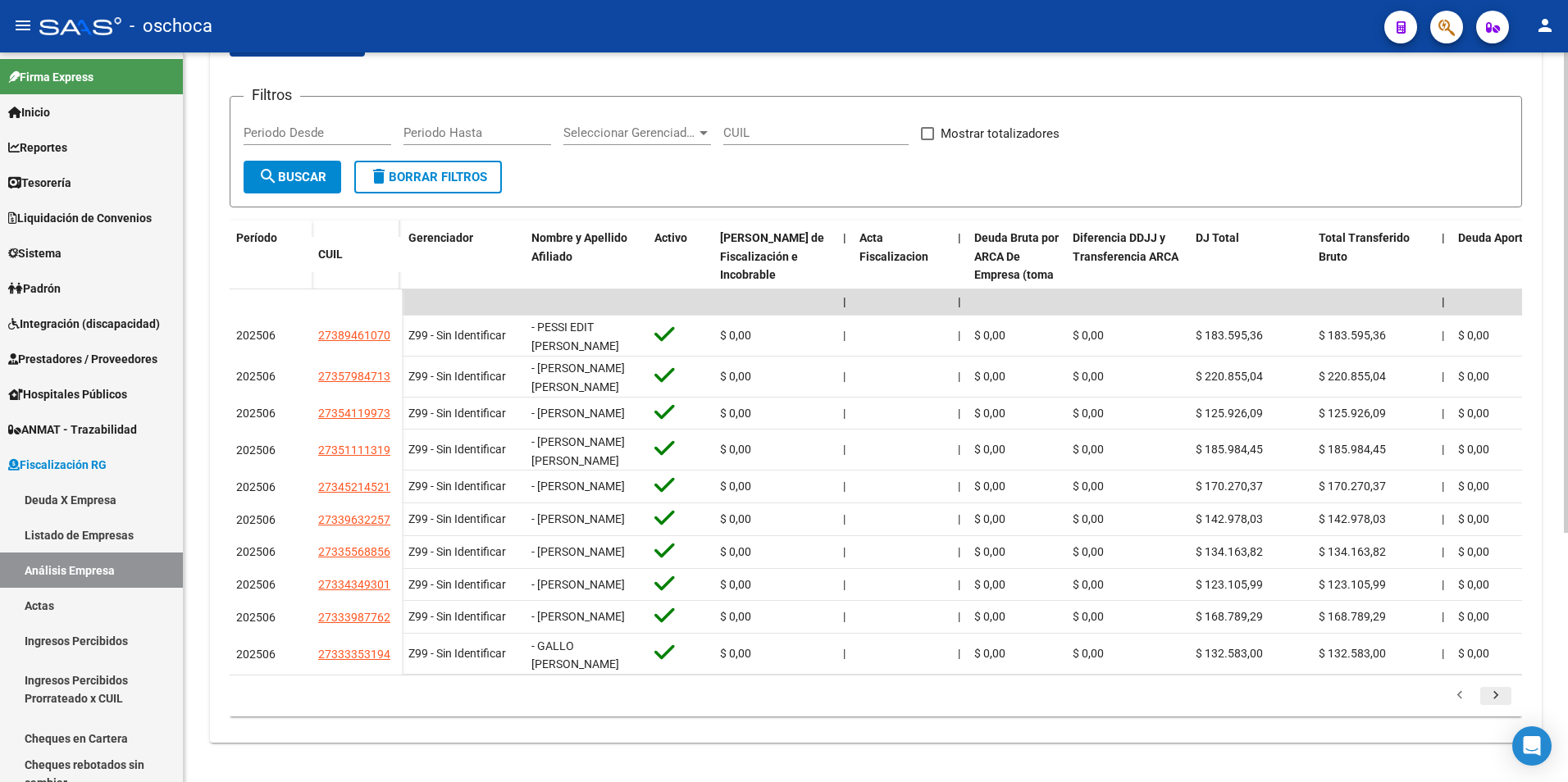
click at [1501, 707] on icon "go to next page" at bounding box center [1496, 697] width 21 height 20
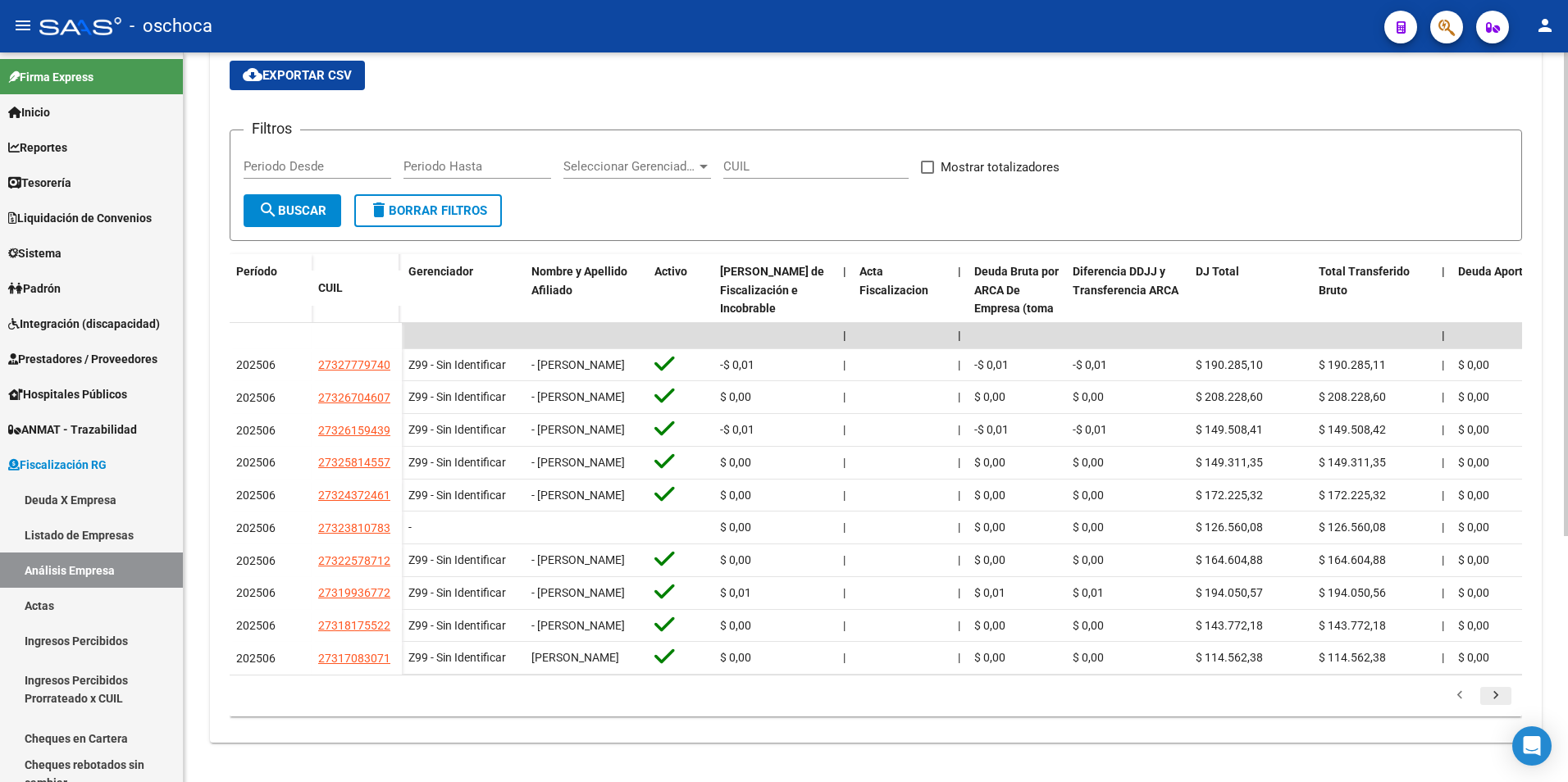
click at [1501, 707] on icon "go to next page" at bounding box center [1496, 697] width 21 height 20
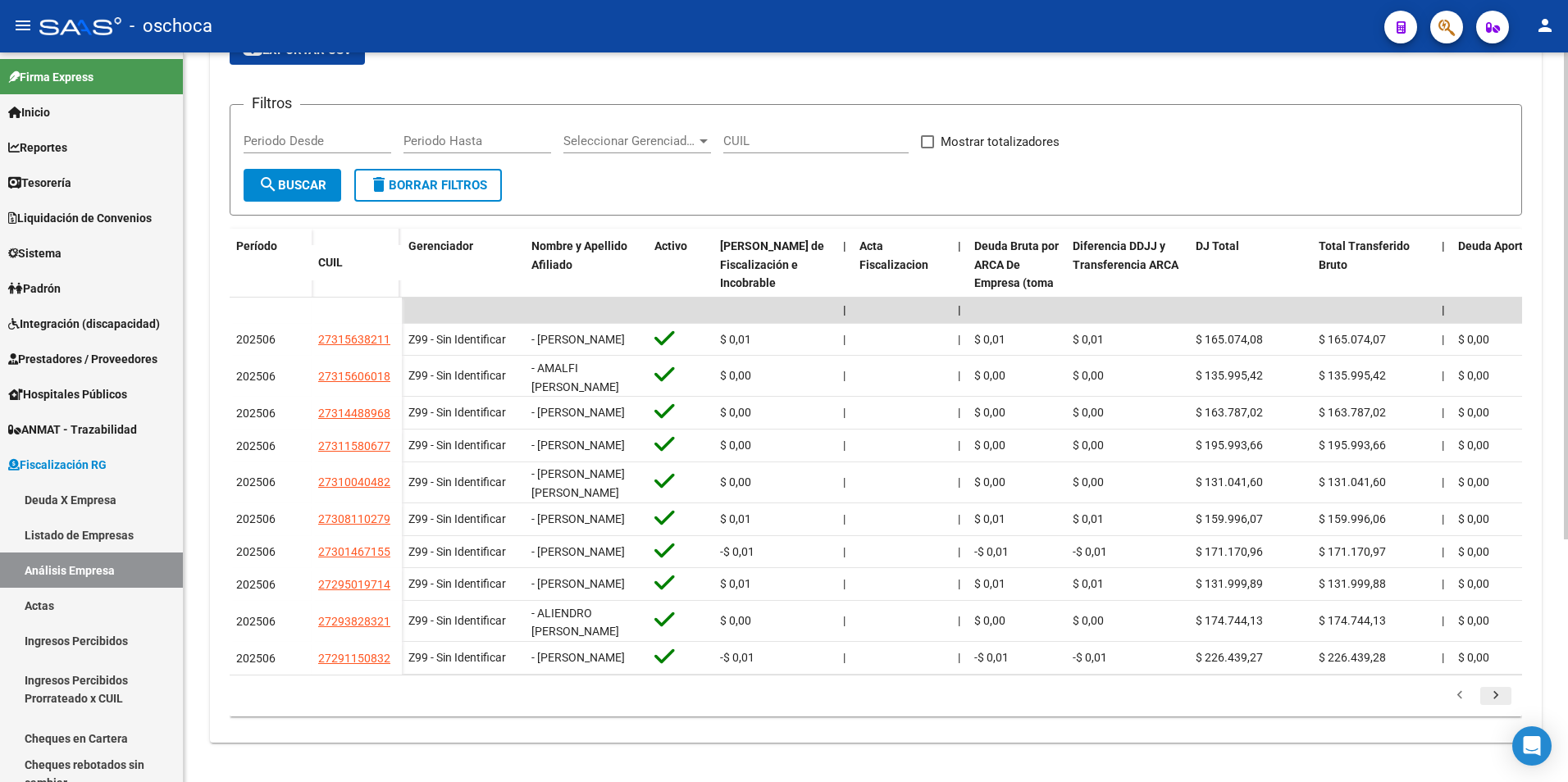
click at [1499, 705] on icon "go to next page" at bounding box center [1496, 697] width 21 height 20
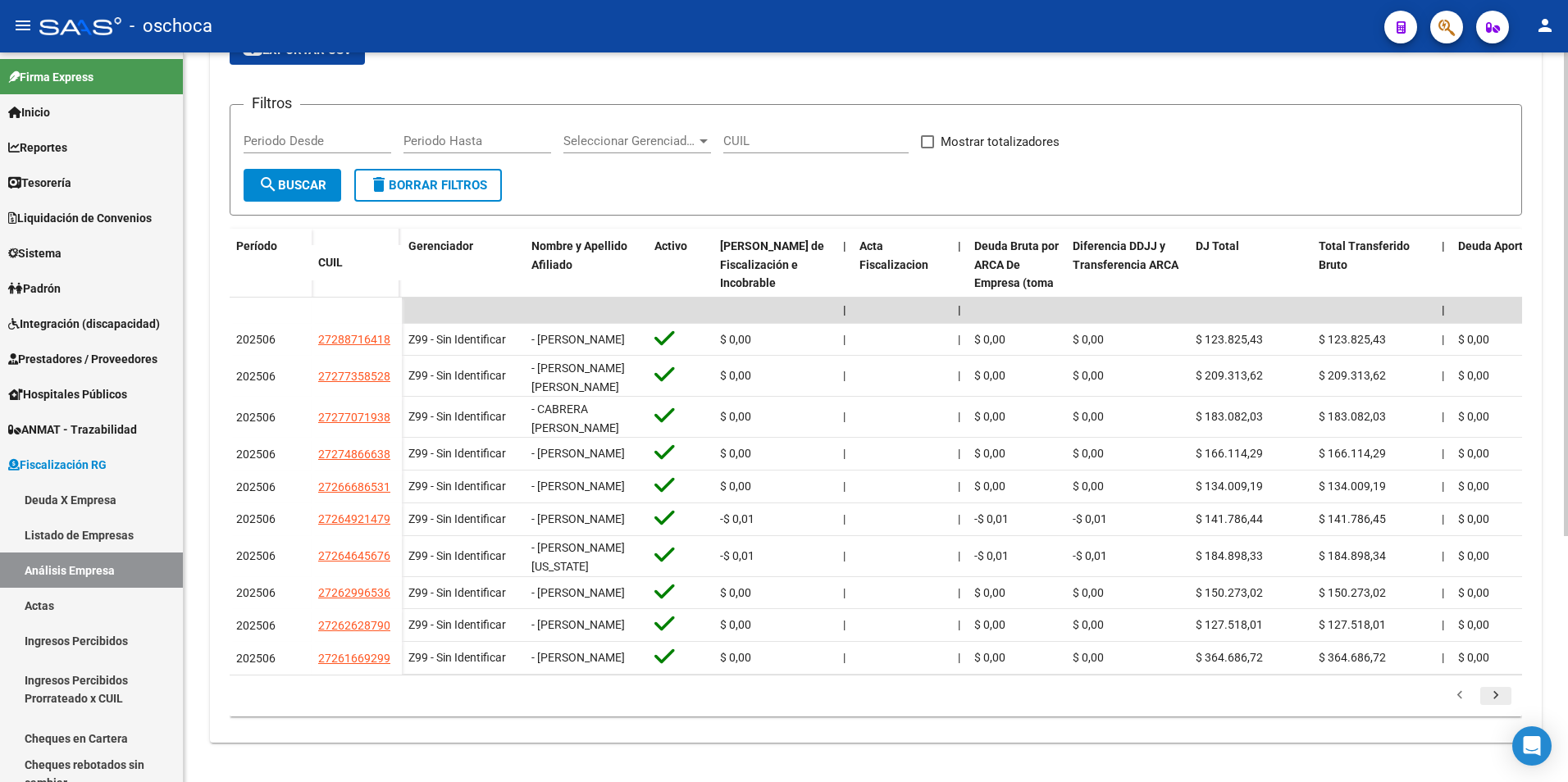
click at [1490, 707] on icon "go to next page" at bounding box center [1496, 697] width 21 height 20
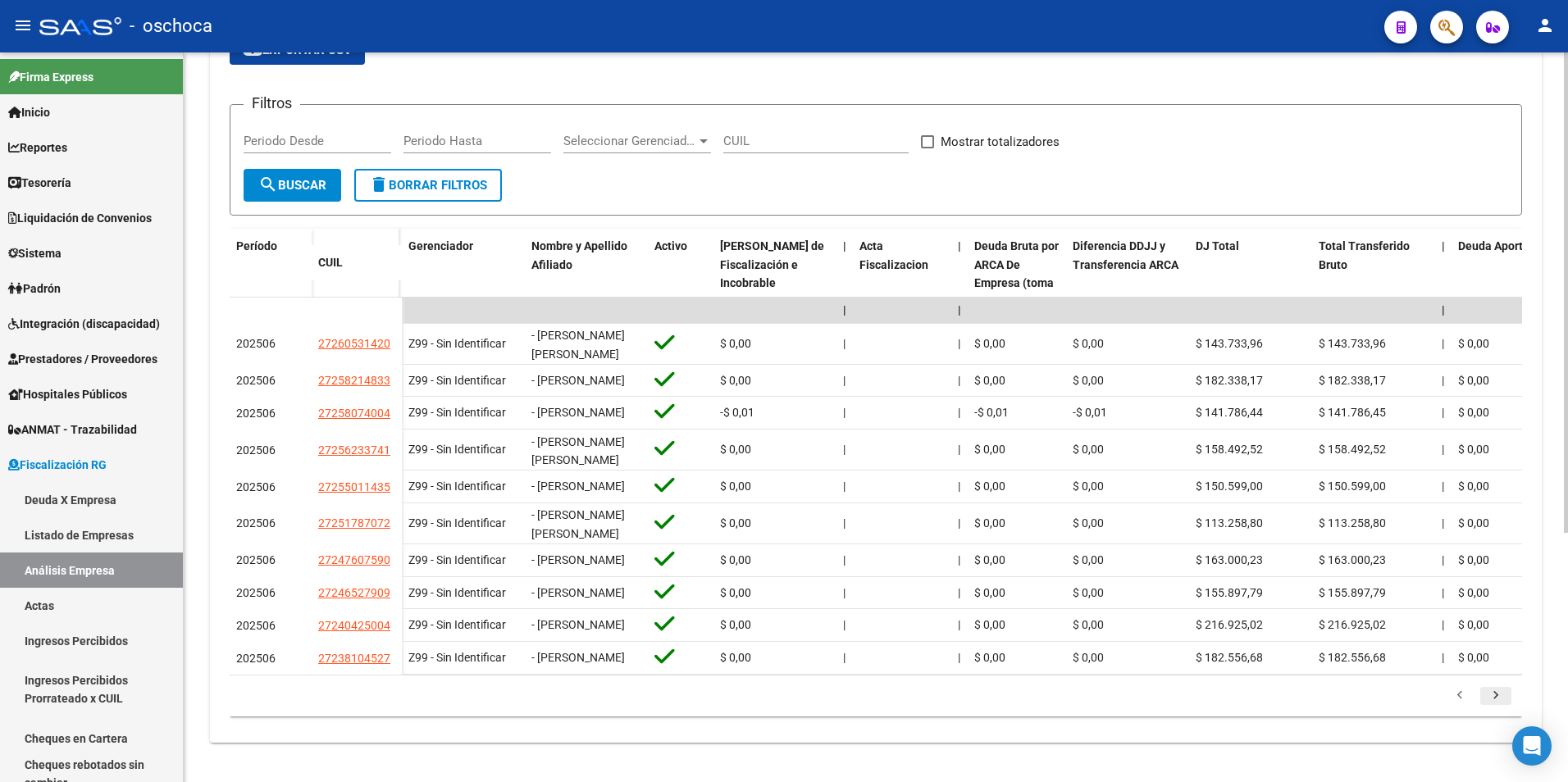
click at [1498, 707] on icon "go to next page" at bounding box center [1496, 697] width 21 height 20
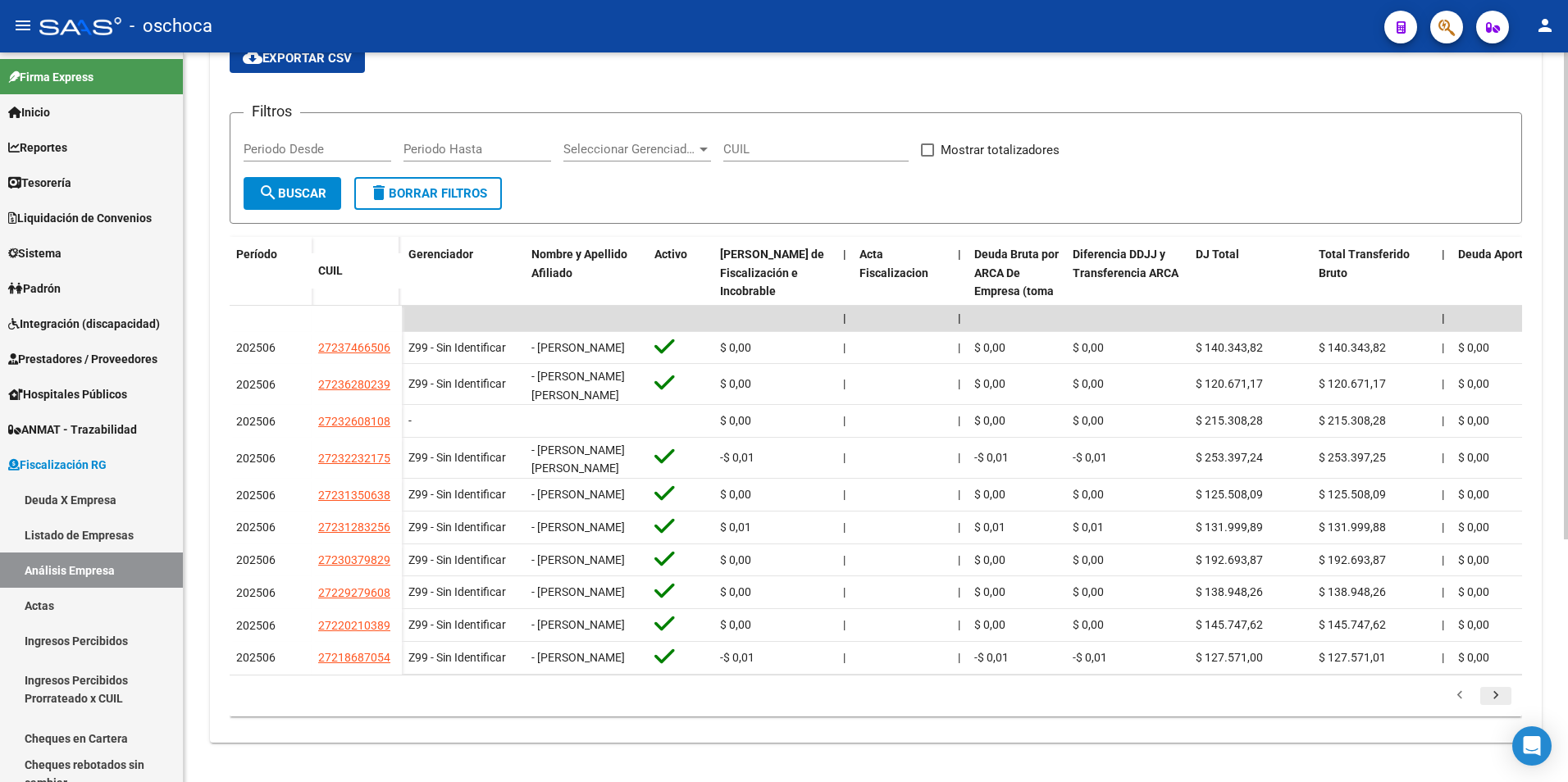
click at [1503, 704] on icon "go to next page" at bounding box center [1496, 697] width 21 height 20
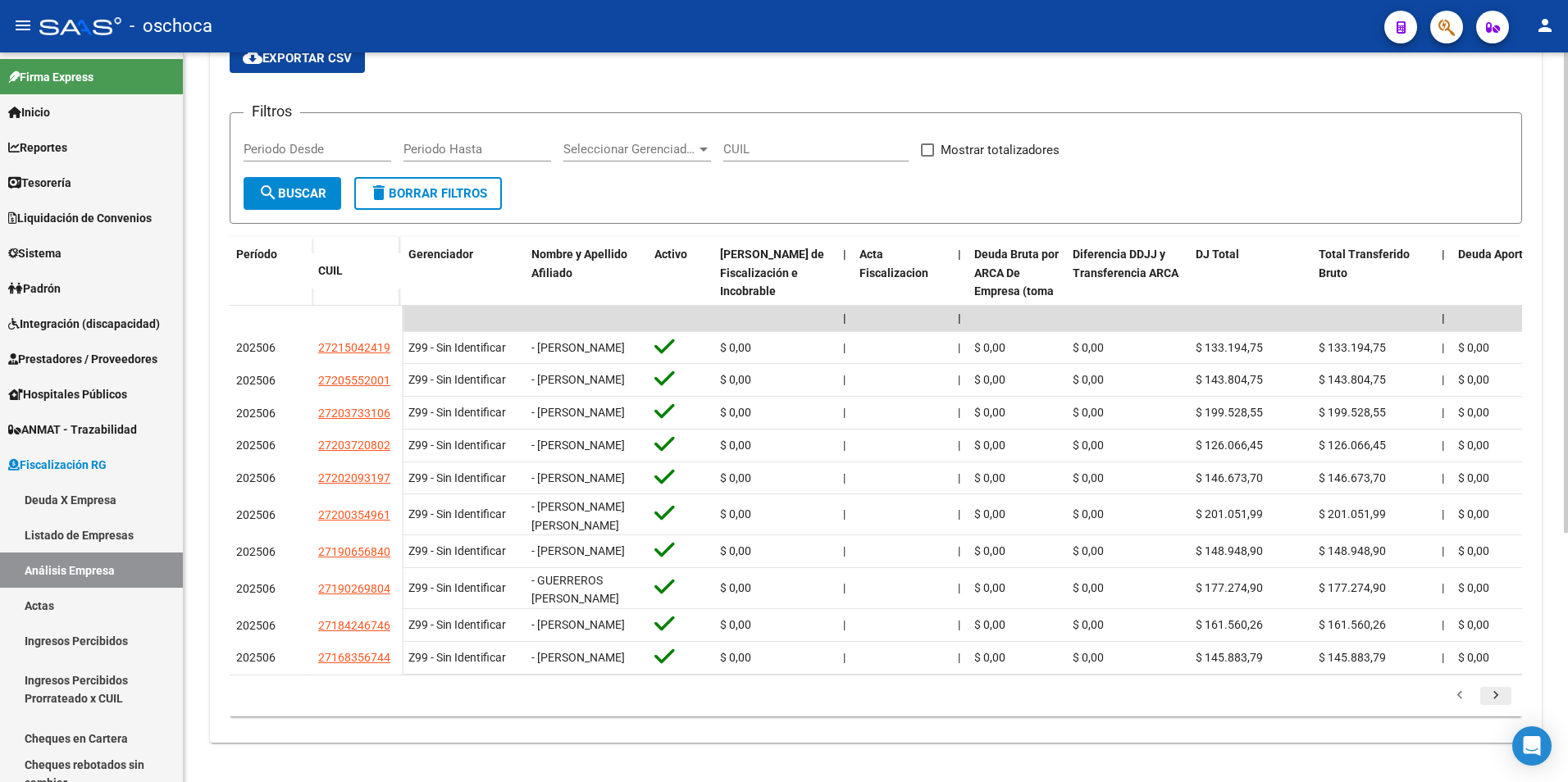
click at [1503, 704] on div "179.769.313.486.231.570.000.000.000.000.000.000.000.000.000.000.000.000.000.000…" at bounding box center [876, 696] width 1293 height 41
click at [1496, 707] on icon "go to next page" at bounding box center [1496, 697] width 21 height 20
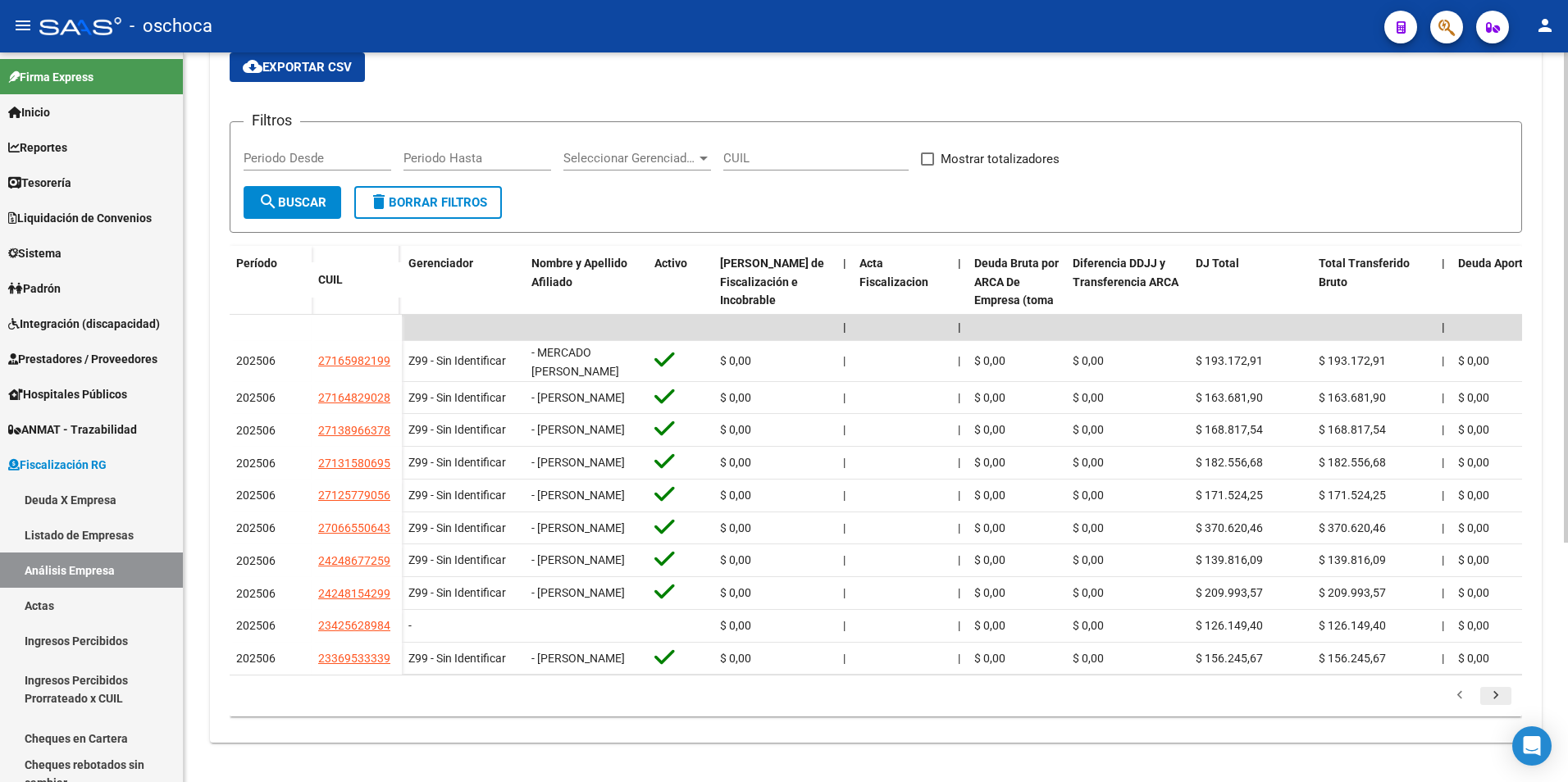
click at [1496, 718] on div "cloud_download Exportar CSV Filtros Periodo Desde Periodo Hasta Seleccionar Ger…" at bounding box center [876, 384] width 1293 height 690
click at [1490, 696] on icon "go to next page" at bounding box center [1496, 697] width 21 height 20
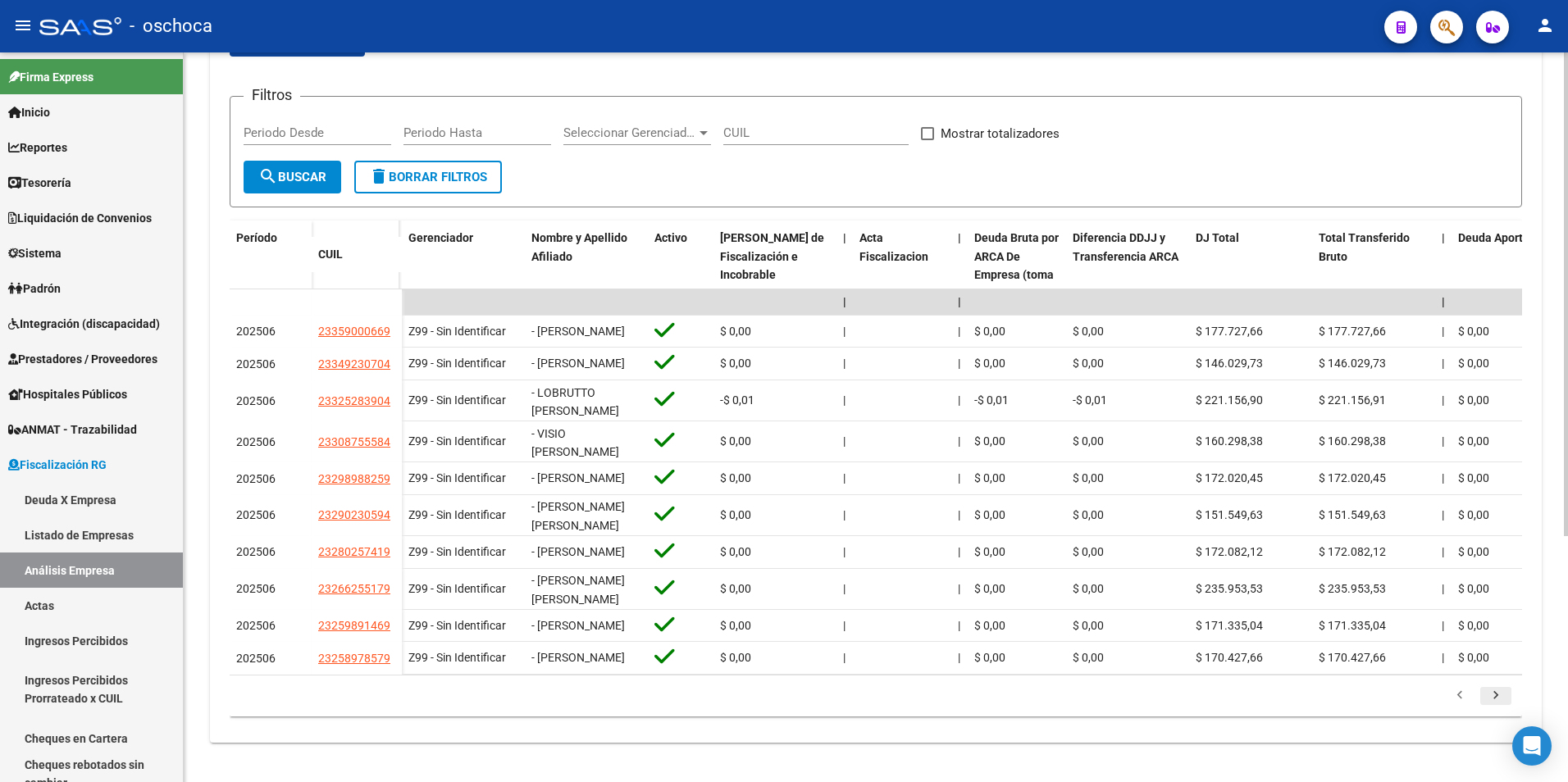
click at [1492, 703] on icon "go to next page" at bounding box center [1496, 697] width 21 height 20
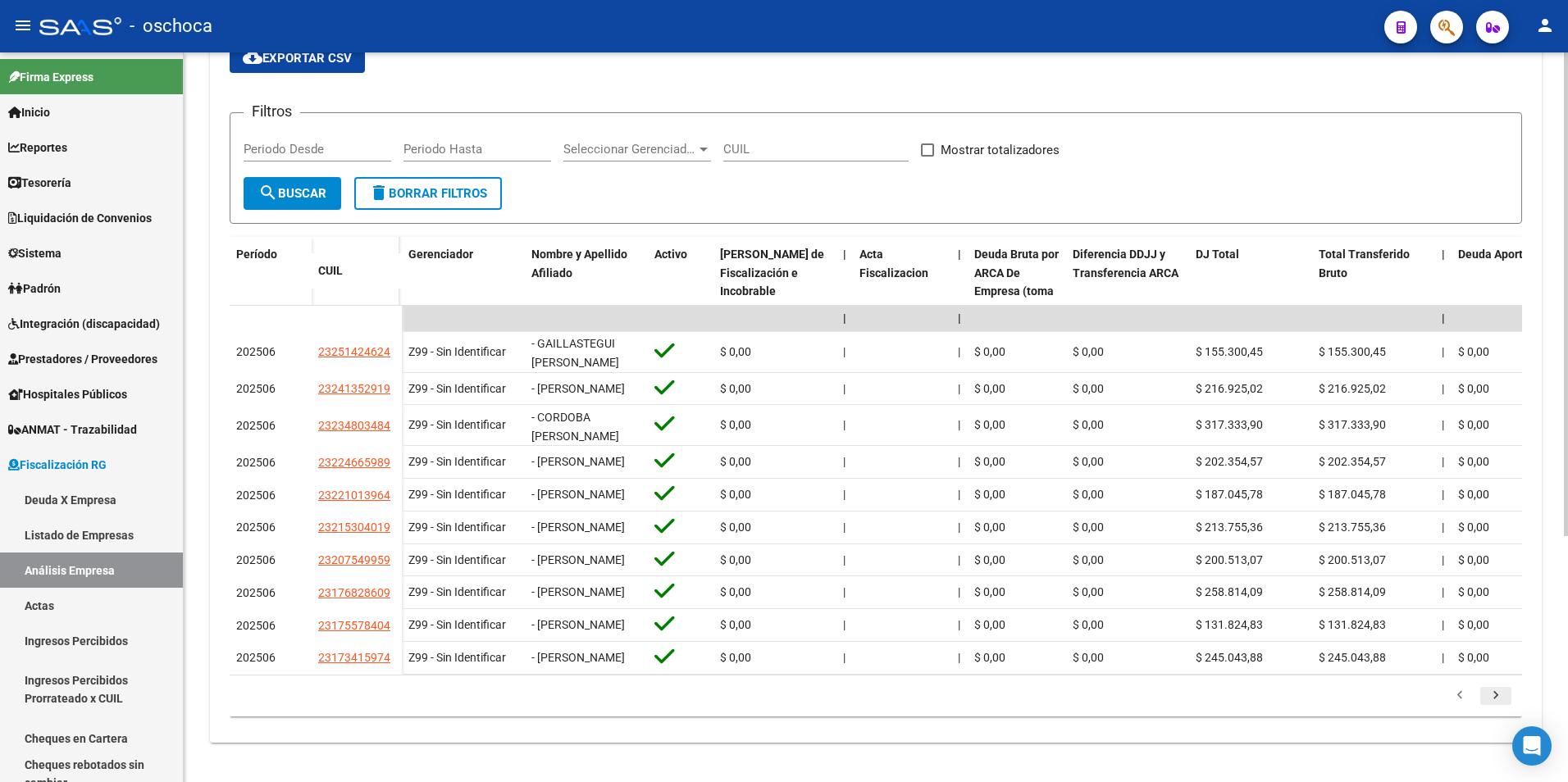
click at [1492, 703] on icon "go to next page" at bounding box center [1496, 697] width 21 height 20
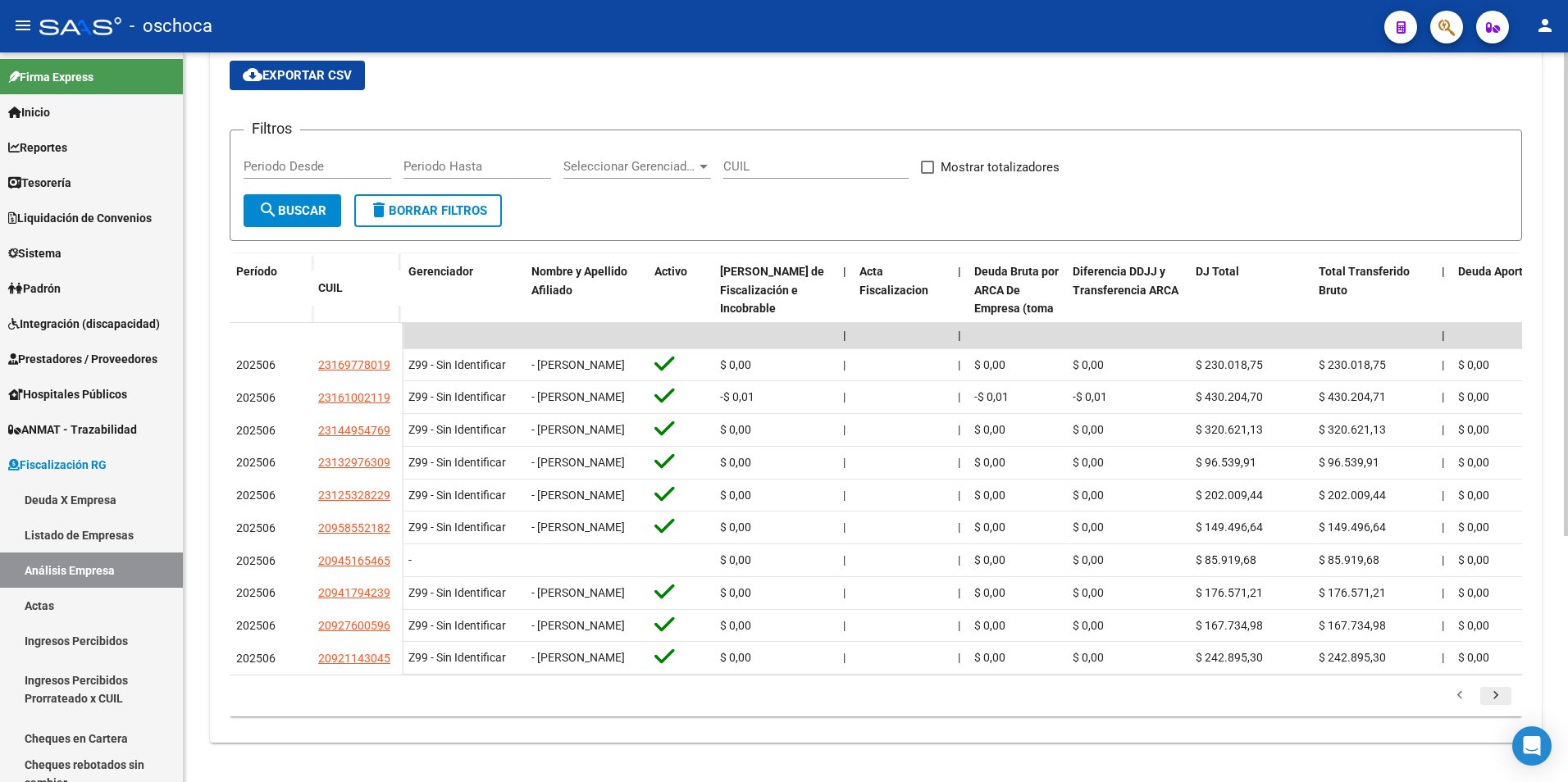
click at [1498, 707] on icon "go to next page" at bounding box center [1496, 697] width 21 height 20
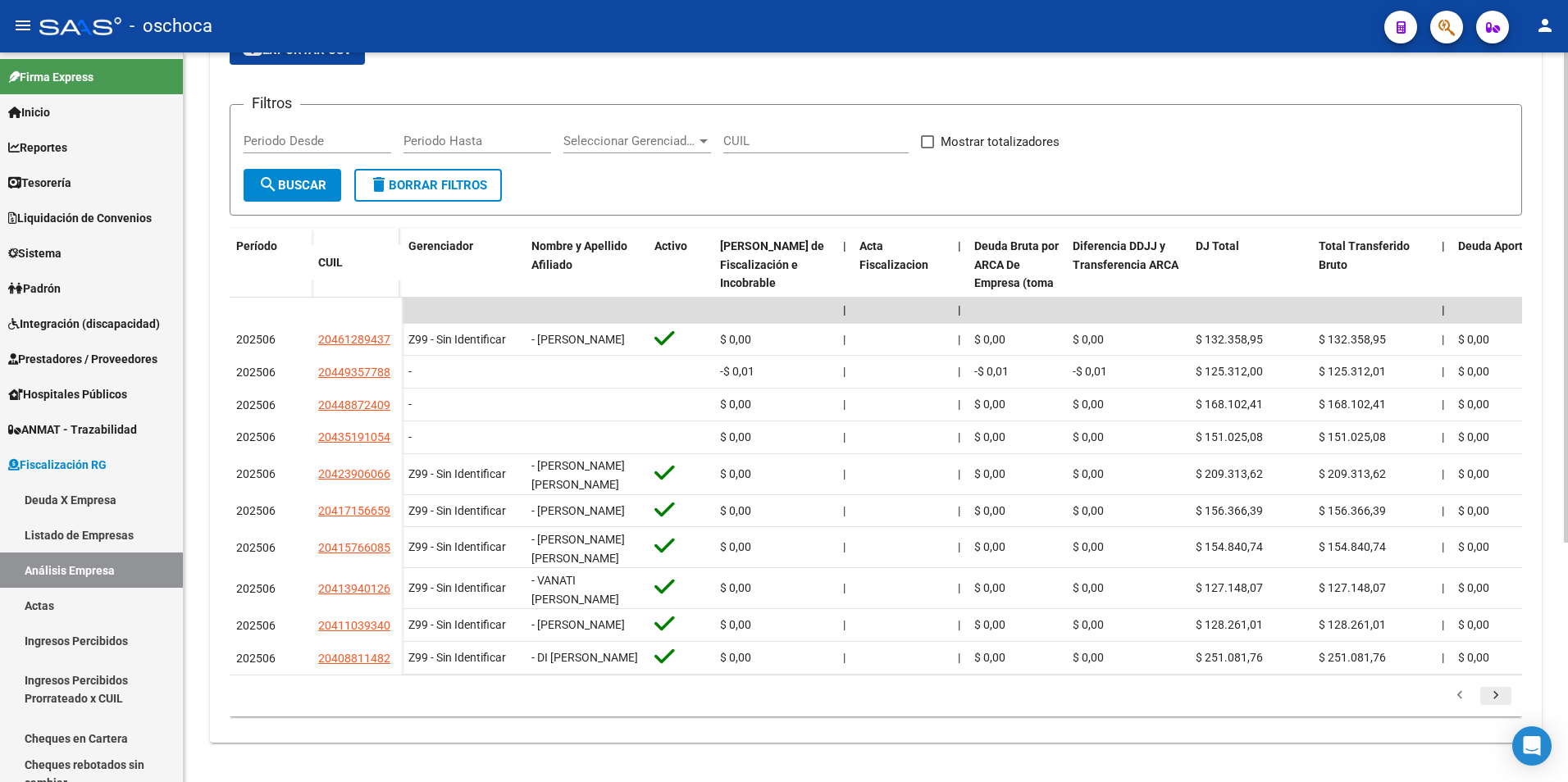
click at [1498, 714] on div "179.769.313.486.231.570.000.000.000.000.000.000.000.000.000.000.000.000.000.000…" at bounding box center [876, 696] width 1293 height 41
click at [1499, 696] on icon "go to next page" at bounding box center [1496, 697] width 21 height 20
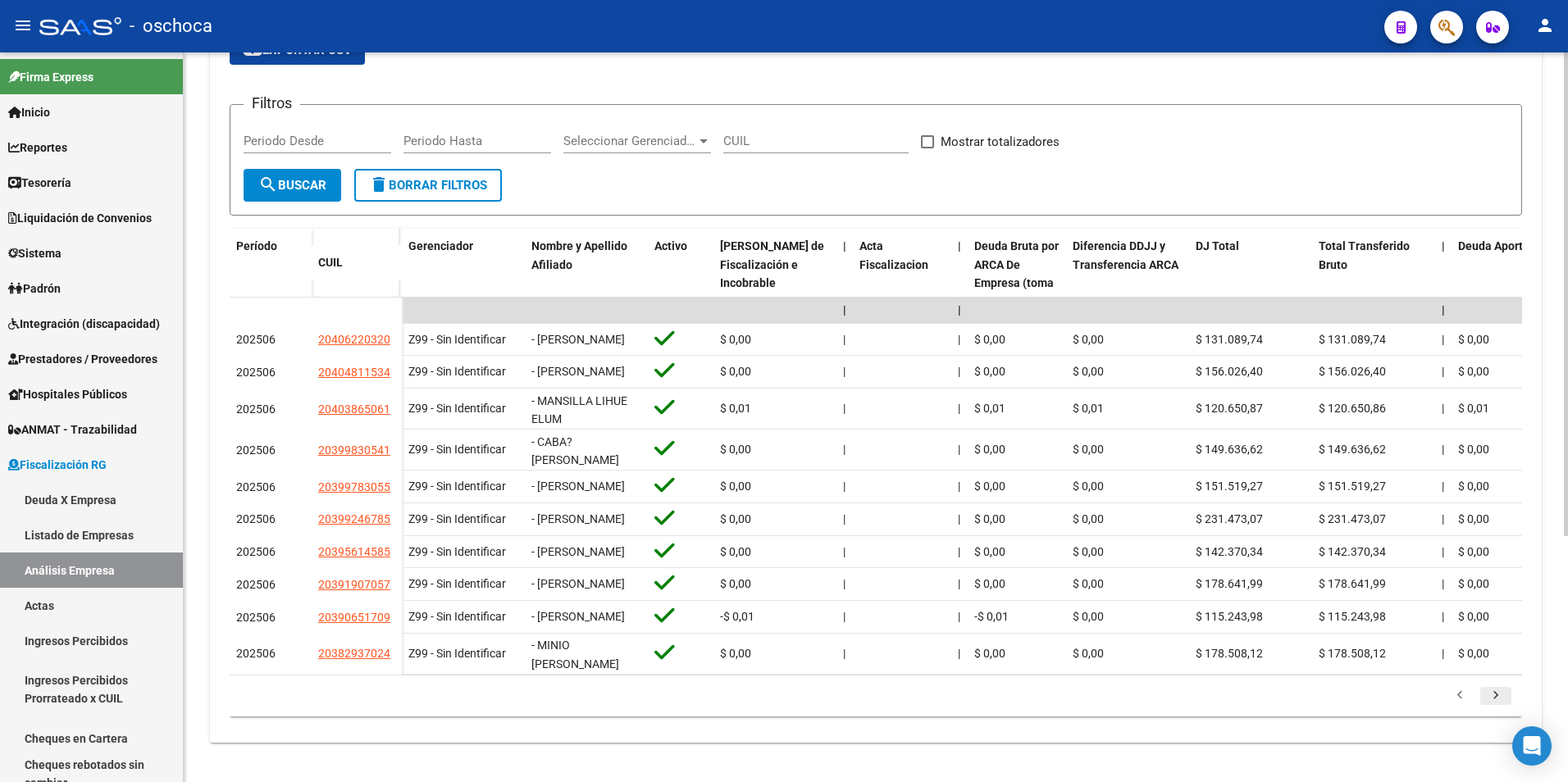
click at [1499, 696] on div "179.769.313.486.231.570.000.000.000.000.000.000.000.000.000.000.000.000.000.000…" at bounding box center [876, 696] width 1293 height 41
click at [1495, 707] on icon "go to next page" at bounding box center [1496, 697] width 21 height 20
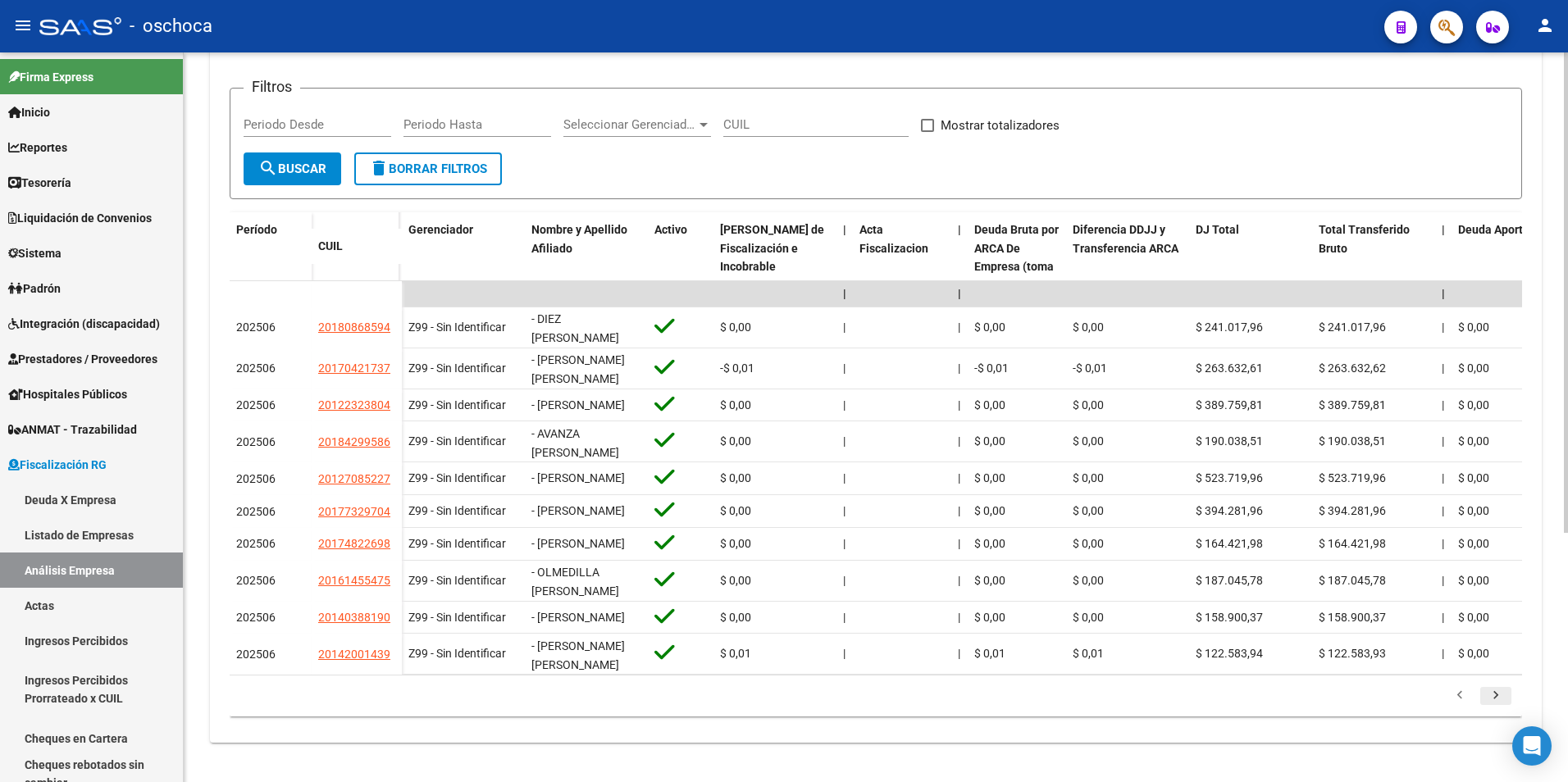
click at [1497, 707] on icon "go to next page" at bounding box center [1496, 697] width 21 height 20
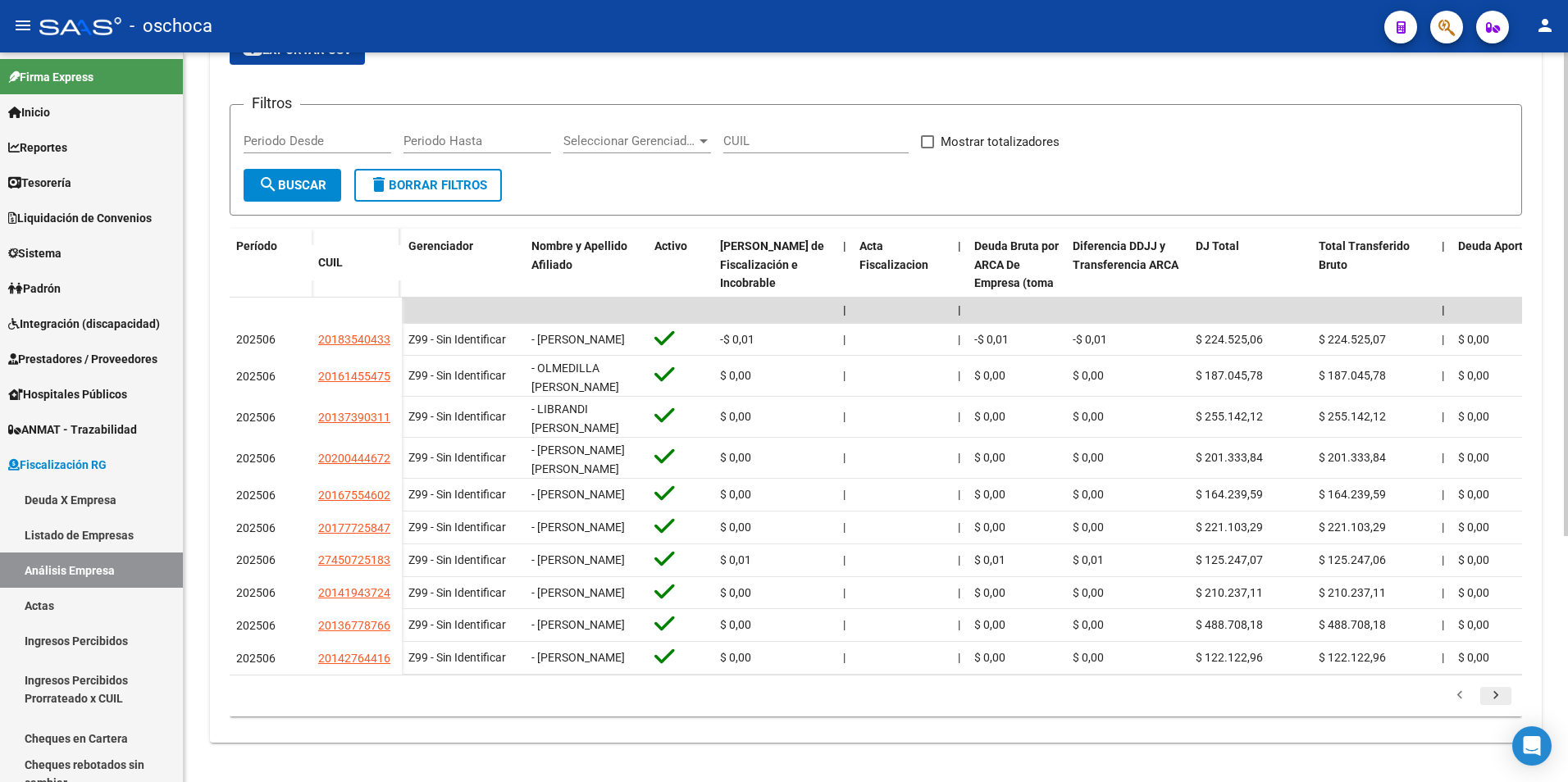
click at [1499, 707] on icon "go to next page" at bounding box center [1496, 697] width 21 height 20
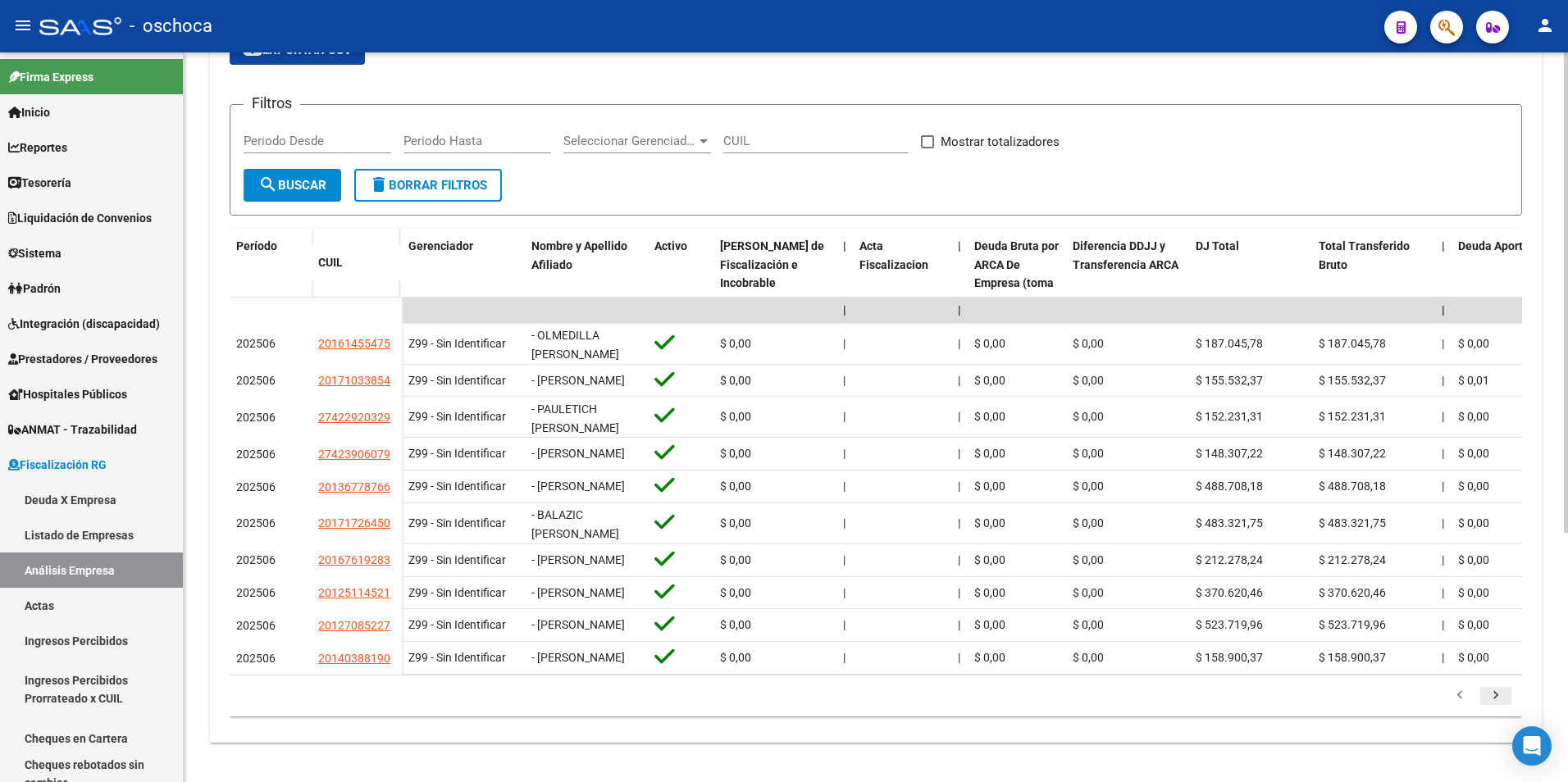
click at [1499, 707] on icon "go to next page" at bounding box center [1496, 697] width 21 height 20
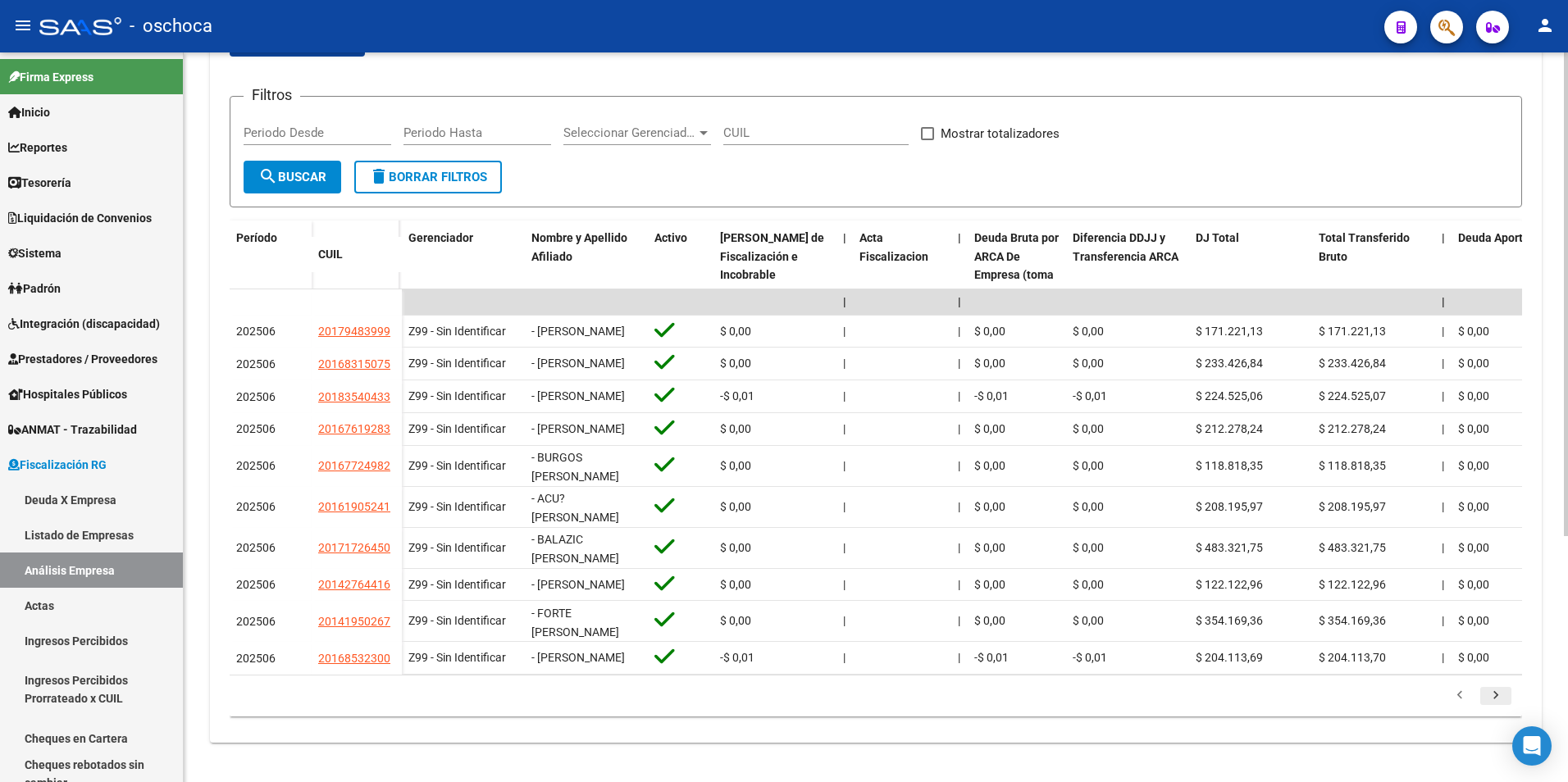
click at [1499, 707] on icon "go to next page" at bounding box center [1496, 697] width 21 height 20
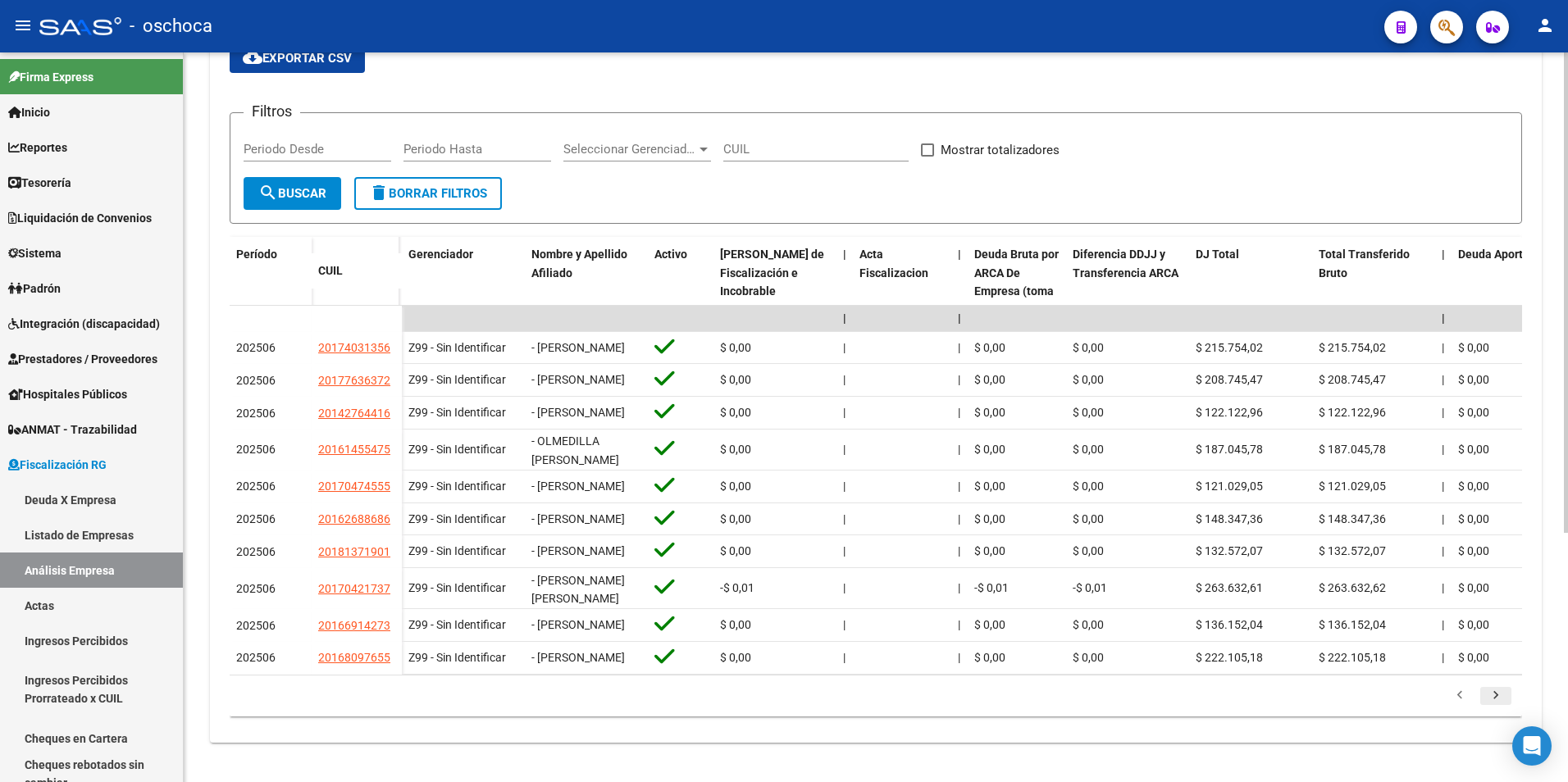
click at [1499, 707] on icon "go to next page" at bounding box center [1496, 697] width 21 height 20
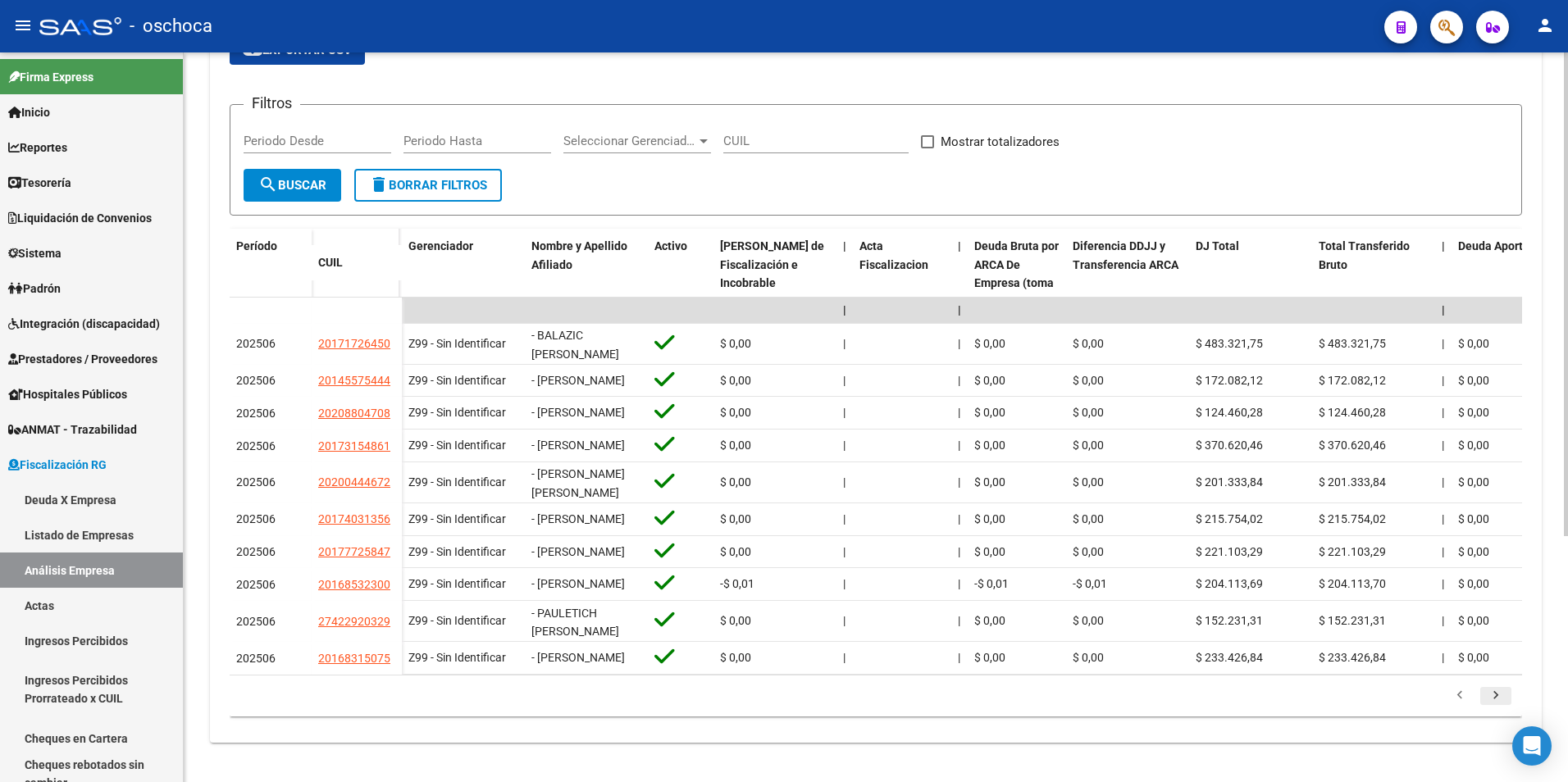
click at [1499, 707] on icon "go to next page" at bounding box center [1496, 697] width 21 height 20
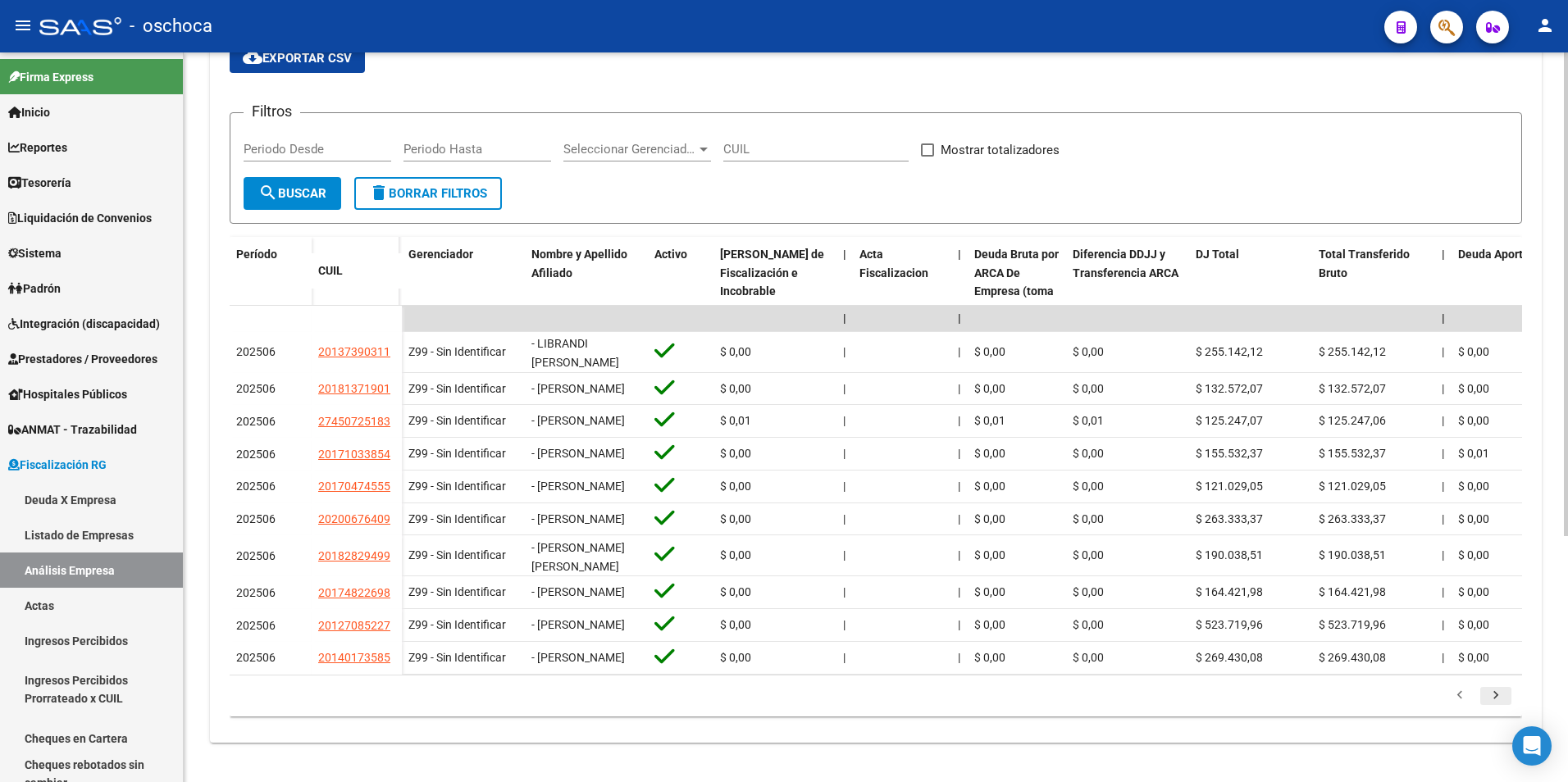
click at [1499, 707] on icon "go to next page" at bounding box center [1496, 697] width 21 height 20
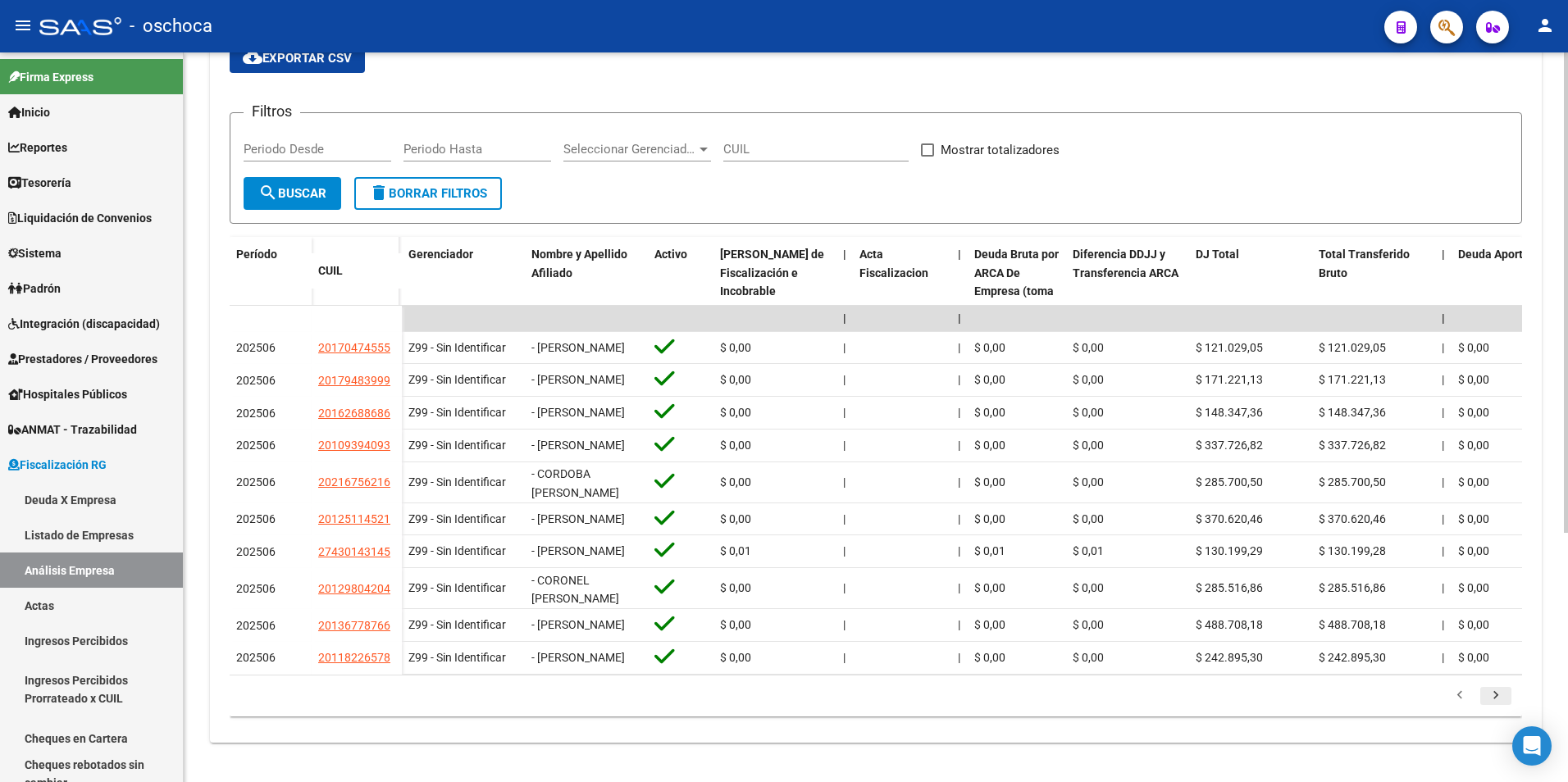
click at [1499, 707] on icon "go to next page" at bounding box center [1496, 697] width 21 height 20
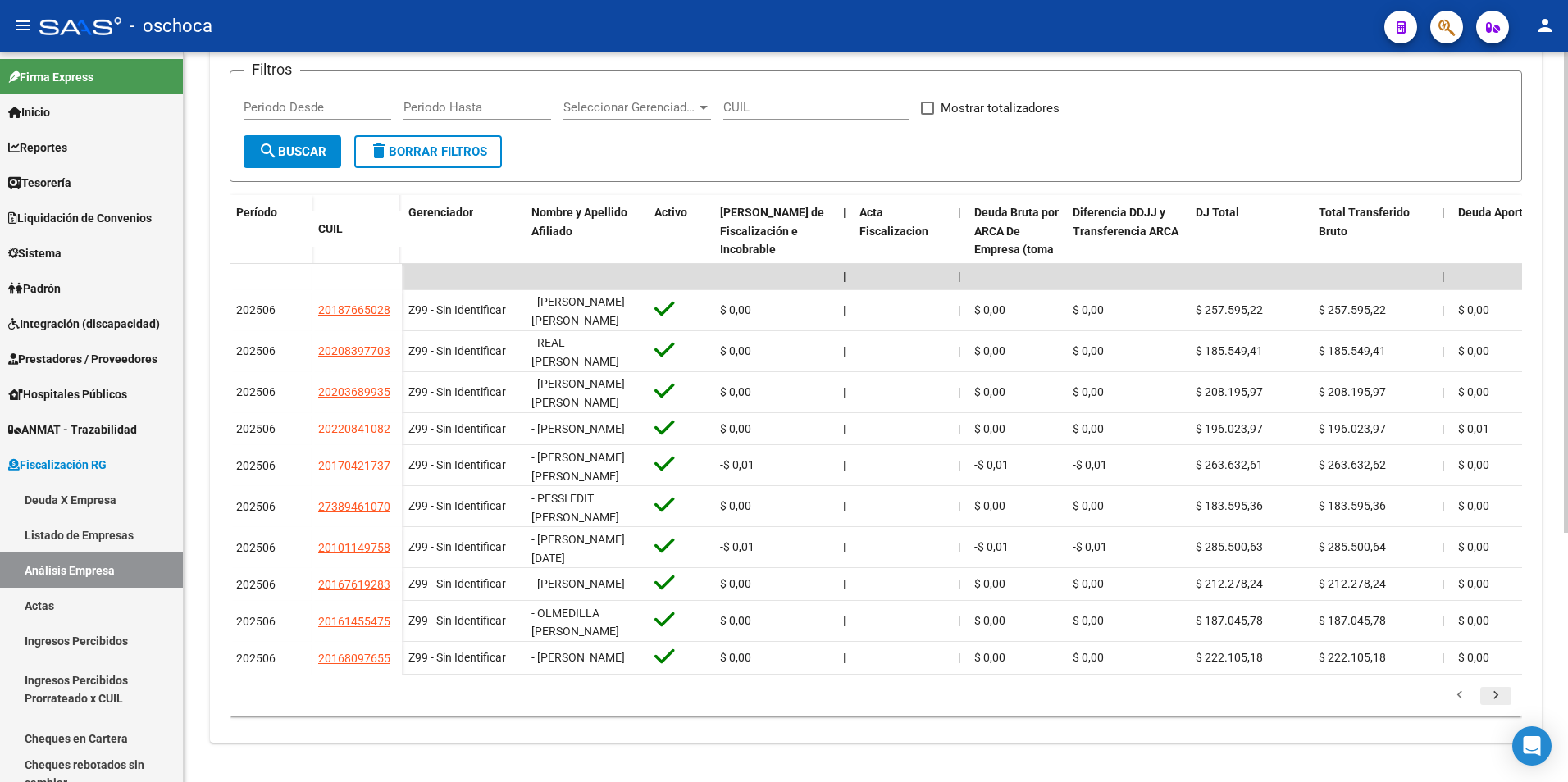
click at [1499, 707] on icon "go to next page" at bounding box center [1496, 697] width 21 height 20
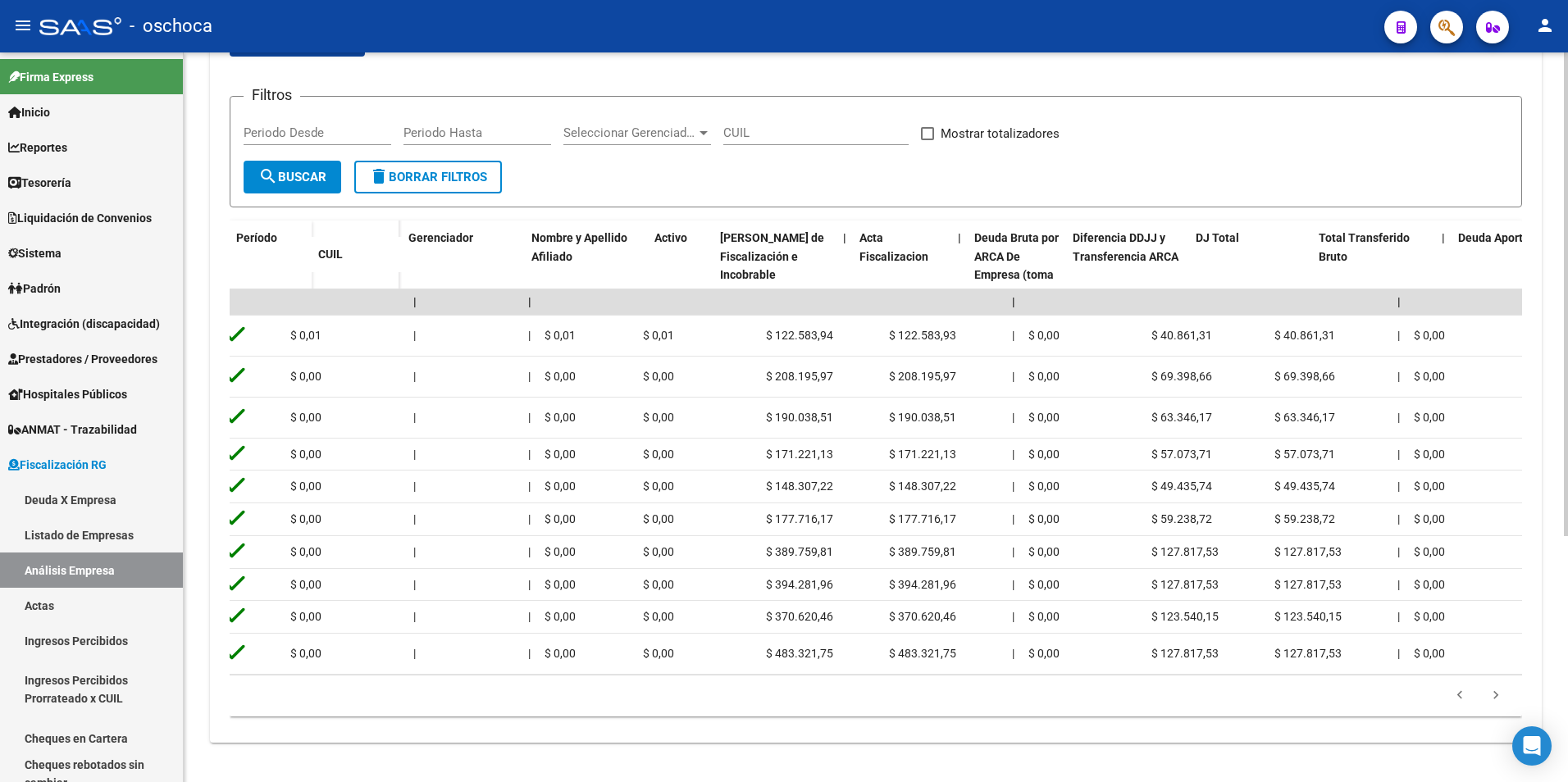
scroll to position [0, 0]
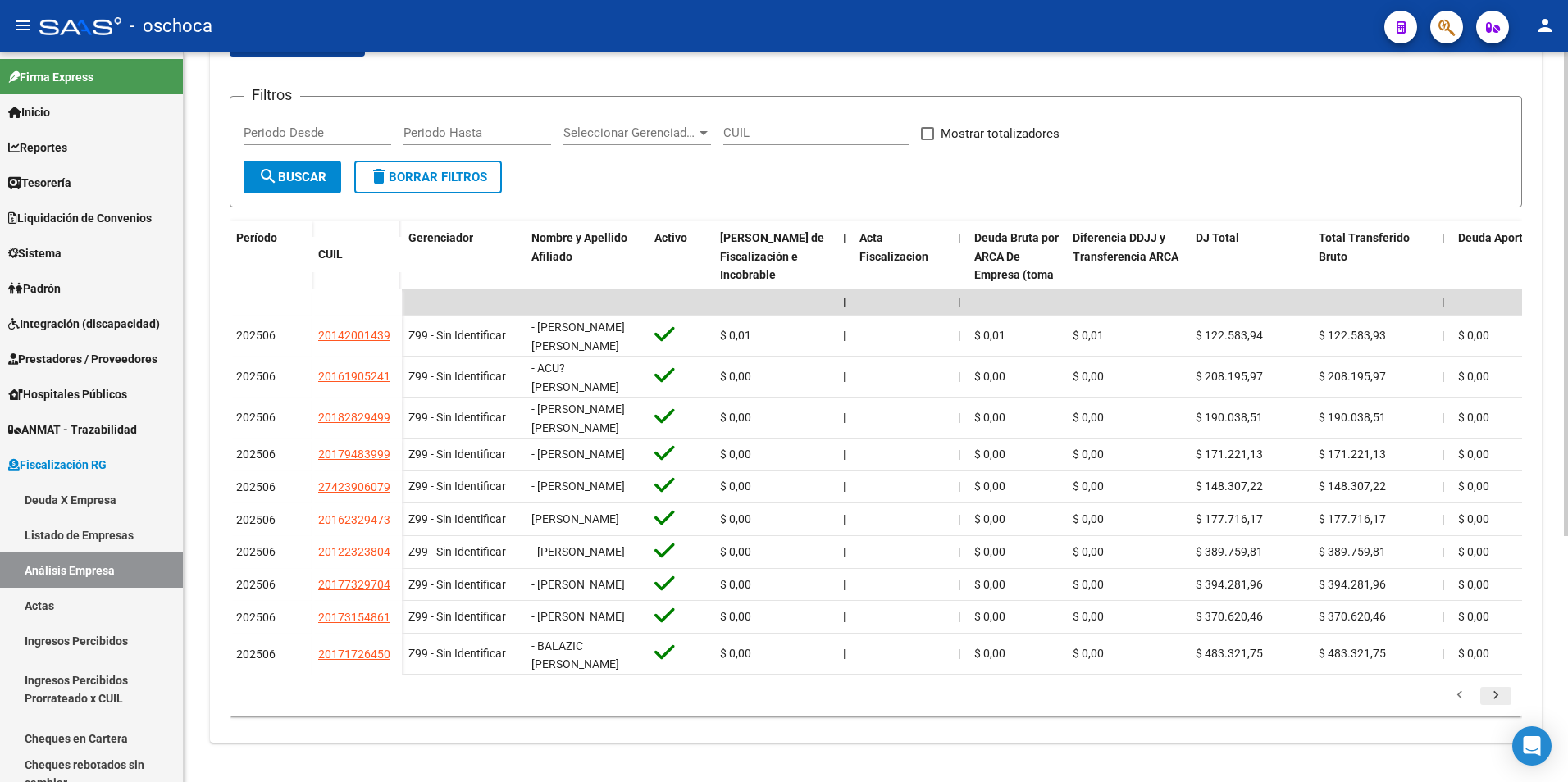
click at [1490, 707] on icon "go to next page" at bounding box center [1496, 697] width 21 height 20
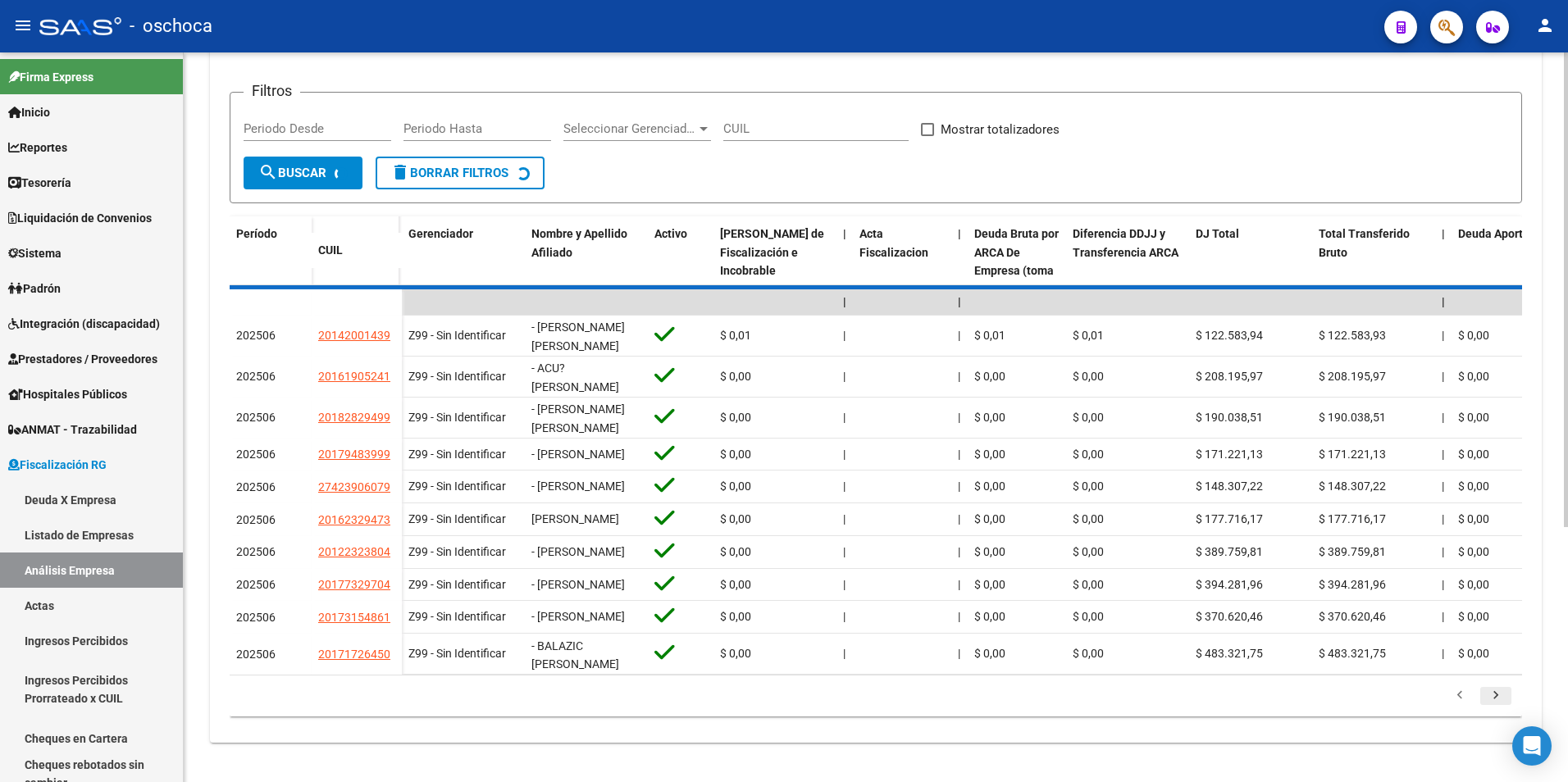
scroll to position [356, 0]
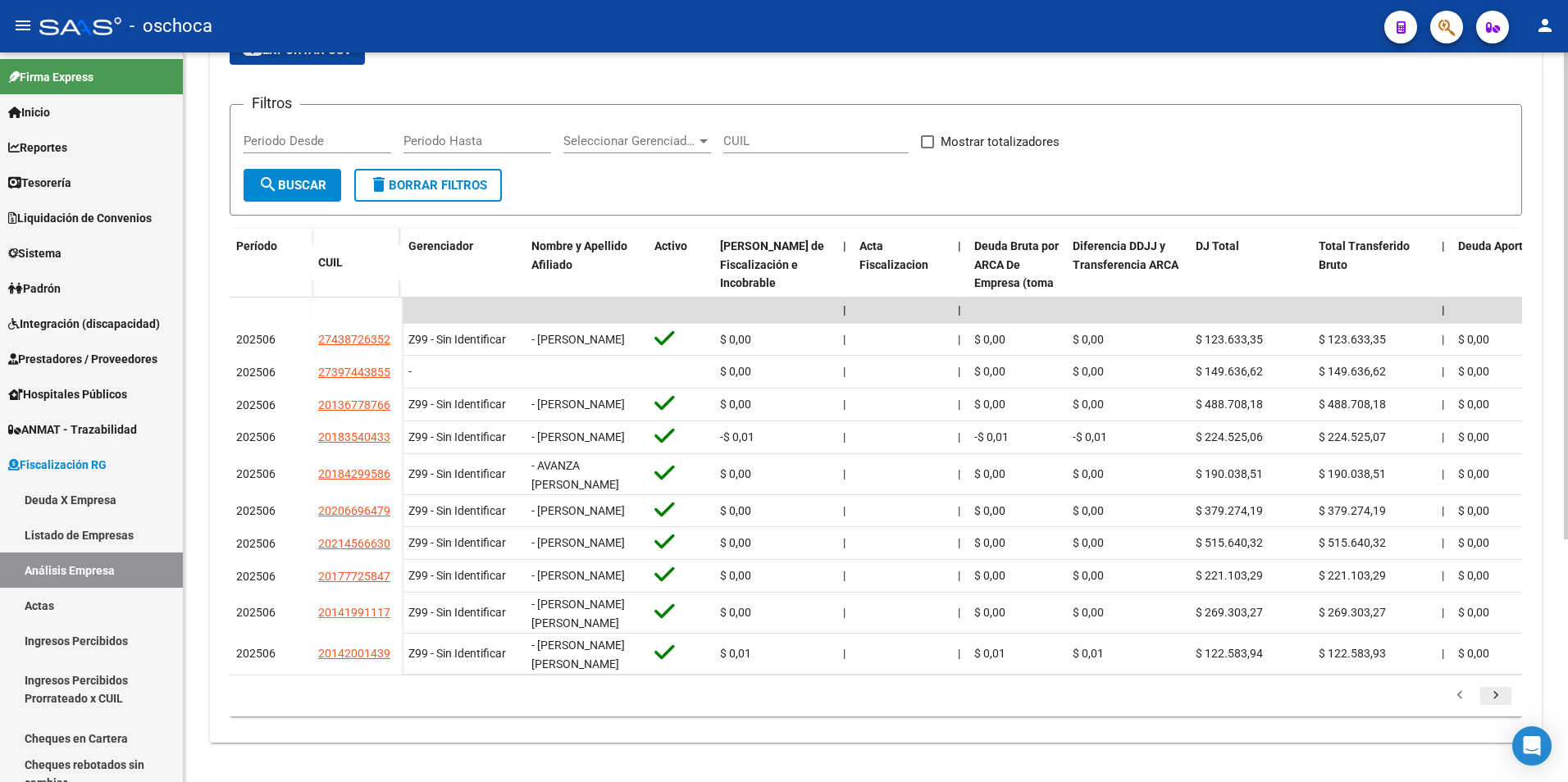
click at [1499, 703] on icon "go to next page" at bounding box center [1496, 697] width 21 height 20
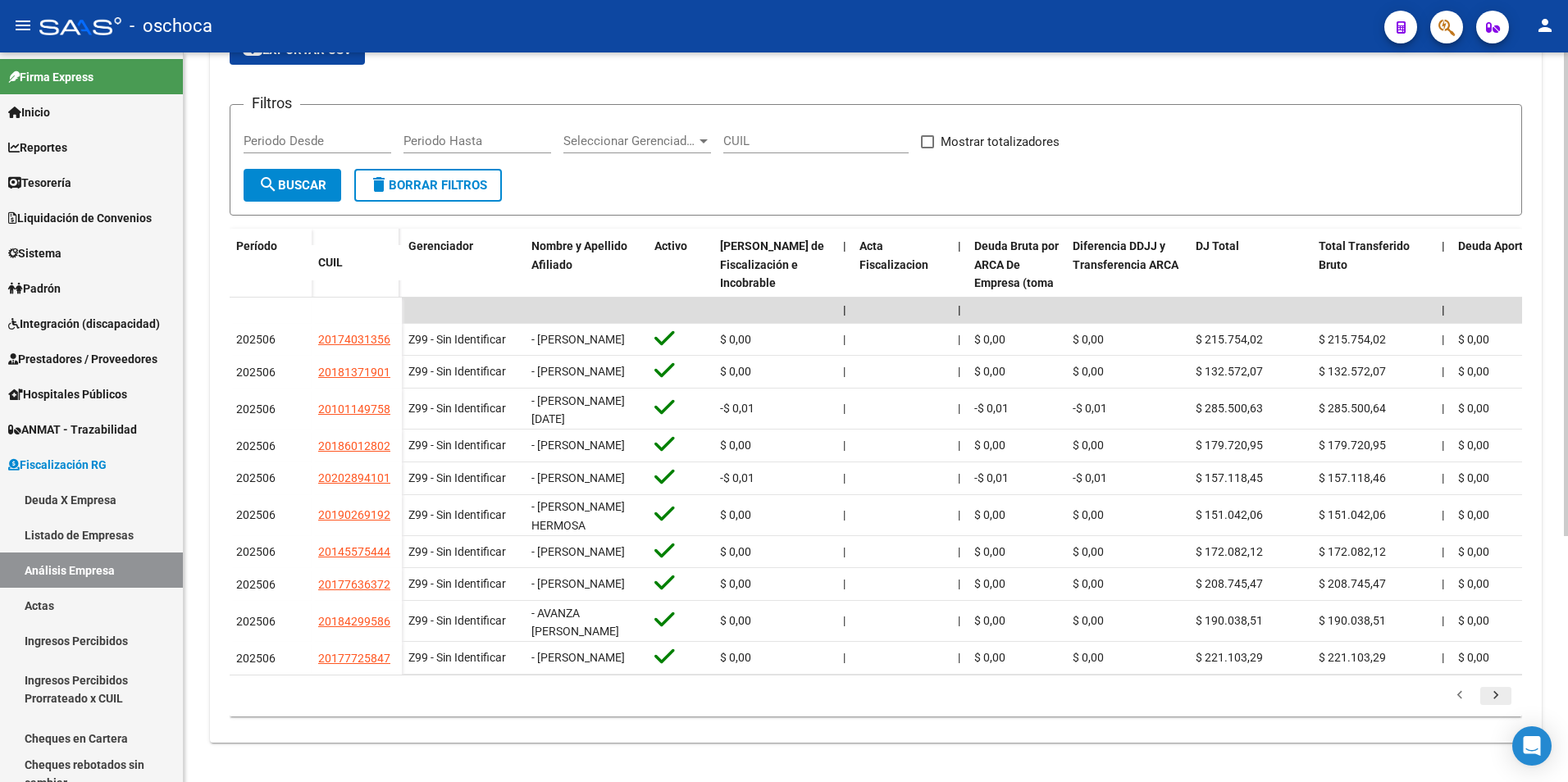
click at [1499, 703] on icon "go to next page" at bounding box center [1496, 697] width 21 height 20
